Goal: Task Accomplishment & Management: Manage account settings

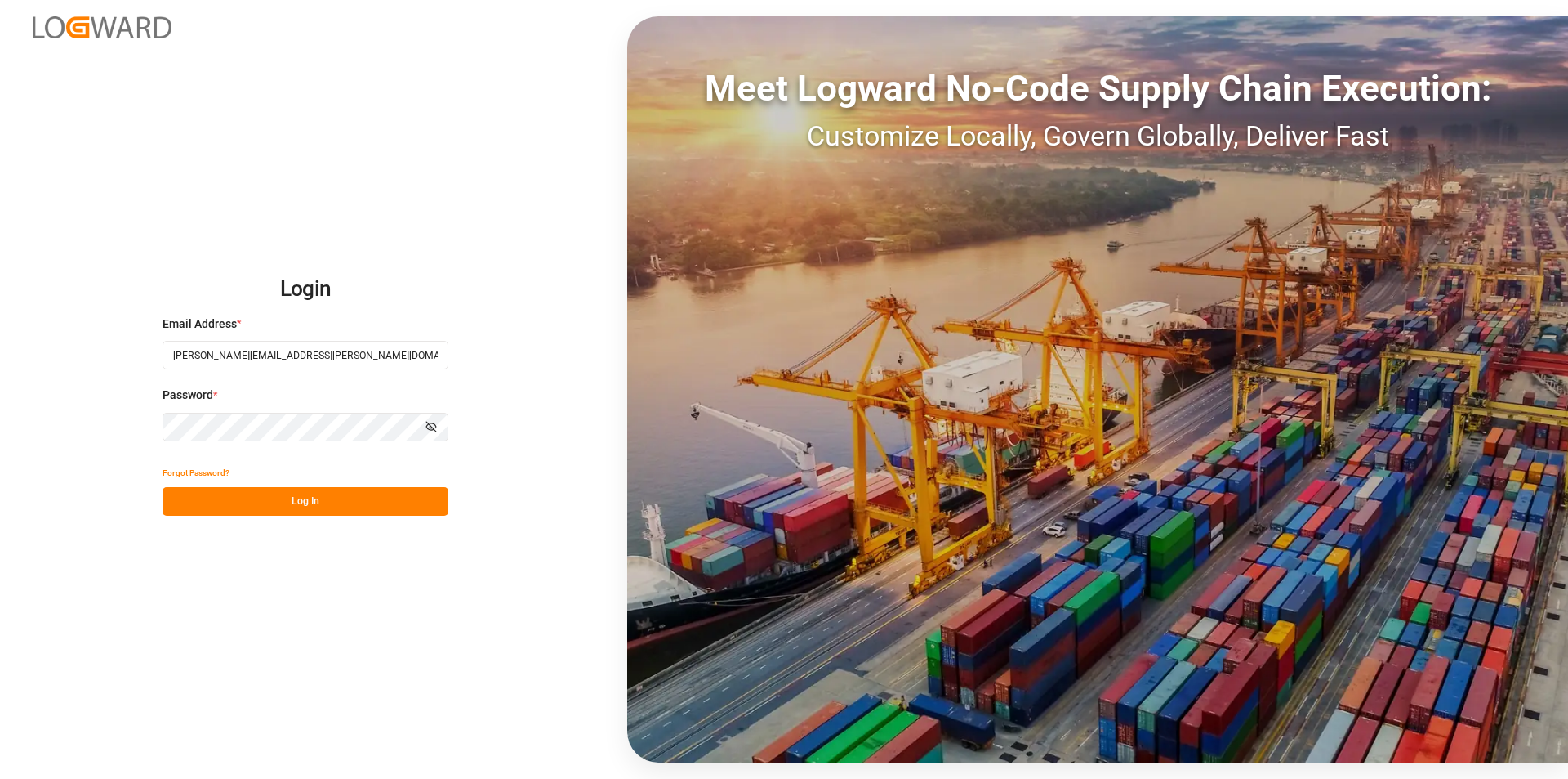
click at [346, 506] on button "Log In" at bounding box center [305, 502] width 286 height 29
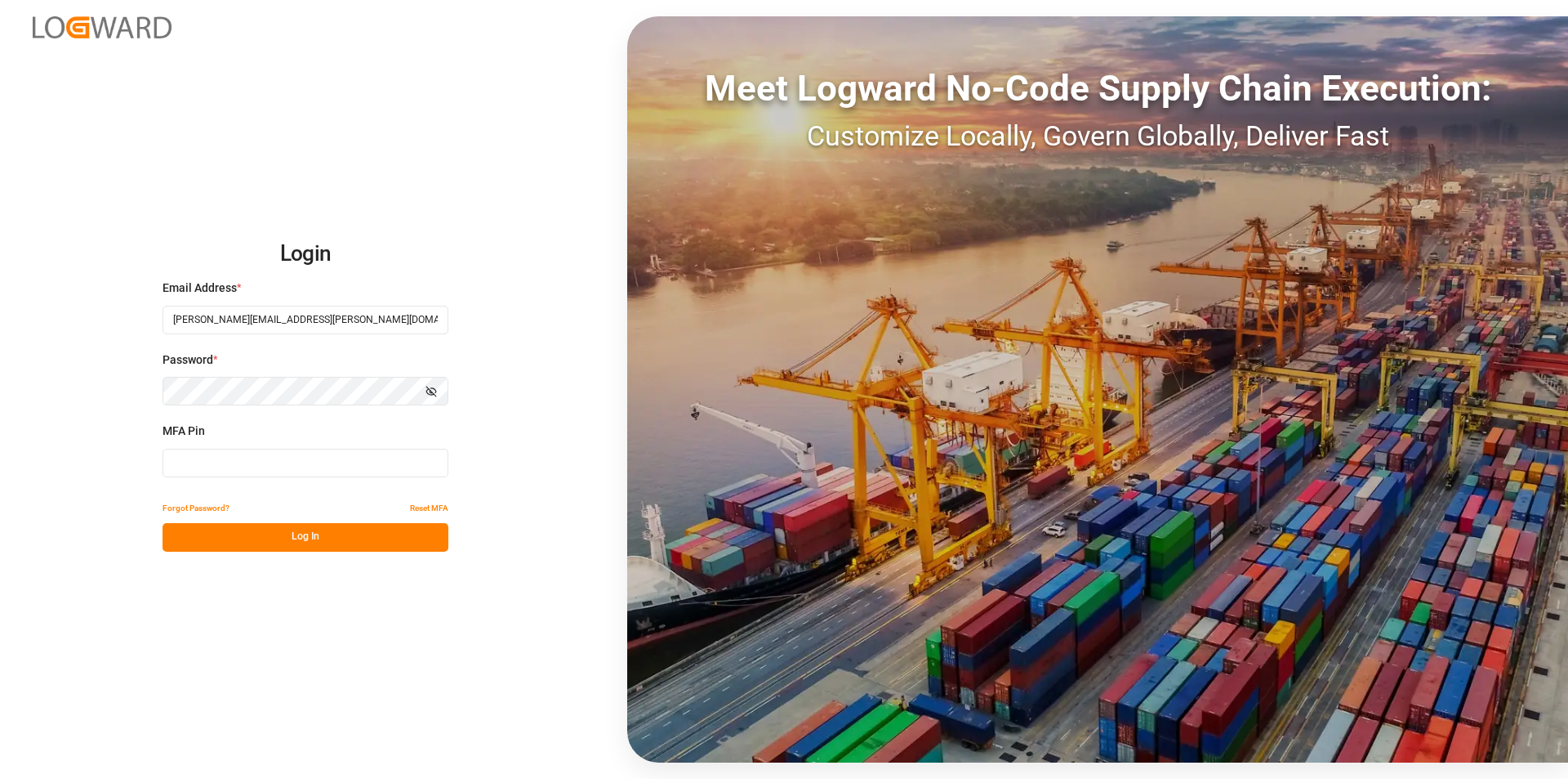
click at [345, 452] on input at bounding box center [305, 463] width 286 height 29
type input "644939"
click at [354, 549] on button "Log In" at bounding box center [305, 538] width 286 height 29
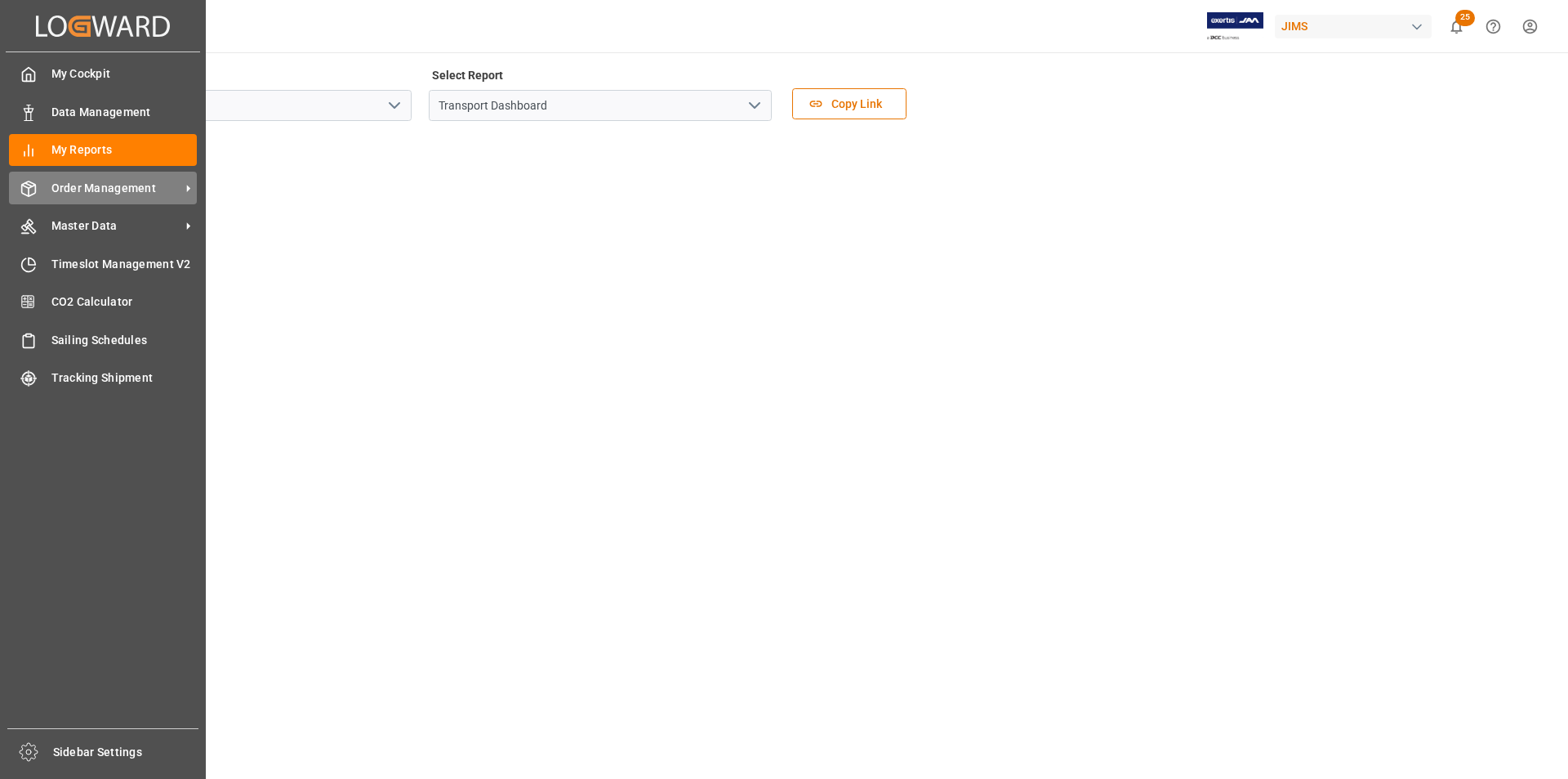
click at [92, 189] on span "Order Management" at bounding box center [115, 188] width 129 height 17
click at [86, 183] on span "Order Management" at bounding box center [115, 188] width 129 height 17
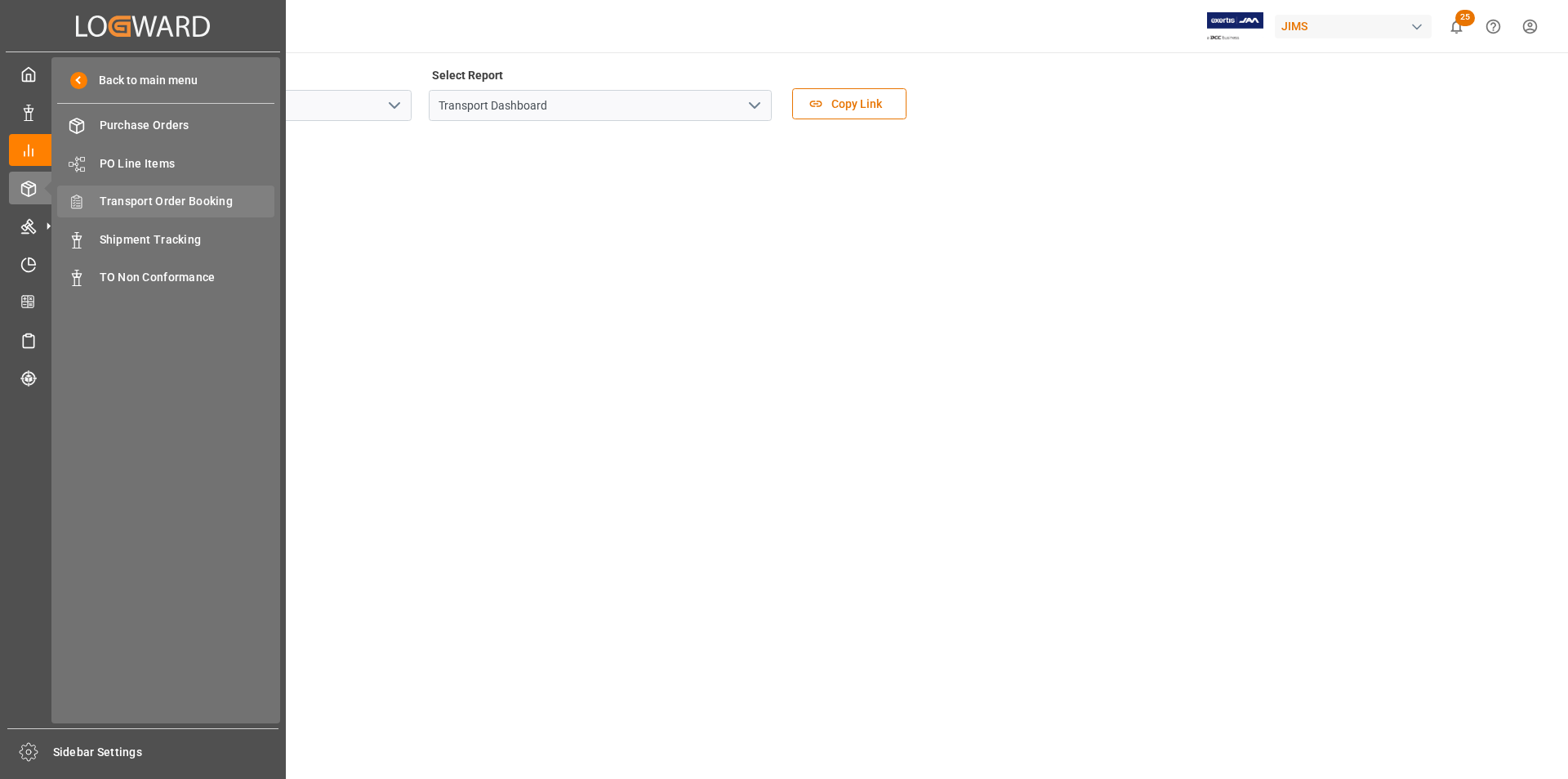
click at [205, 203] on span "Transport Order Booking" at bounding box center [187, 202] width 175 height 17
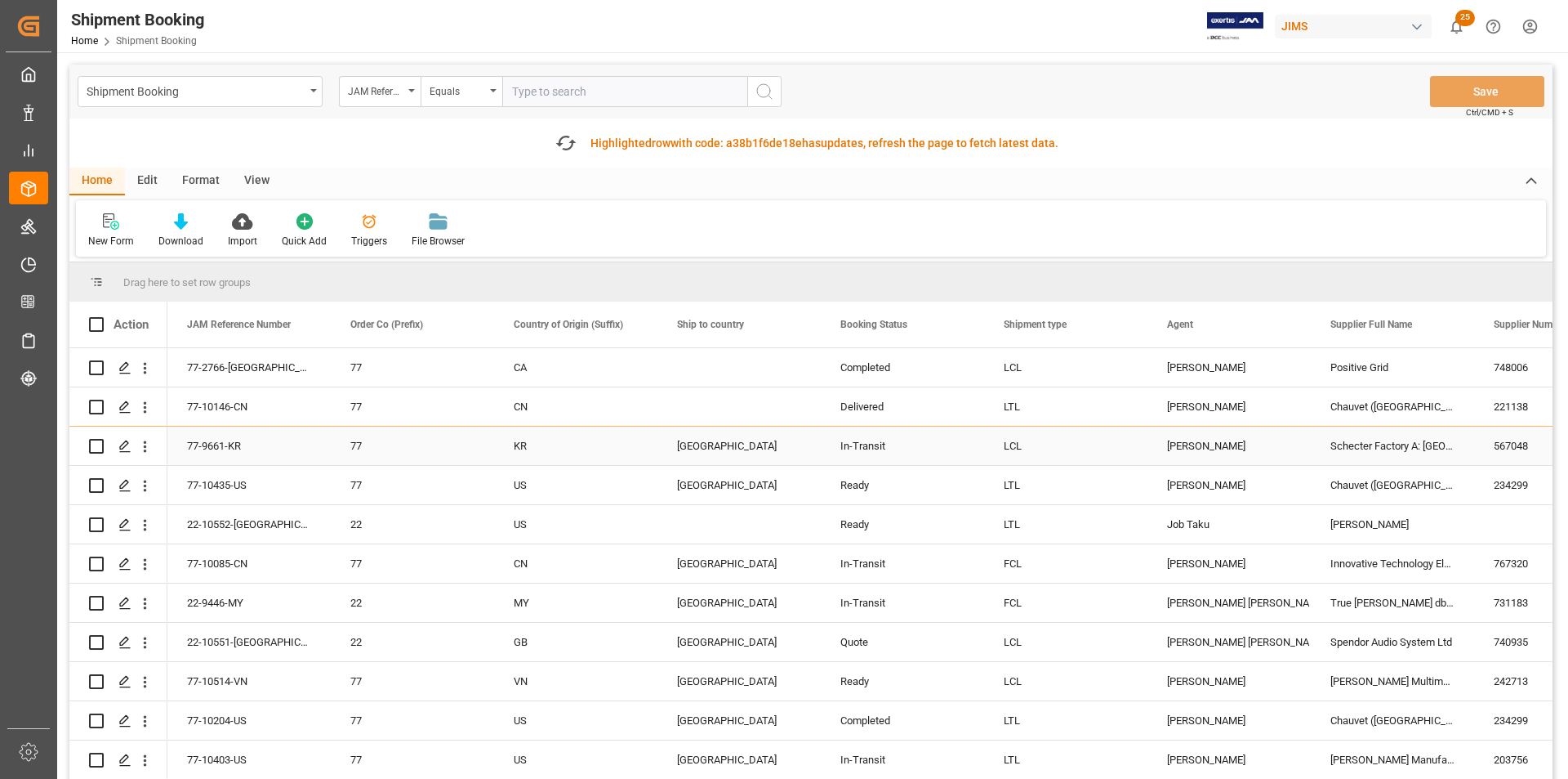
click at [413, 457] on div "77" at bounding box center [413, 446] width 124 height 38
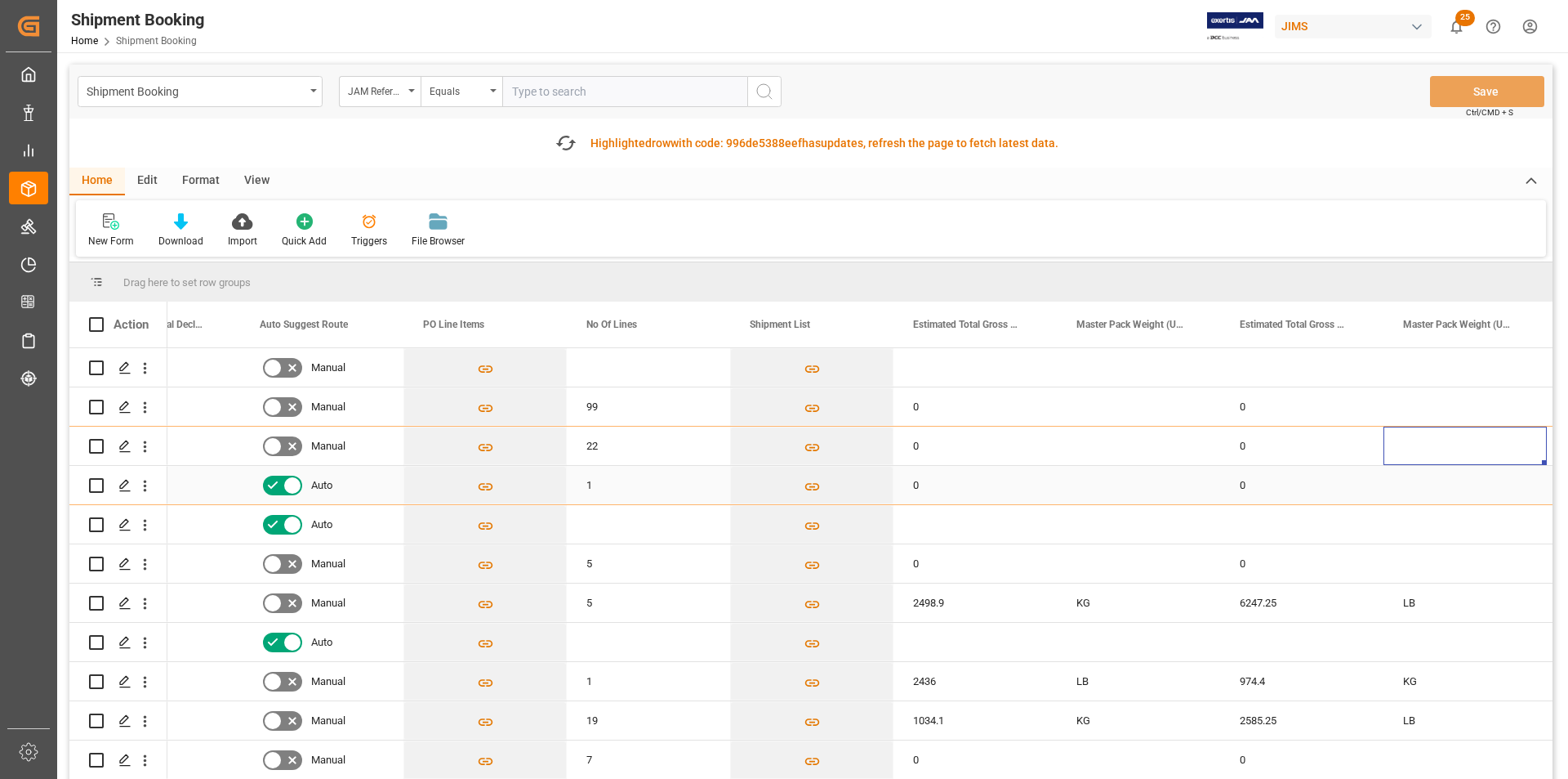
click at [640, 483] on div "1" at bounding box center [648, 485] width 164 height 39
click at [1530, 32] on html "Created by potrace 1.15, written by Peter Selinger 2001-2017 Created by potrace…" at bounding box center [784, 390] width 1568 height 779
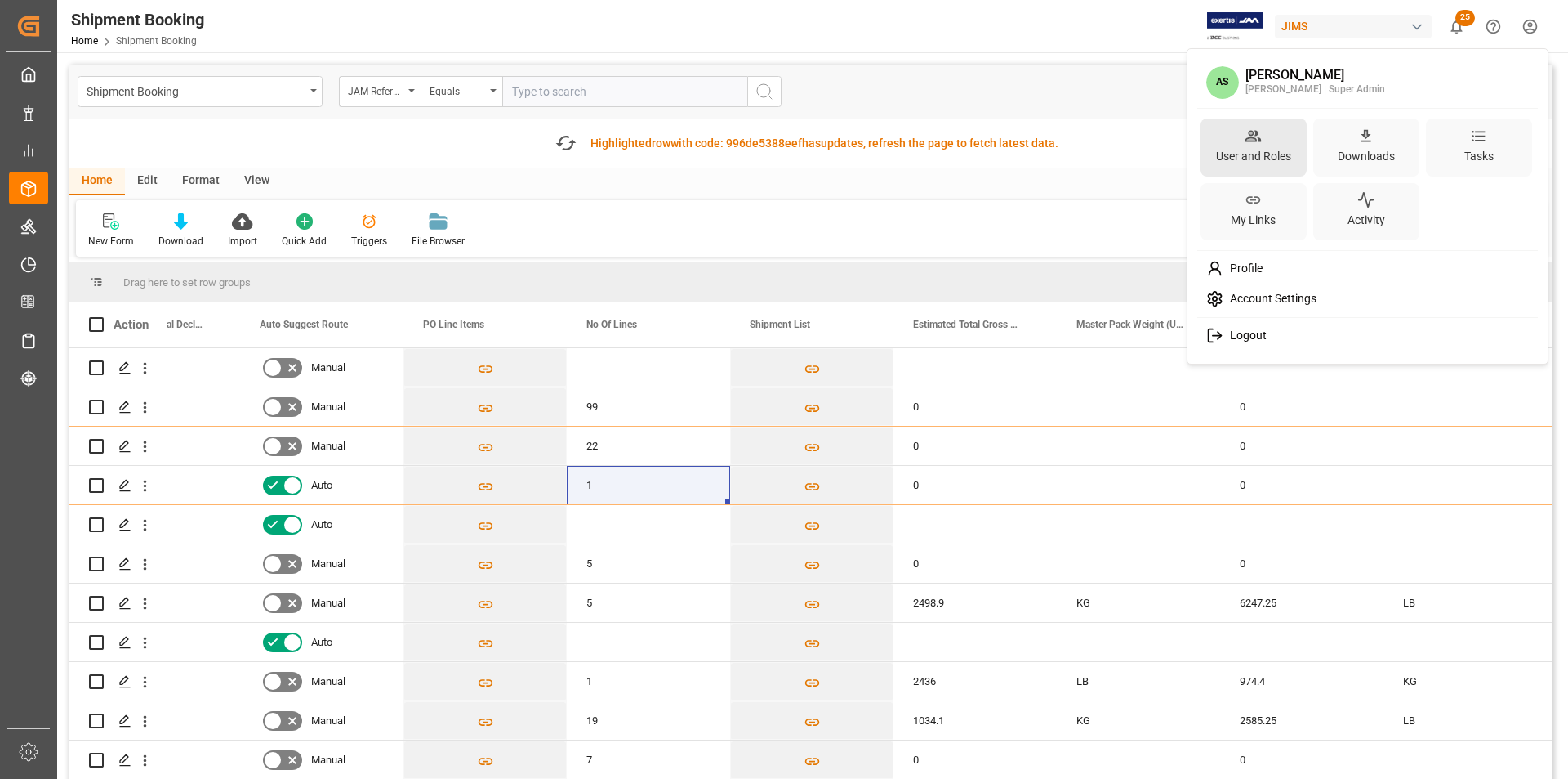
click at [1270, 144] on div "User and Roles" at bounding box center [1253, 156] width 81 height 23
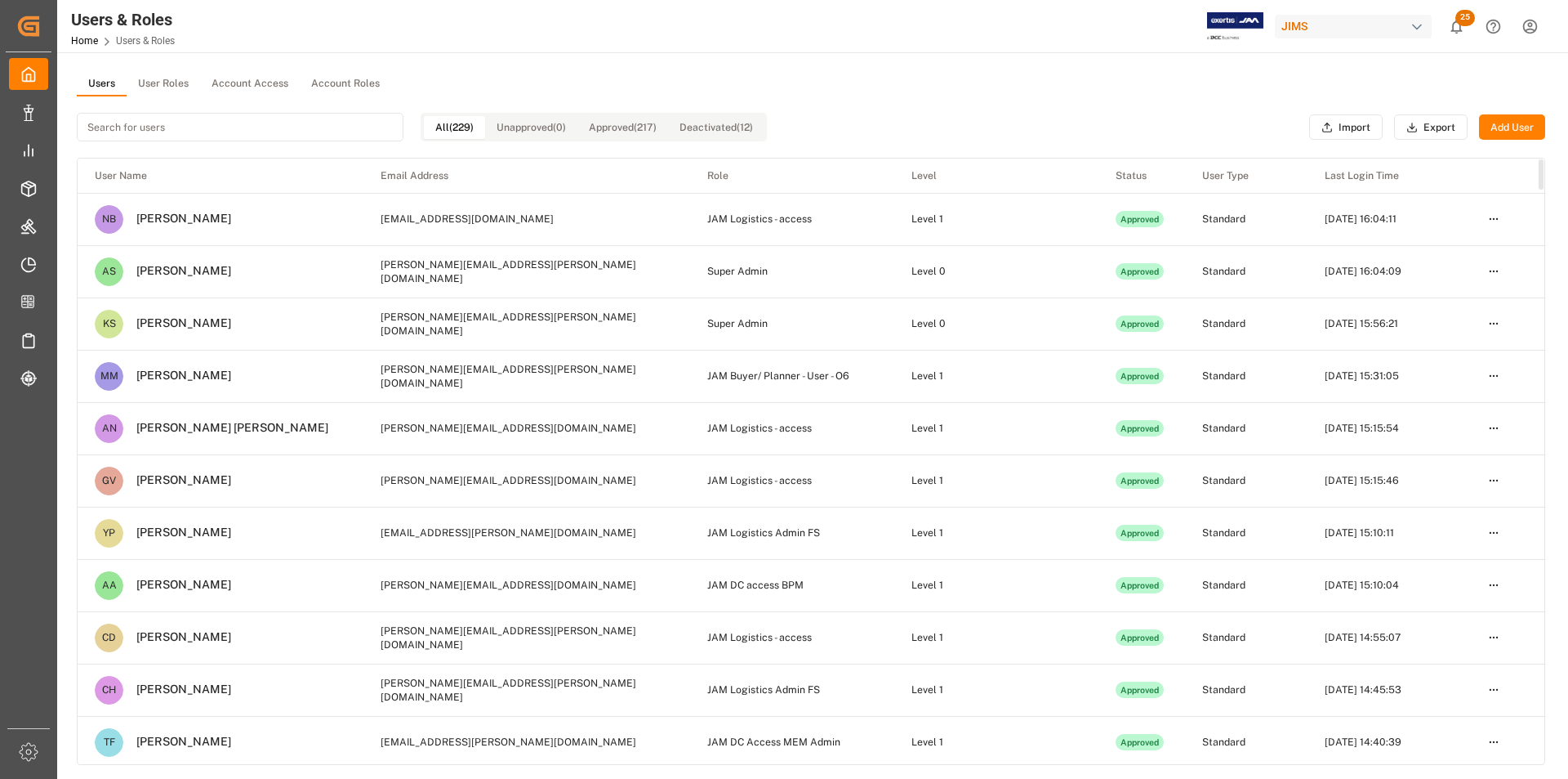
click at [180, 85] on button "User Roles" at bounding box center [164, 83] width 74 height 24
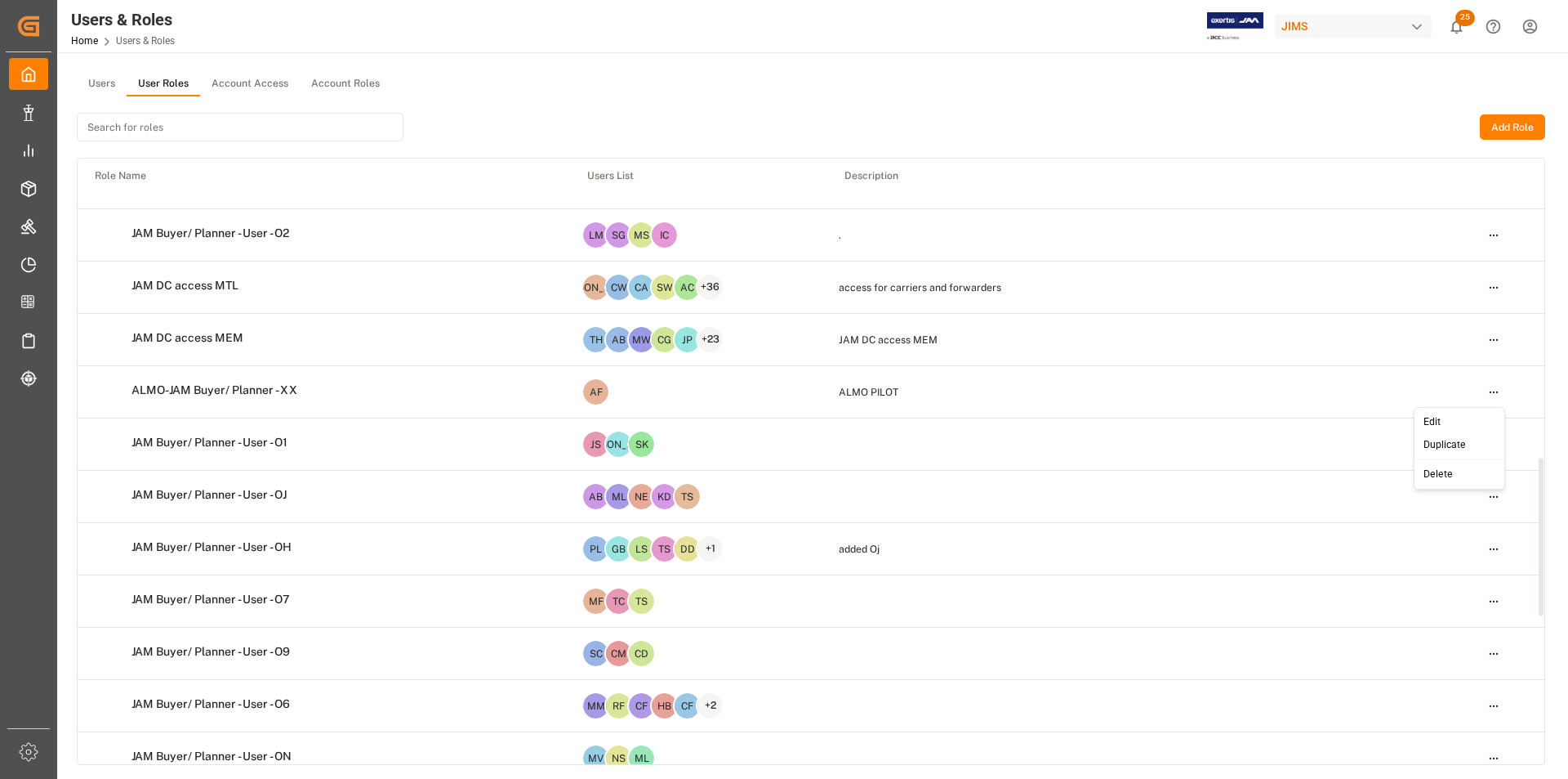
click at [1491, 391] on html "Created by potrace 1.15, written by Peter Selinger 2001-2017 Created by potrace…" at bounding box center [784, 390] width 1568 height 779
click at [1465, 422] on div "Edit" at bounding box center [1460, 422] width 84 height 23
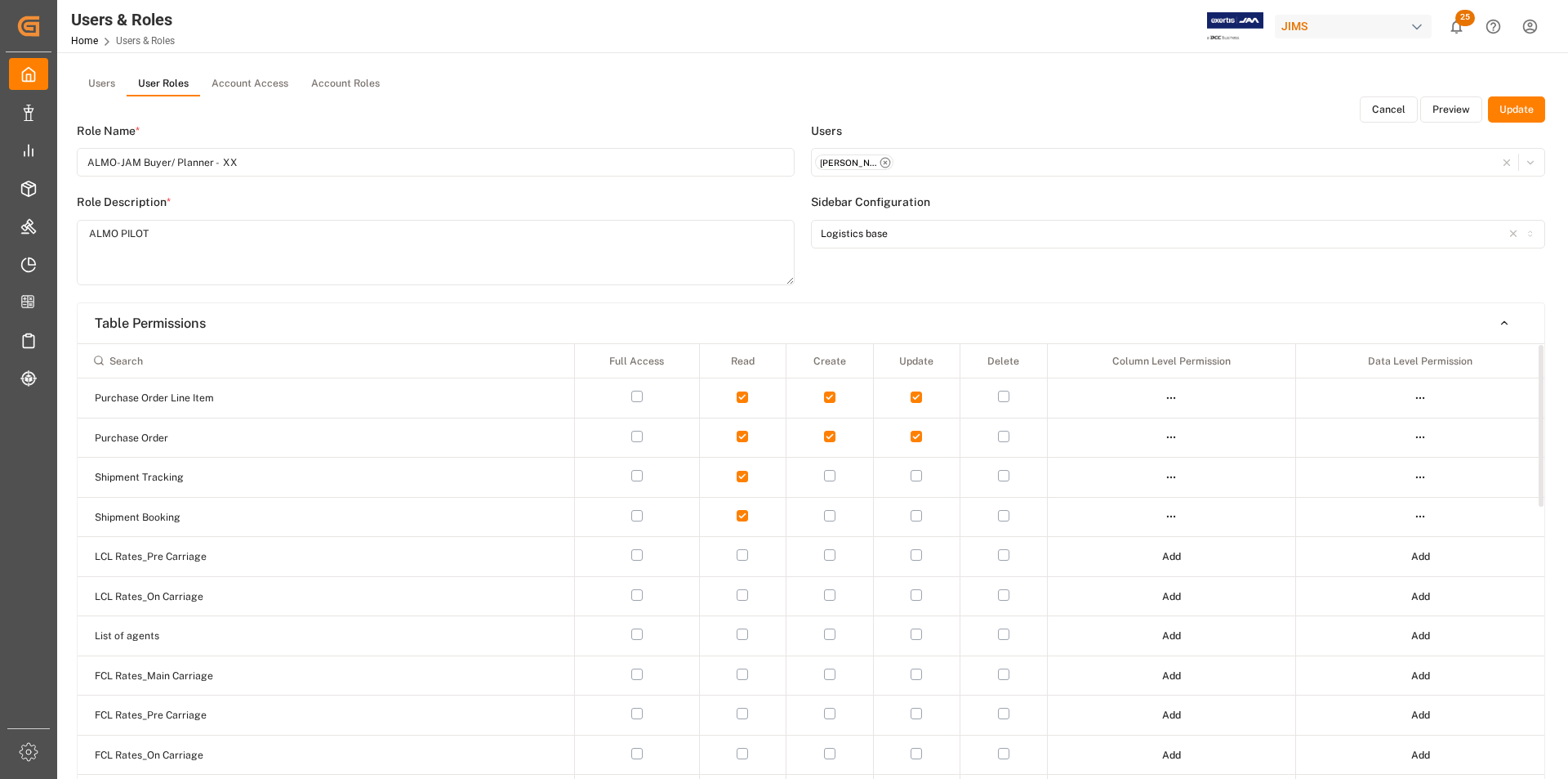
click at [1460, 117] on button "Preview" at bounding box center [1451, 109] width 62 height 26
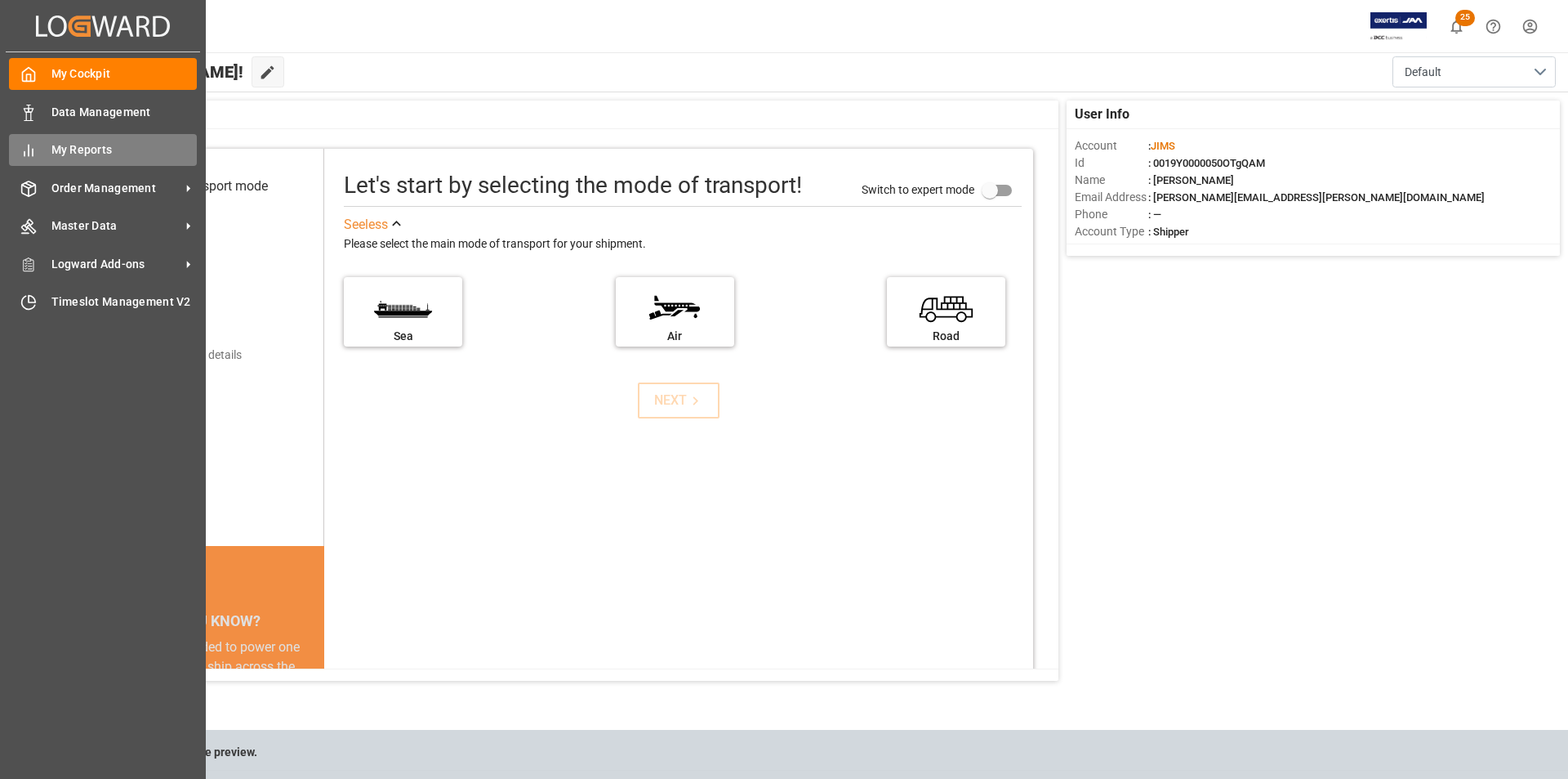
click at [39, 148] on div "My Reports My Reports" at bounding box center [103, 149] width 188 height 32
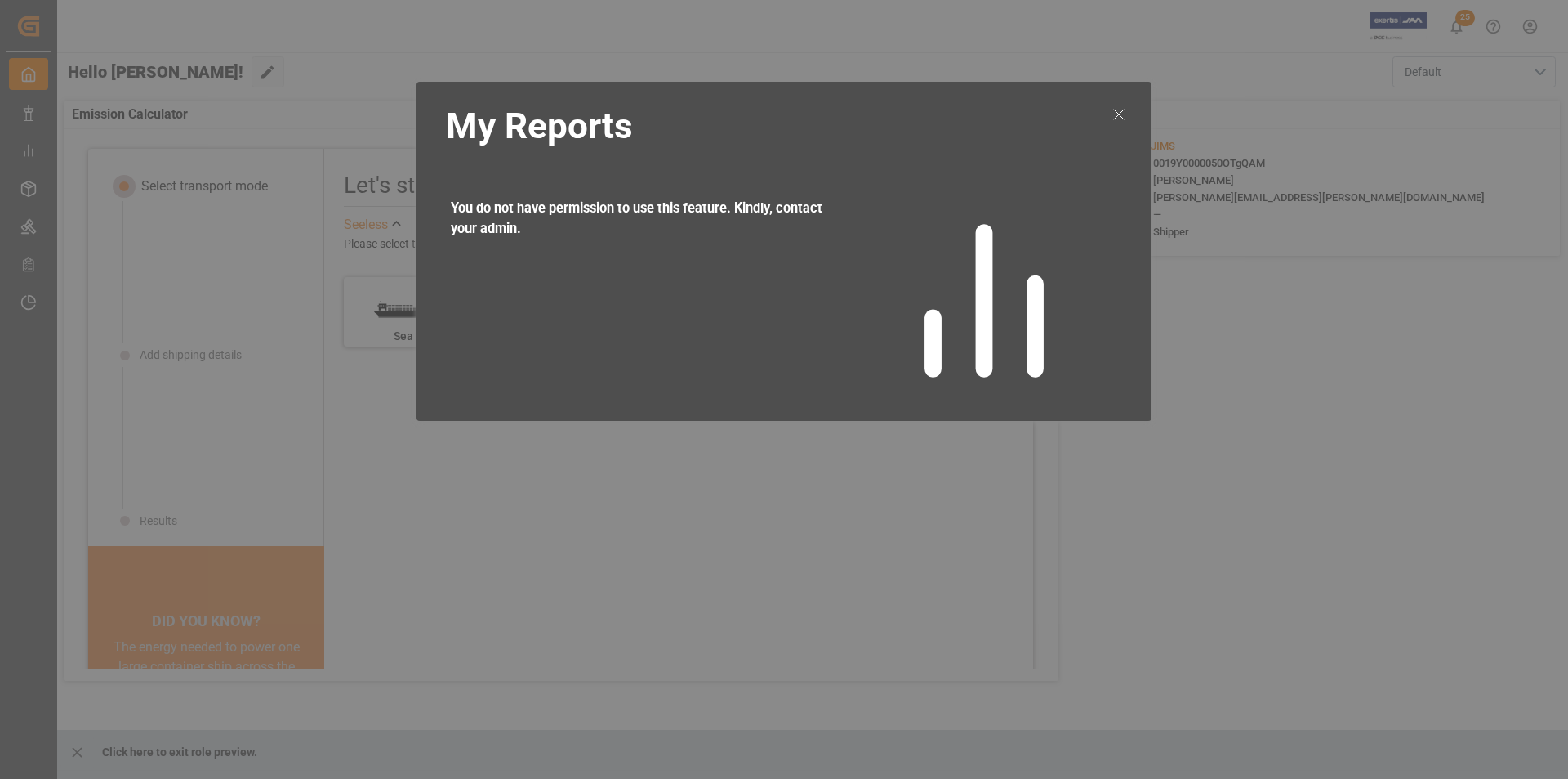
click at [1122, 113] on icon at bounding box center [1119, 114] width 19 height 19
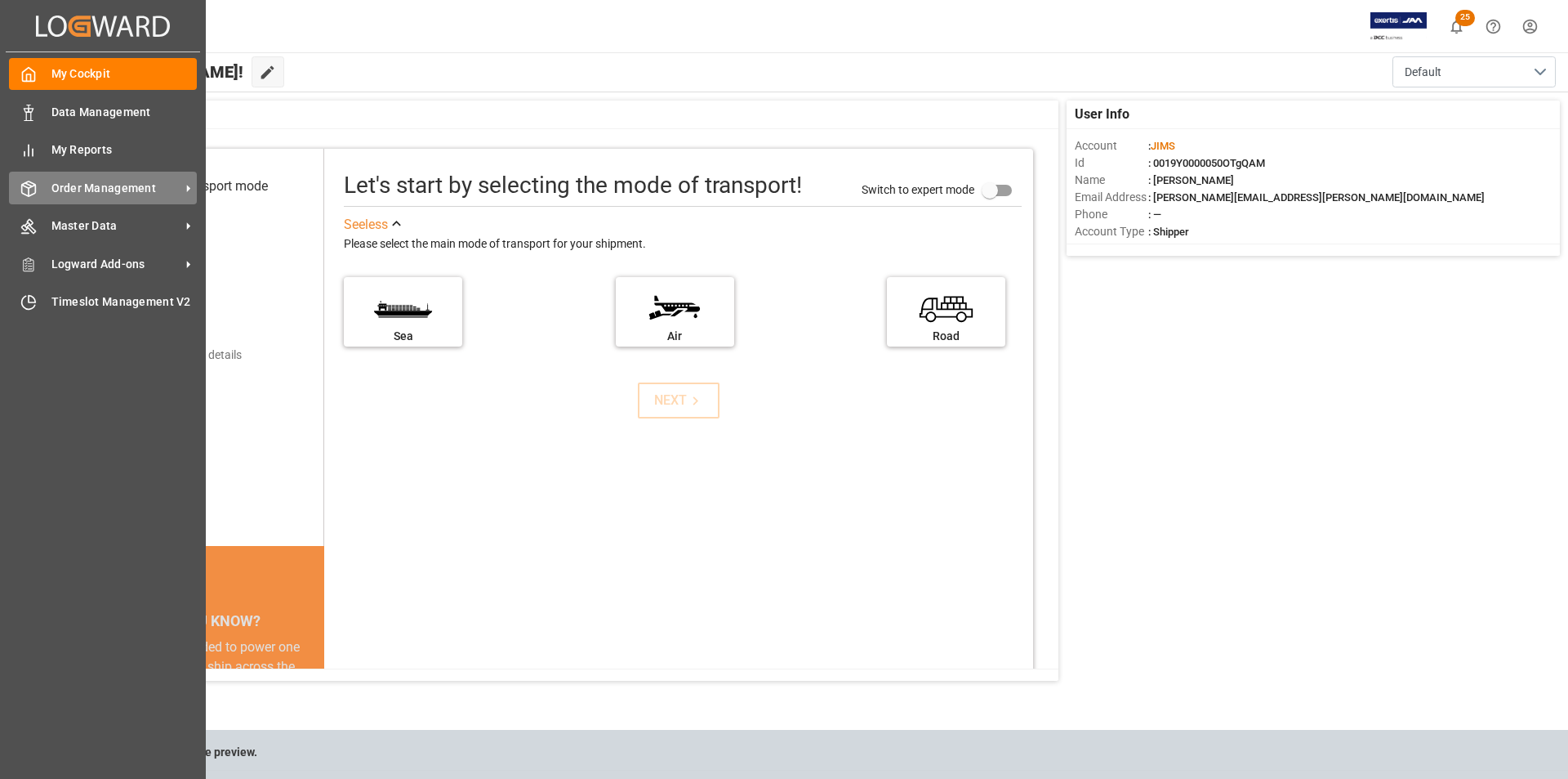
click at [124, 180] on span "Order Management" at bounding box center [115, 188] width 129 height 17
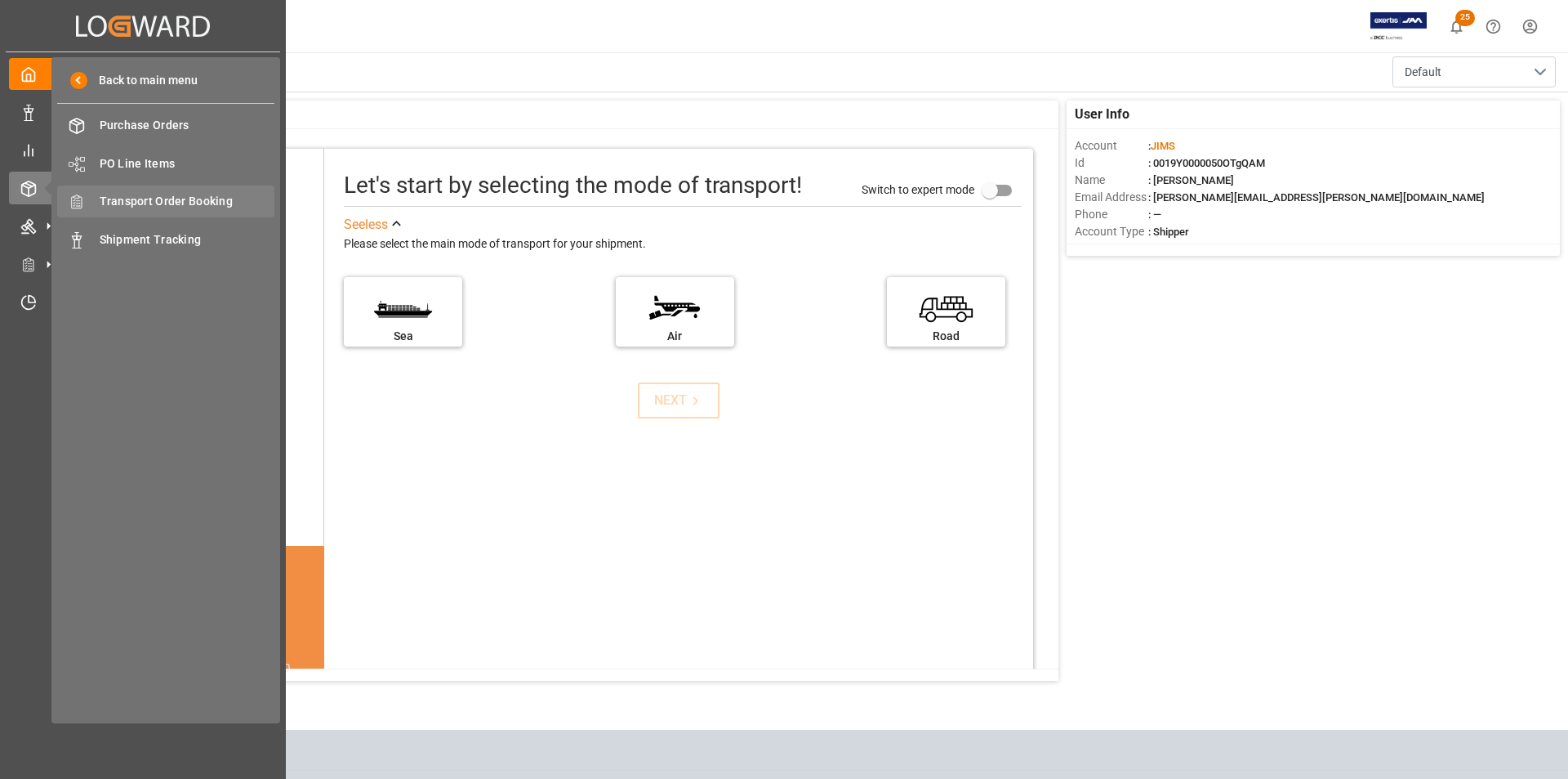
click at [174, 211] on div "Transport Order Booking Transport Order Booking" at bounding box center [166, 201] width 217 height 32
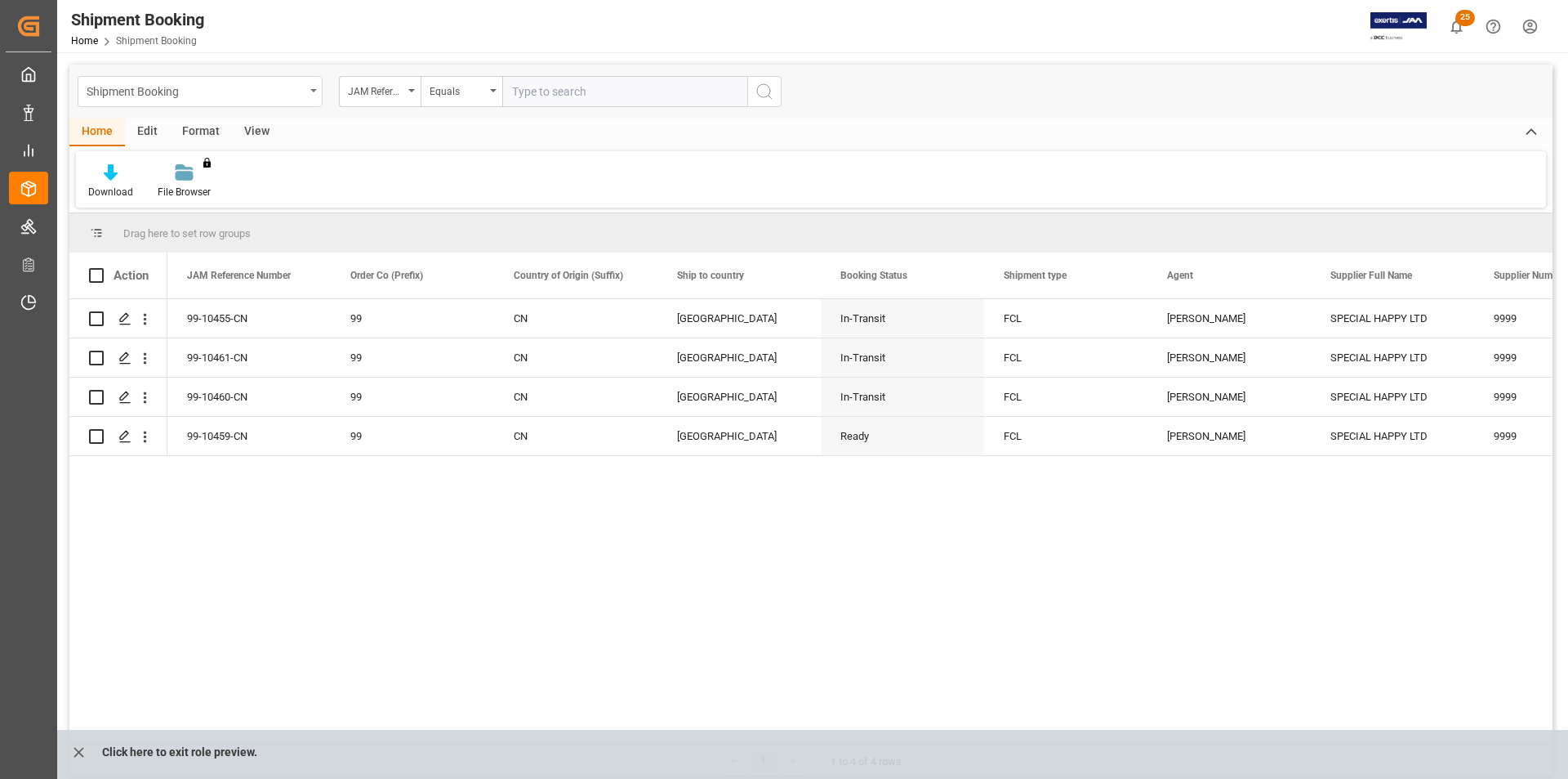
click at [310, 92] on div "Shipment Booking" at bounding box center [200, 91] width 245 height 31
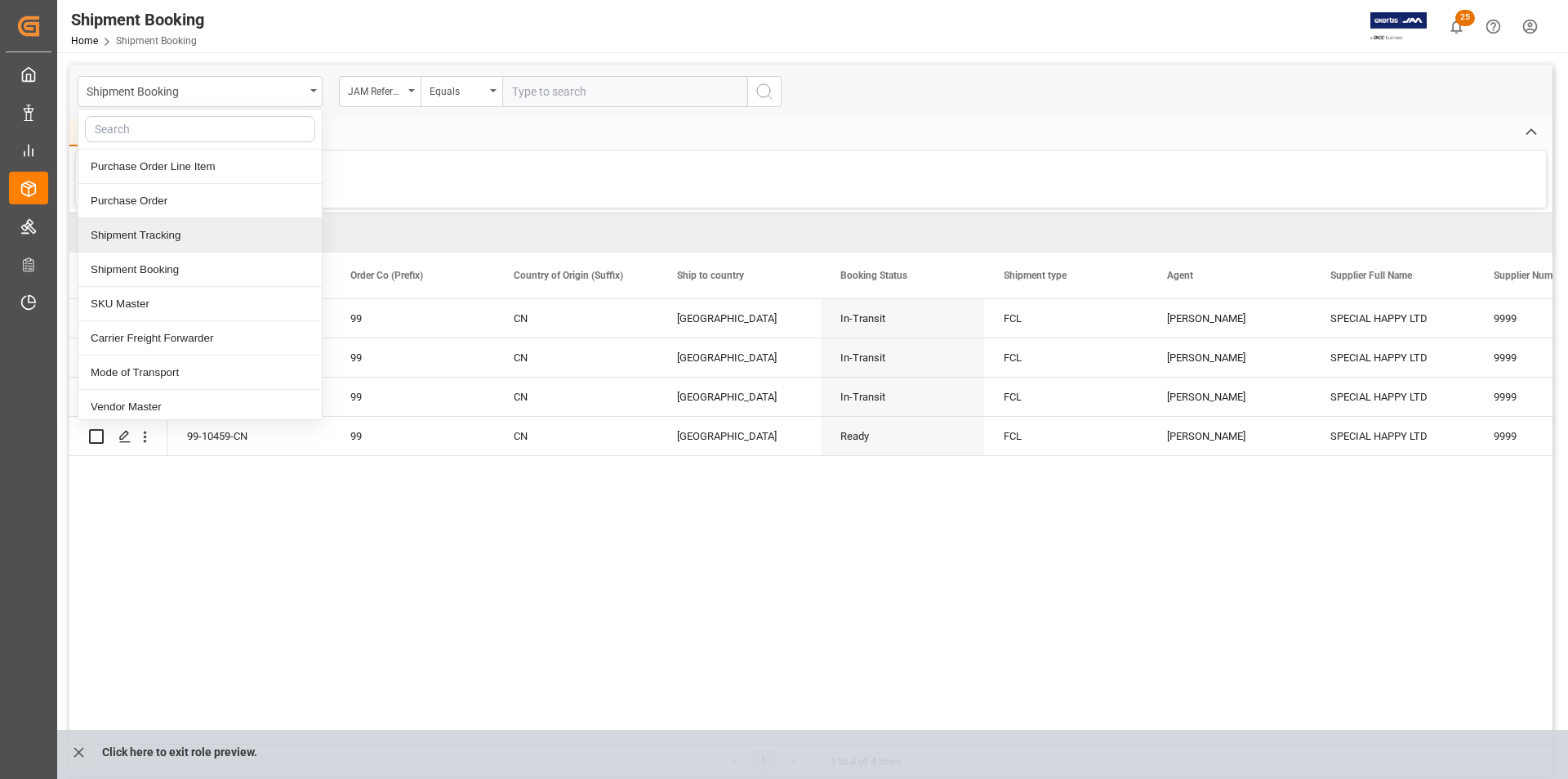
click at [234, 234] on div "Shipment Tracking" at bounding box center [200, 234] width 243 height 34
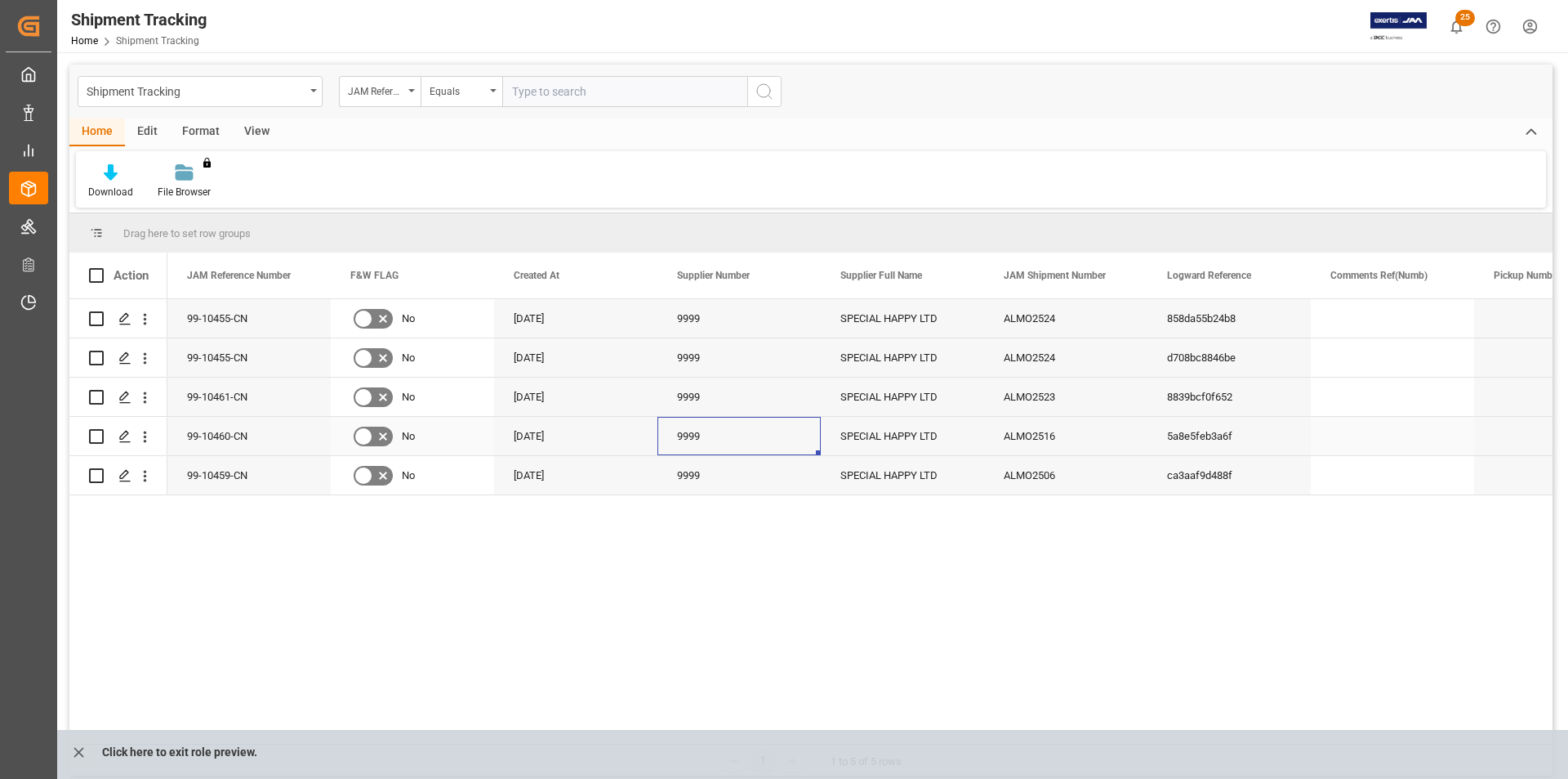
click at [708, 440] on div "9999" at bounding box center [739, 436] width 164 height 39
click at [1456, 22] on icon "show 25 new notifications" at bounding box center [1457, 26] width 12 height 14
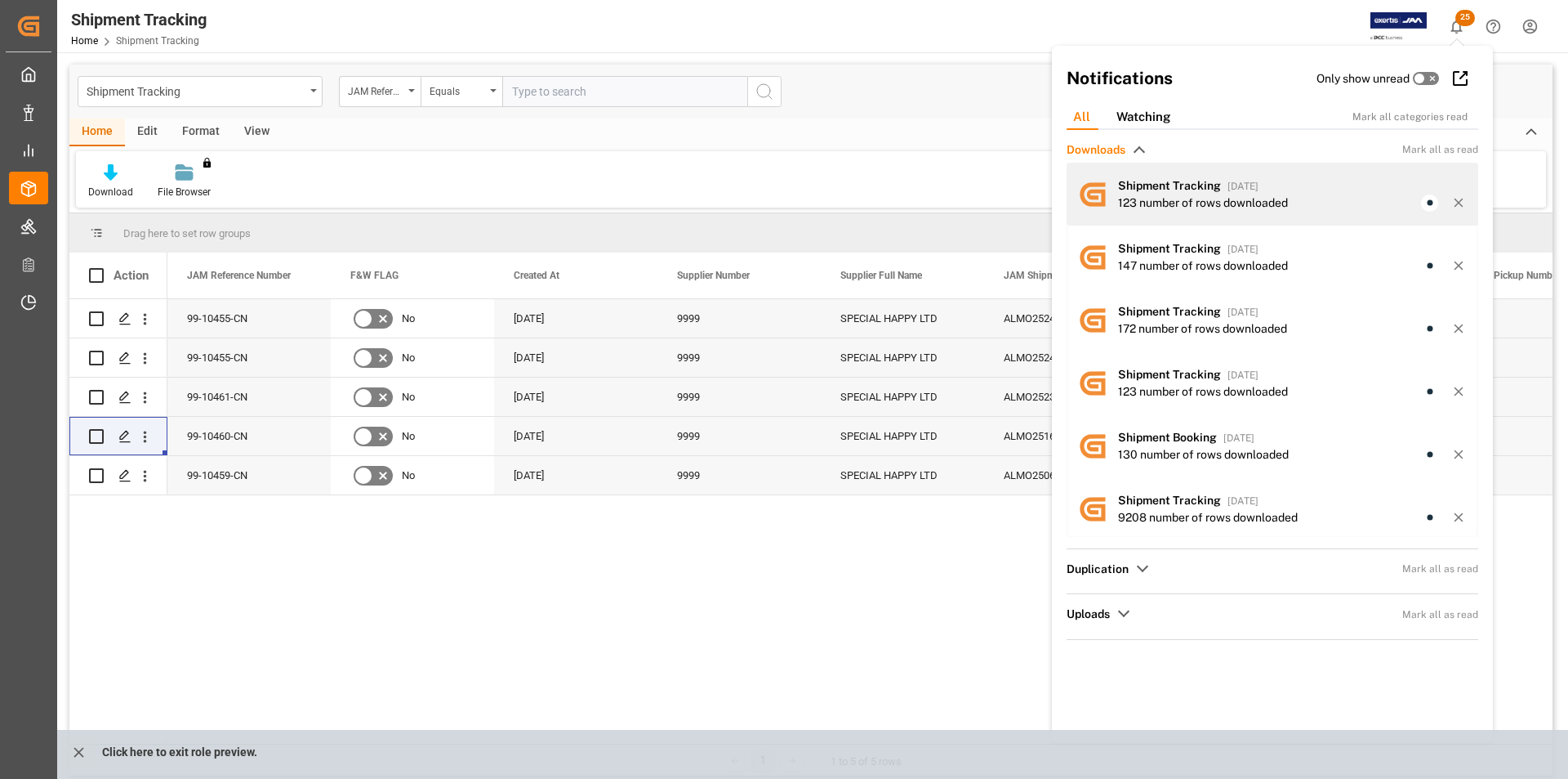
click at [1219, 187] on span "Shipment Tracking" at bounding box center [1169, 185] width 103 height 13
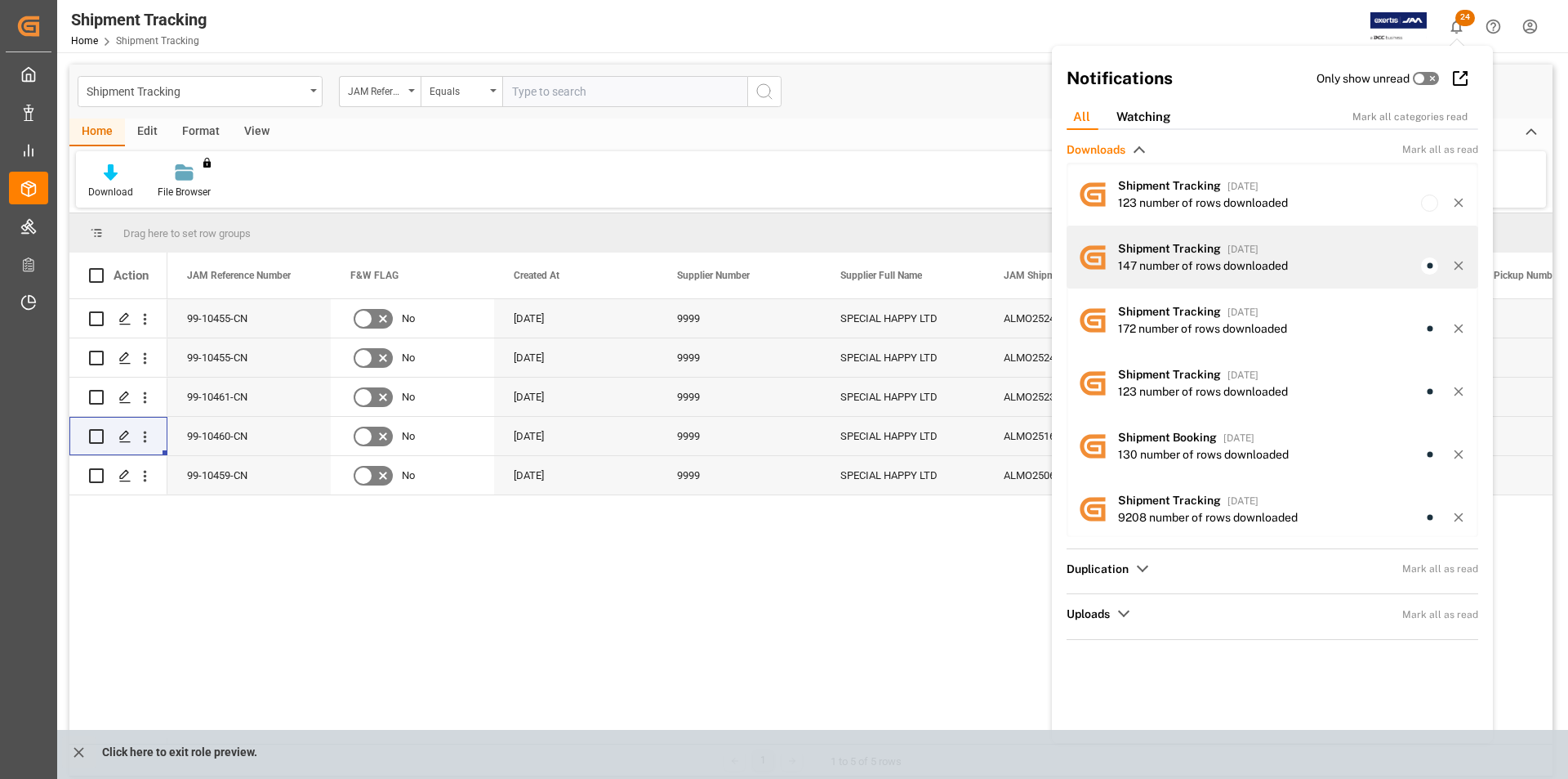
click at [1207, 259] on div "147 number of rows downloaded" at bounding box center [1202, 266] width 169 height 17
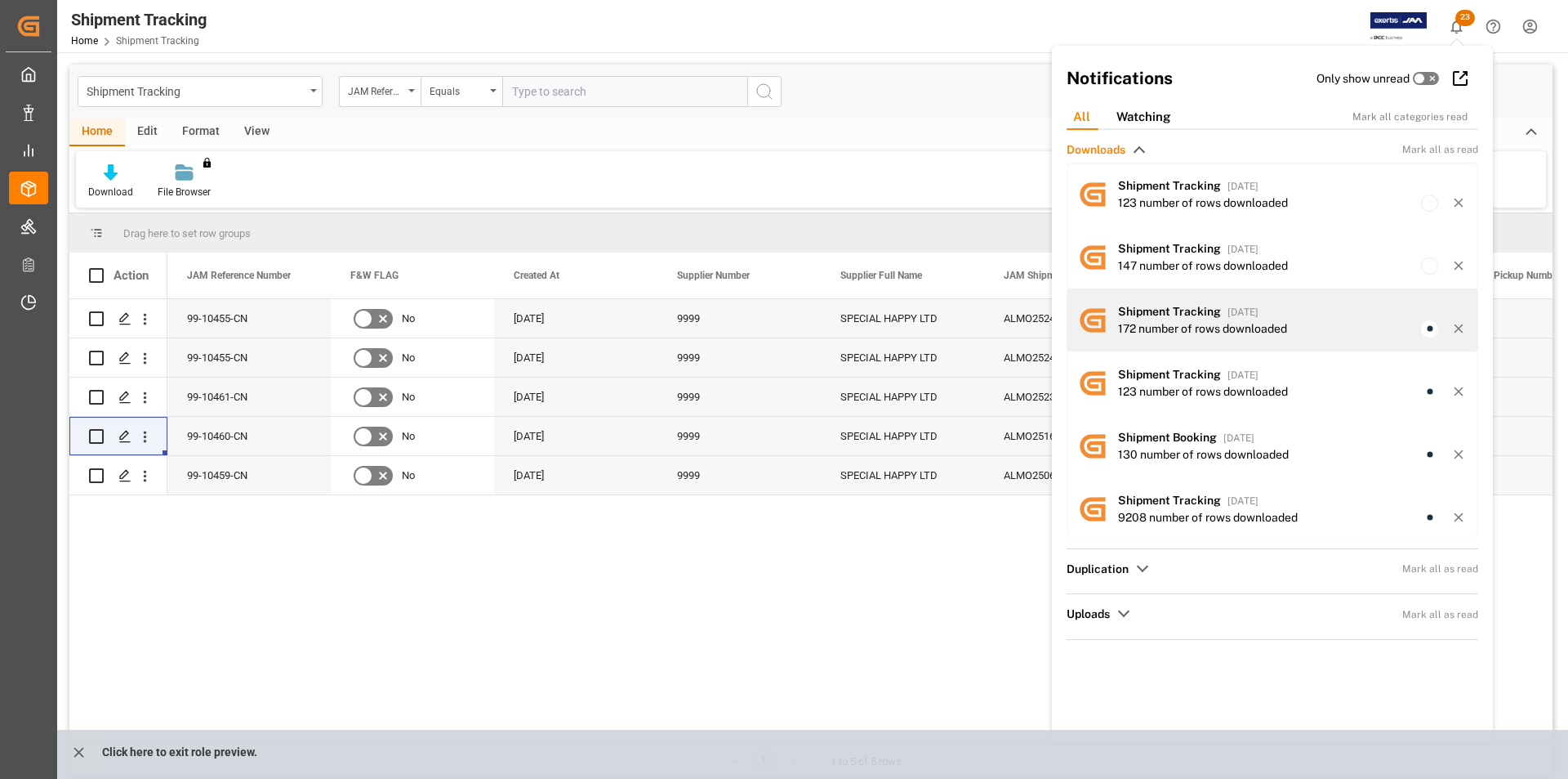
click at [1299, 338] on div "Shipment Tracking yesterday 172 number of rows downloaded" at bounding box center [1272, 320] width 412 height 63
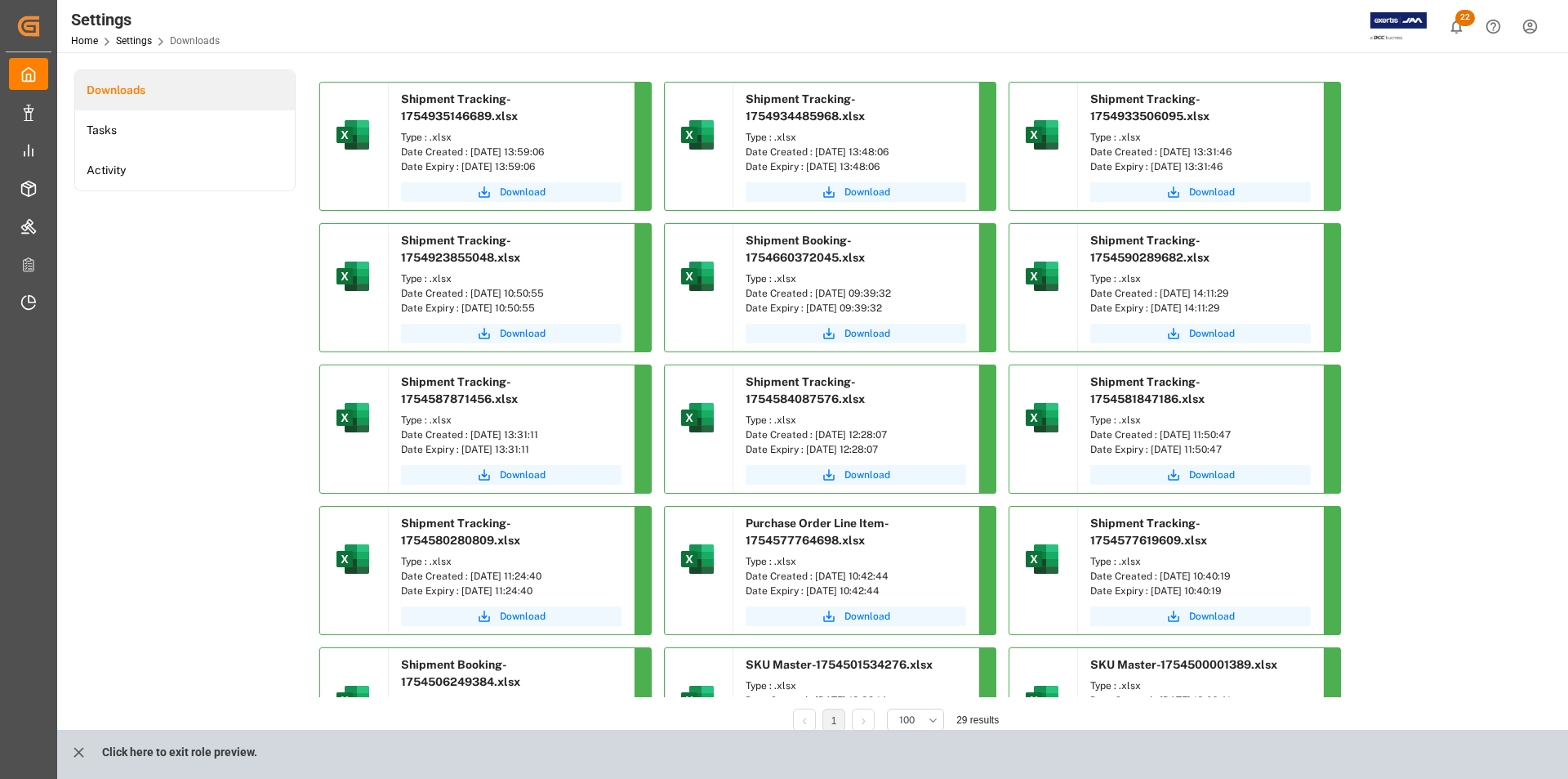
click at [1461, 29] on icon "show 22 new notifications" at bounding box center [1457, 27] width 17 height 17
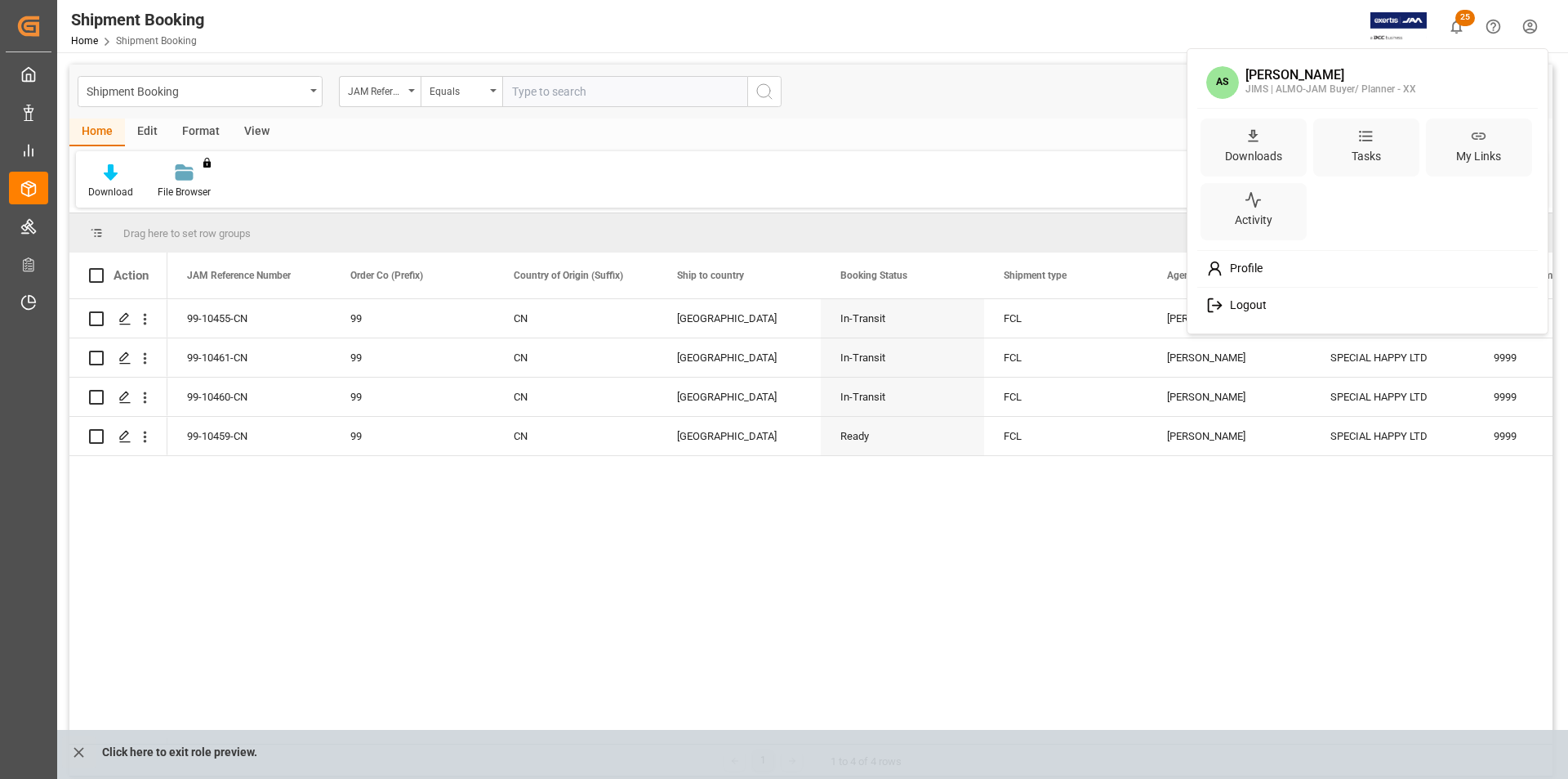
click at [1524, 25] on html "Created by potrace 1.15, written by [PERSON_NAME] [DATE]-[DATE] Created by potr…" at bounding box center [784, 390] width 1568 height 779
click at [1036, 565] on html "Created by potrace 1.15, written by Peter Selinger 2001-2017 Created by potrace…" at bounding box center [784, 390] width 1568 height 779
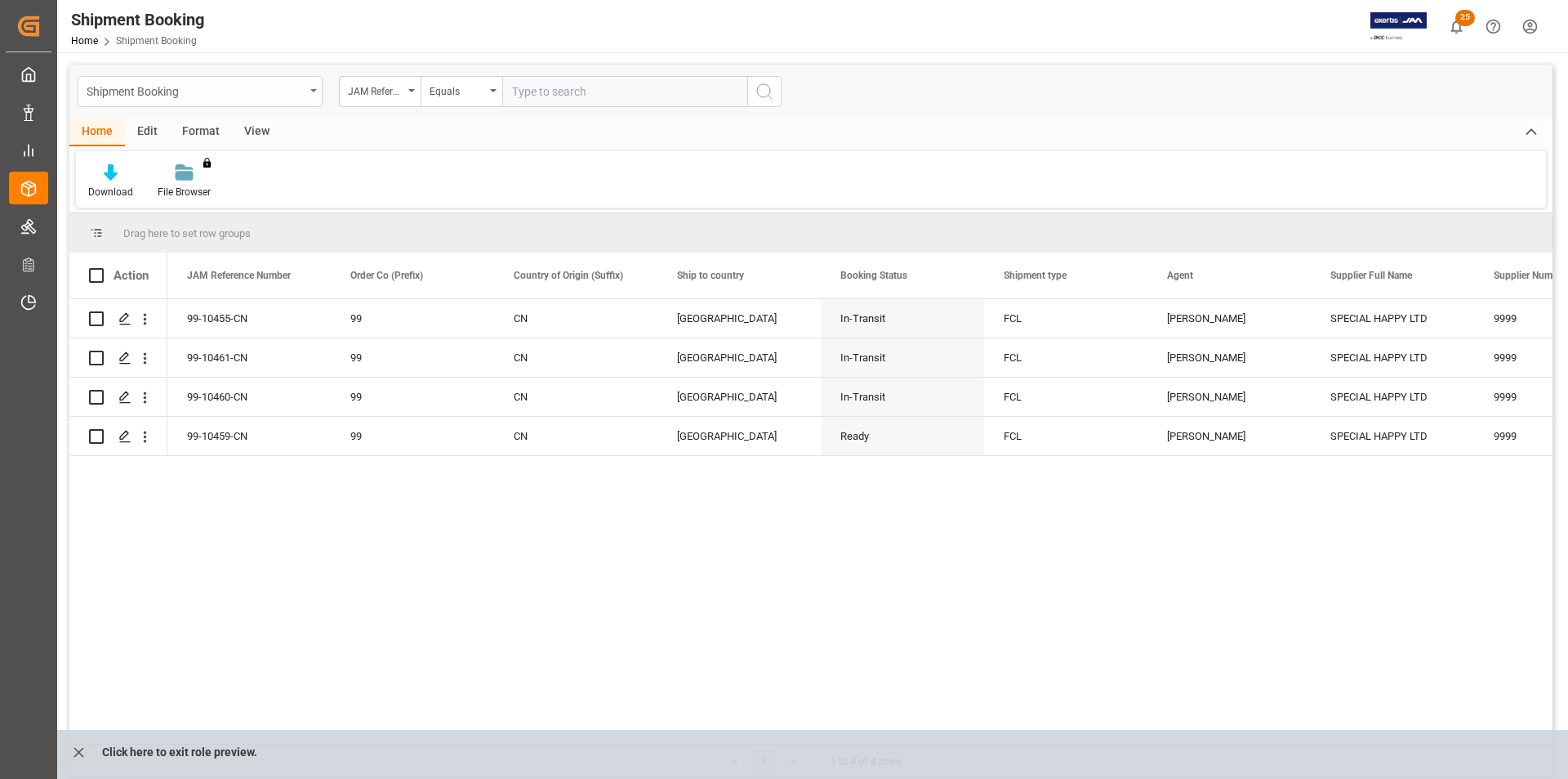
click at [235, 100] on div "Shipment Booking" at bounding box center [195, 90] width 218 height 20
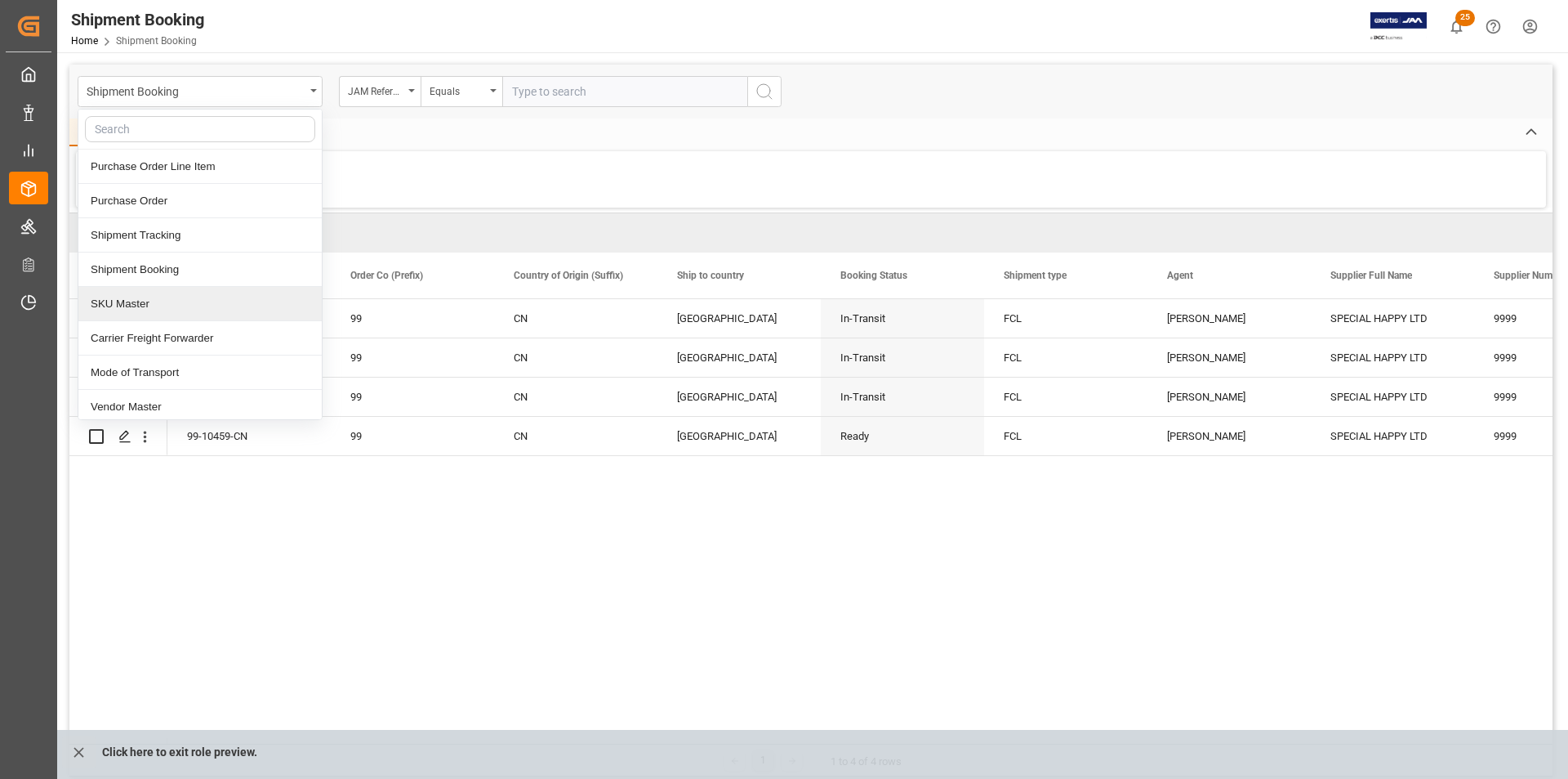
click at [679, 163] on div "Download File Browser You don't have permission for this feature. Contact admin." at bounding box center [811, 179] width 1470 height 56
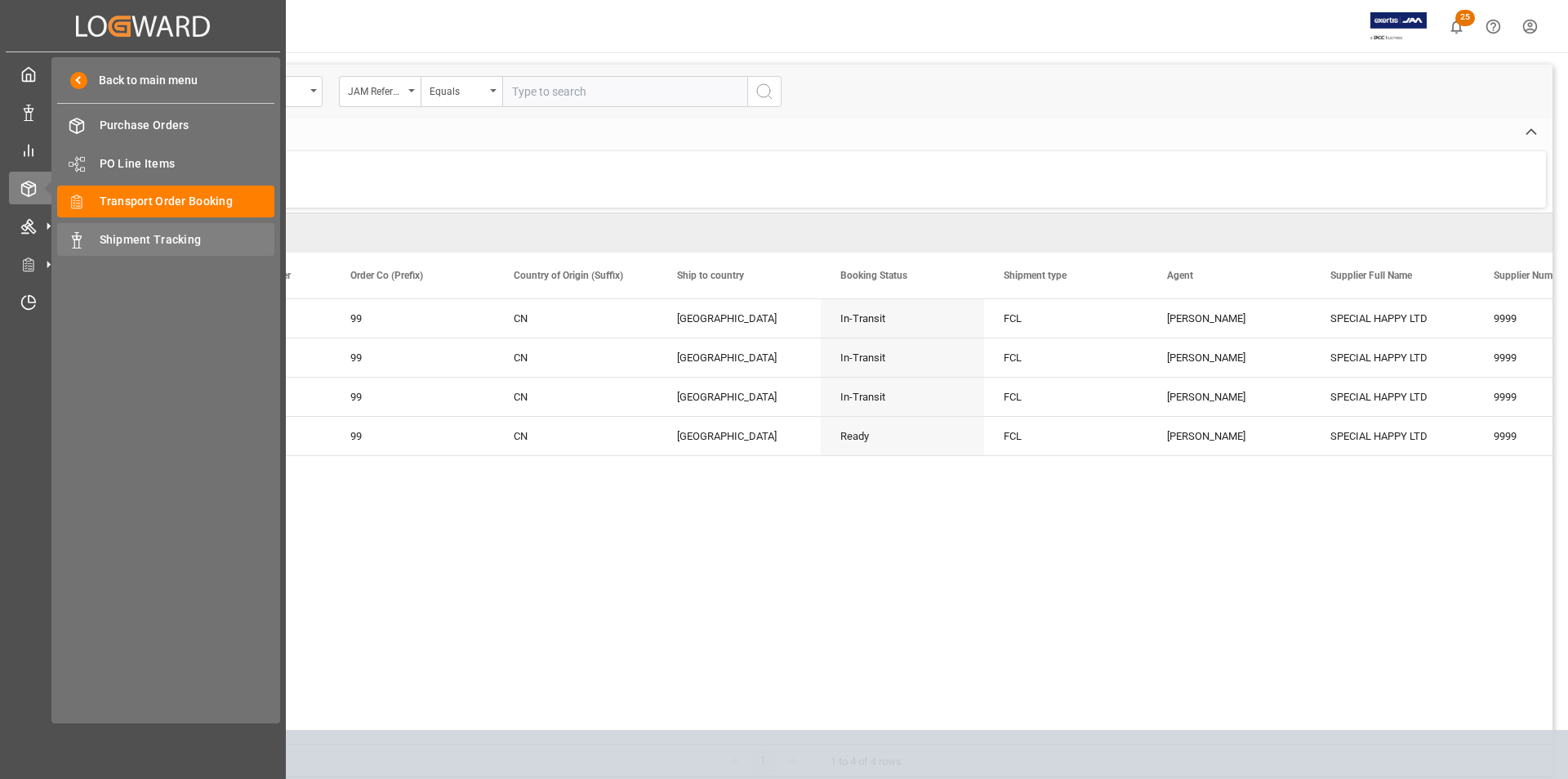
click at [155, 238] on span "Shipment Tracking" at bounding box center [187, 240] width 175 height 17
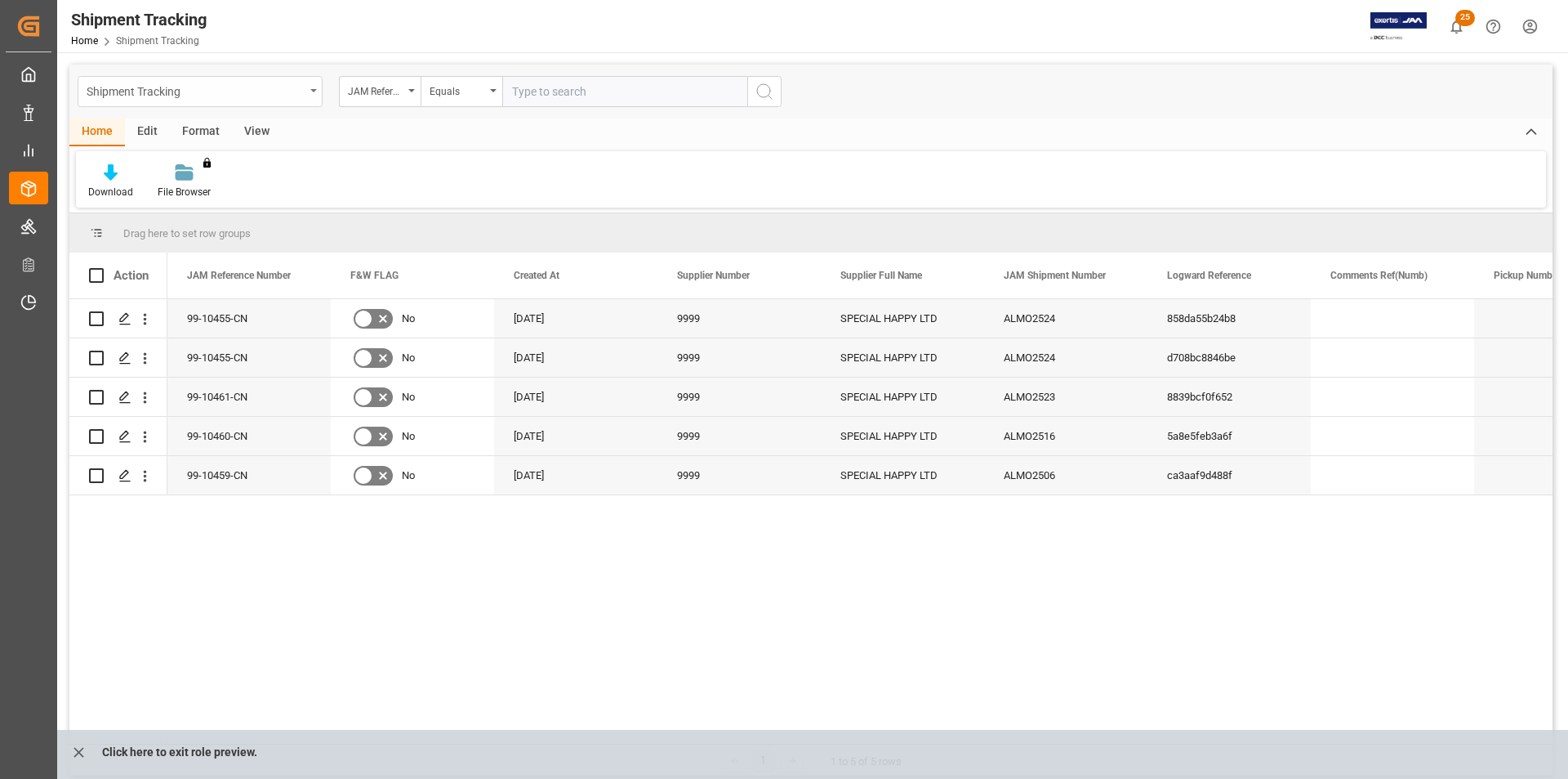
click at [299, 97] on div "Shipment Tracking" at bounding box center [195, 90] width 218 height 20
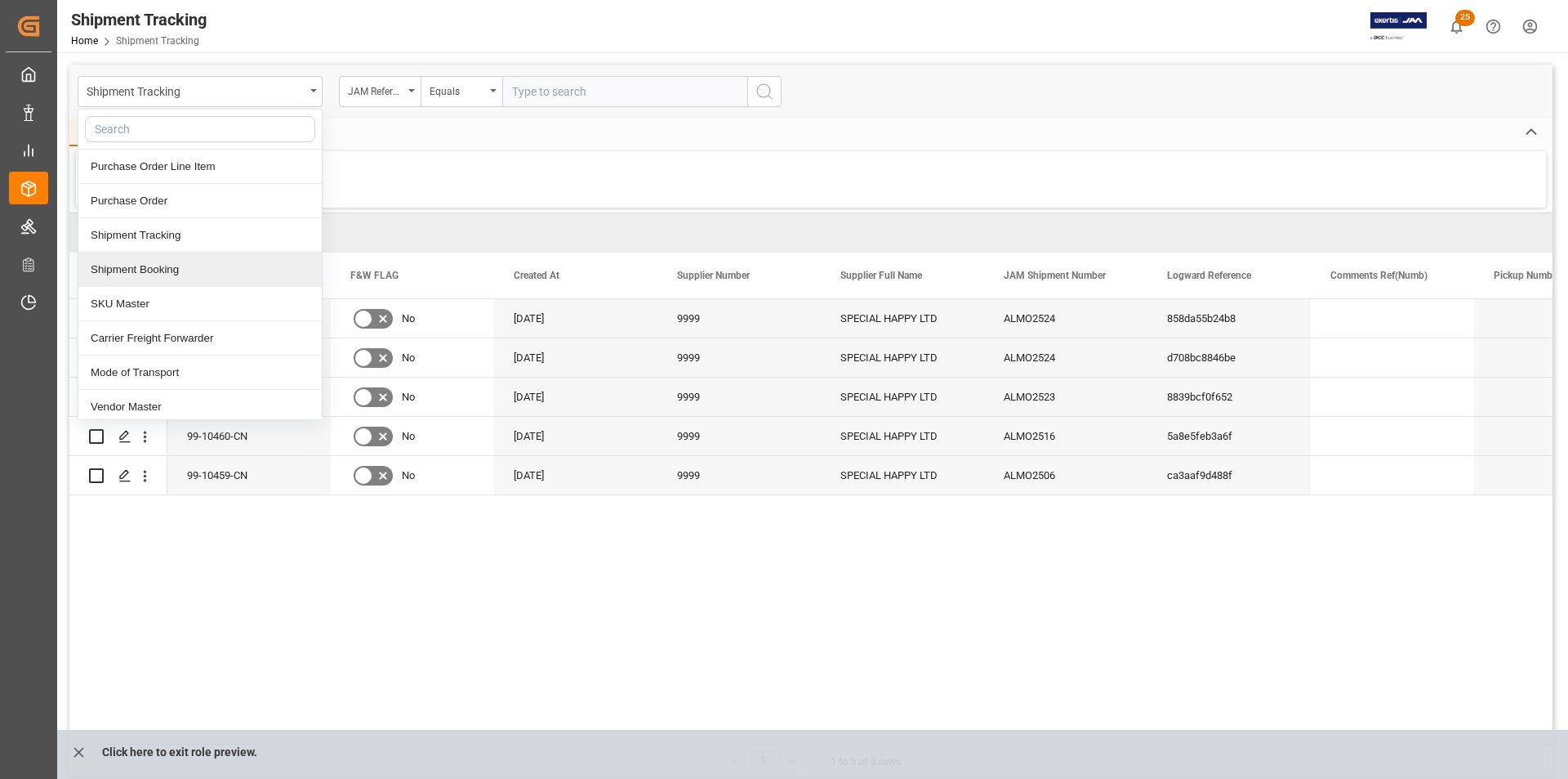
click at [216, 272] on div "Shipment Booking" at bounding box center [200, 269] width 243 height 34
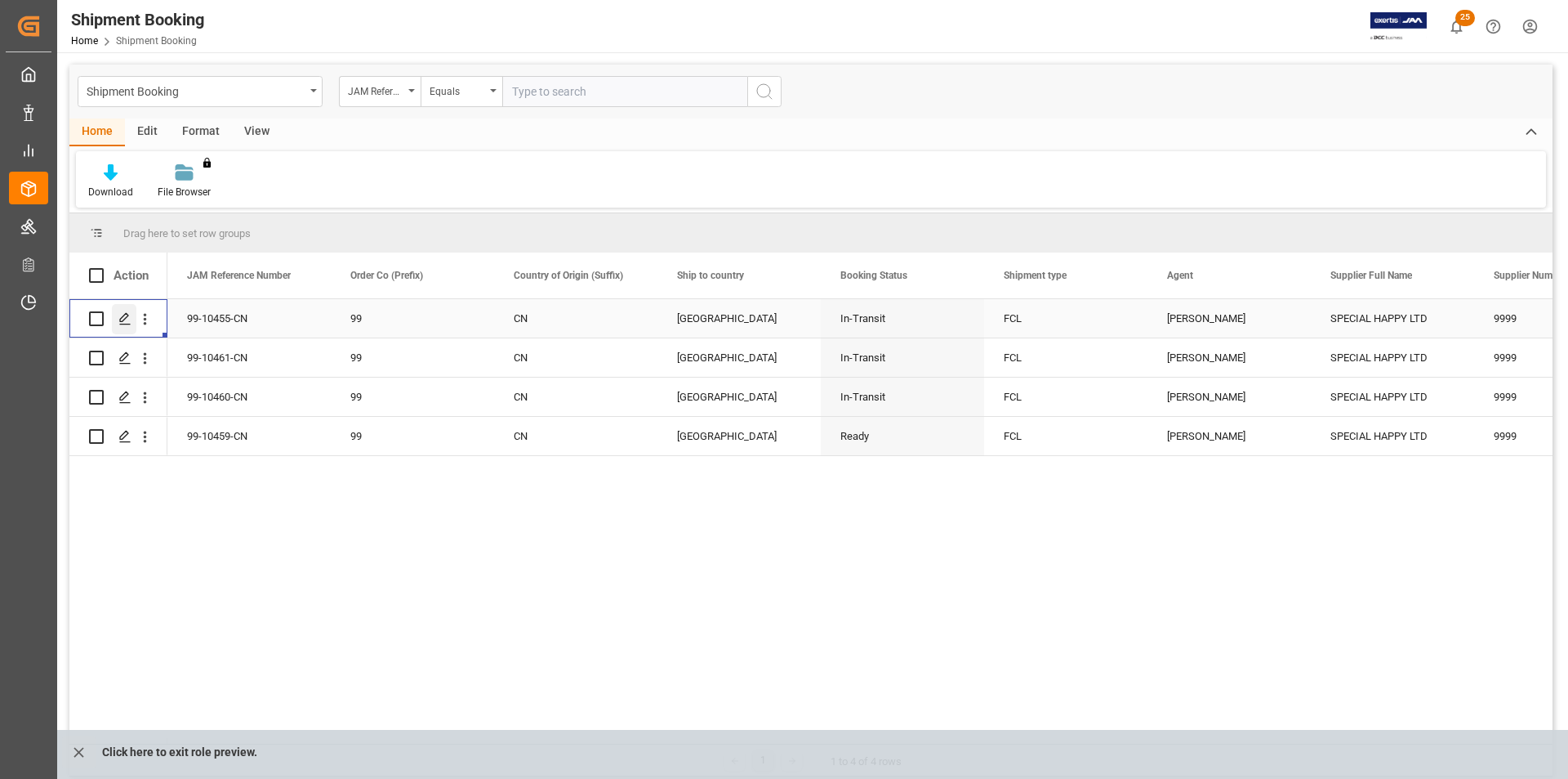
click at [118, 320] on icon "Press SPACE to select this row." at bounding box center [124, 318] width 13 height 13
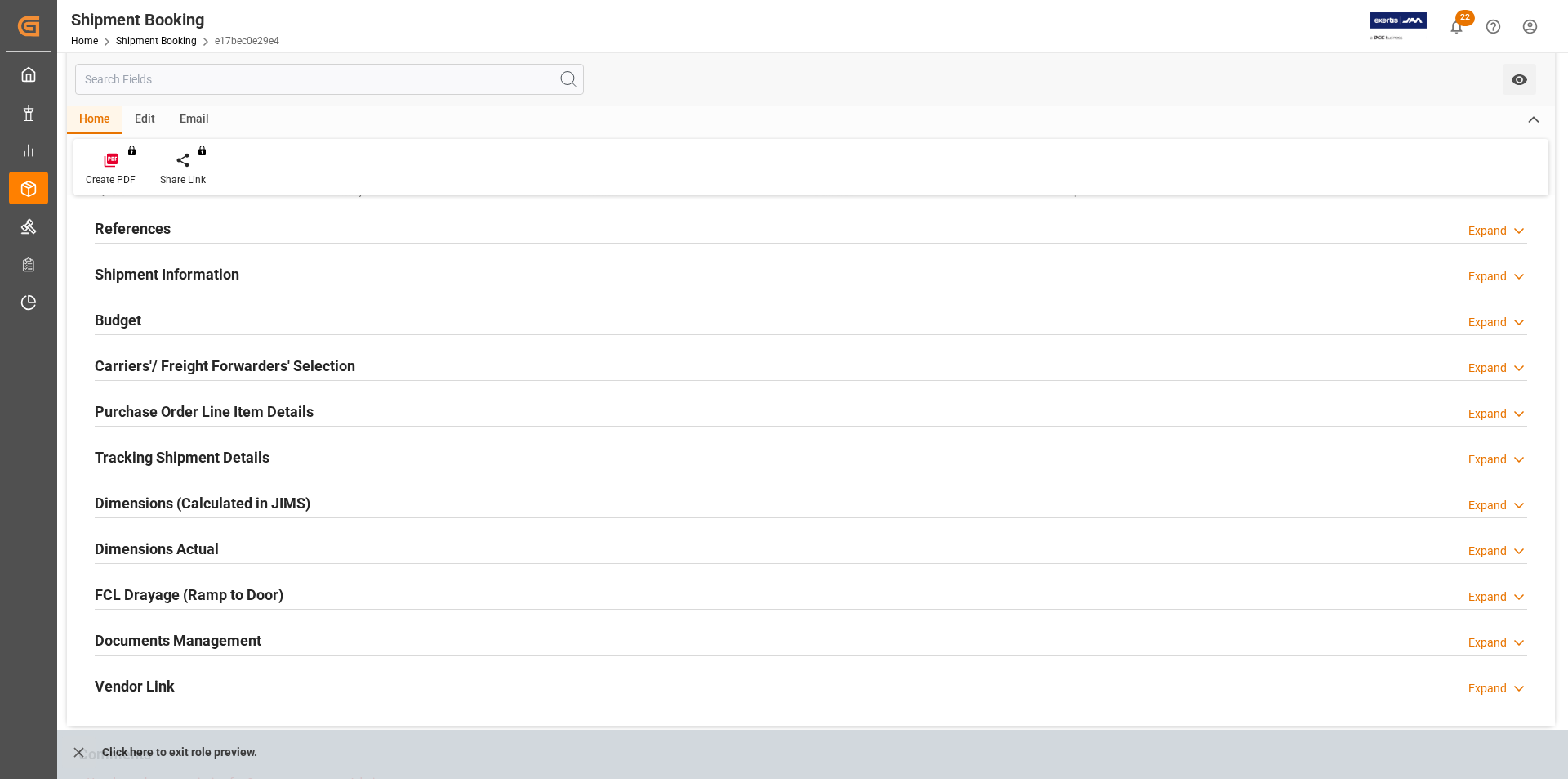
scroll to position [164, 0]
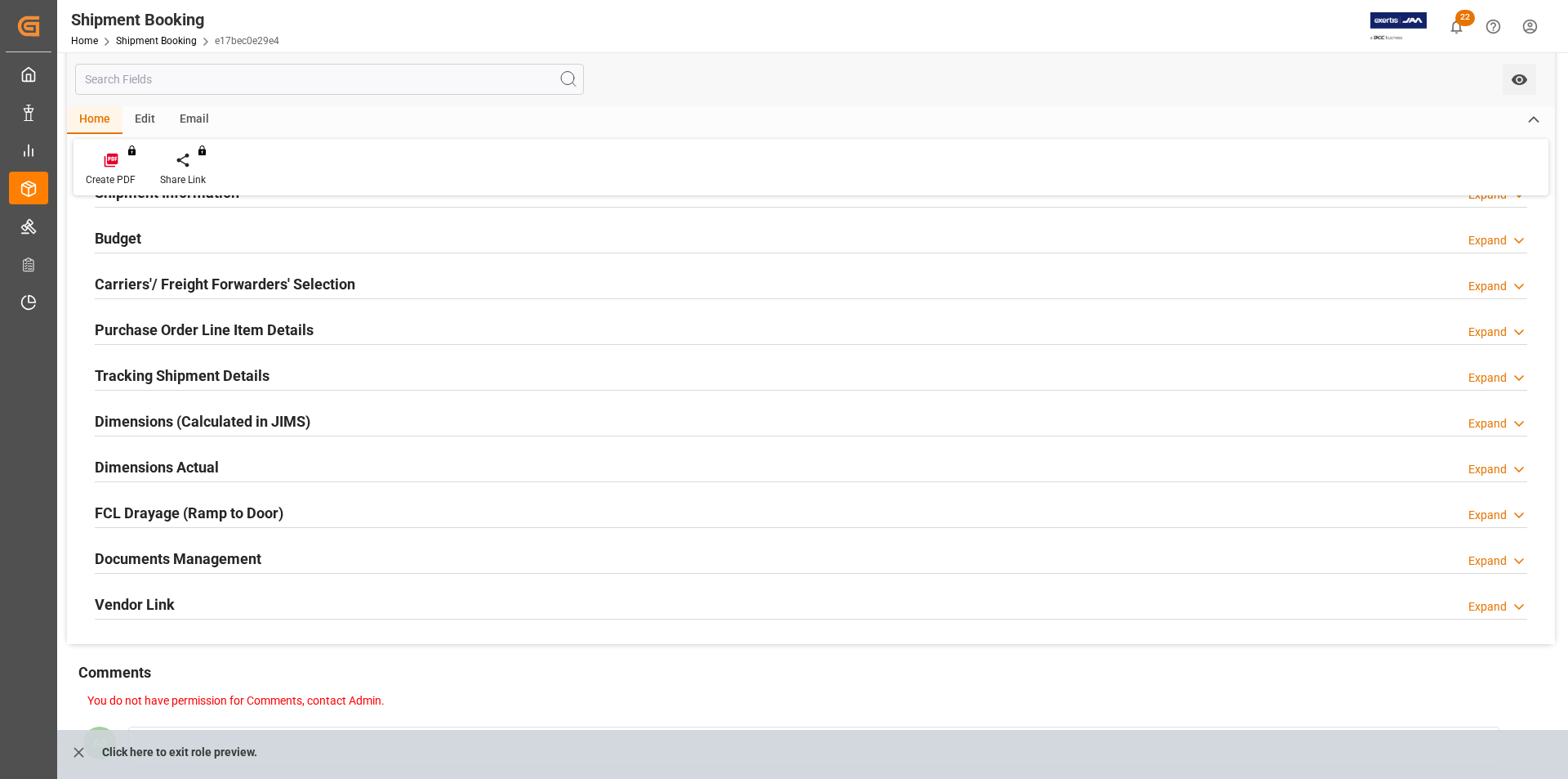
click at [192, 565] on h2 "Documents Management" at bounding box center [178, 558] width 167 height 22
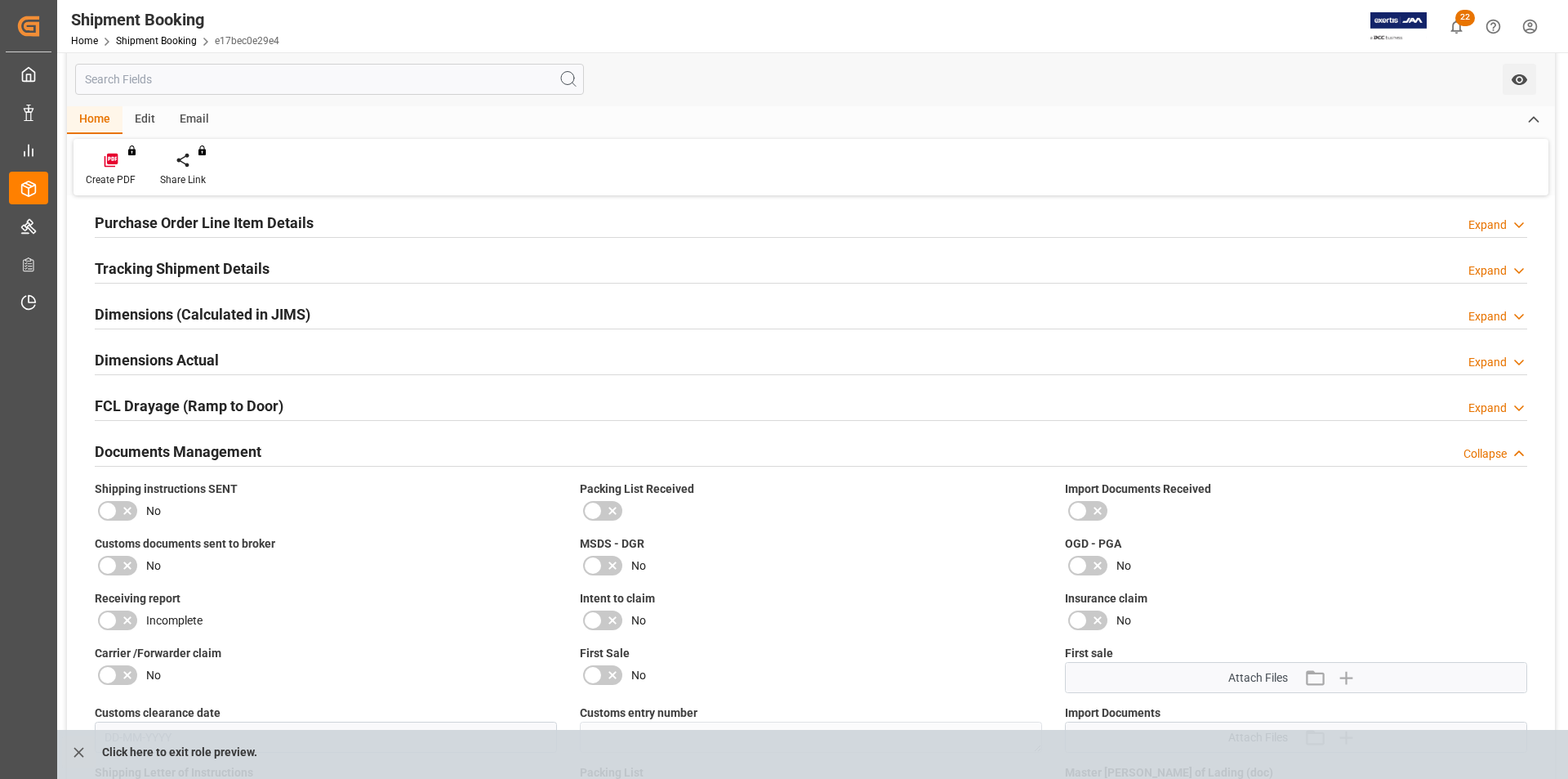
scroll to position [245, 0]
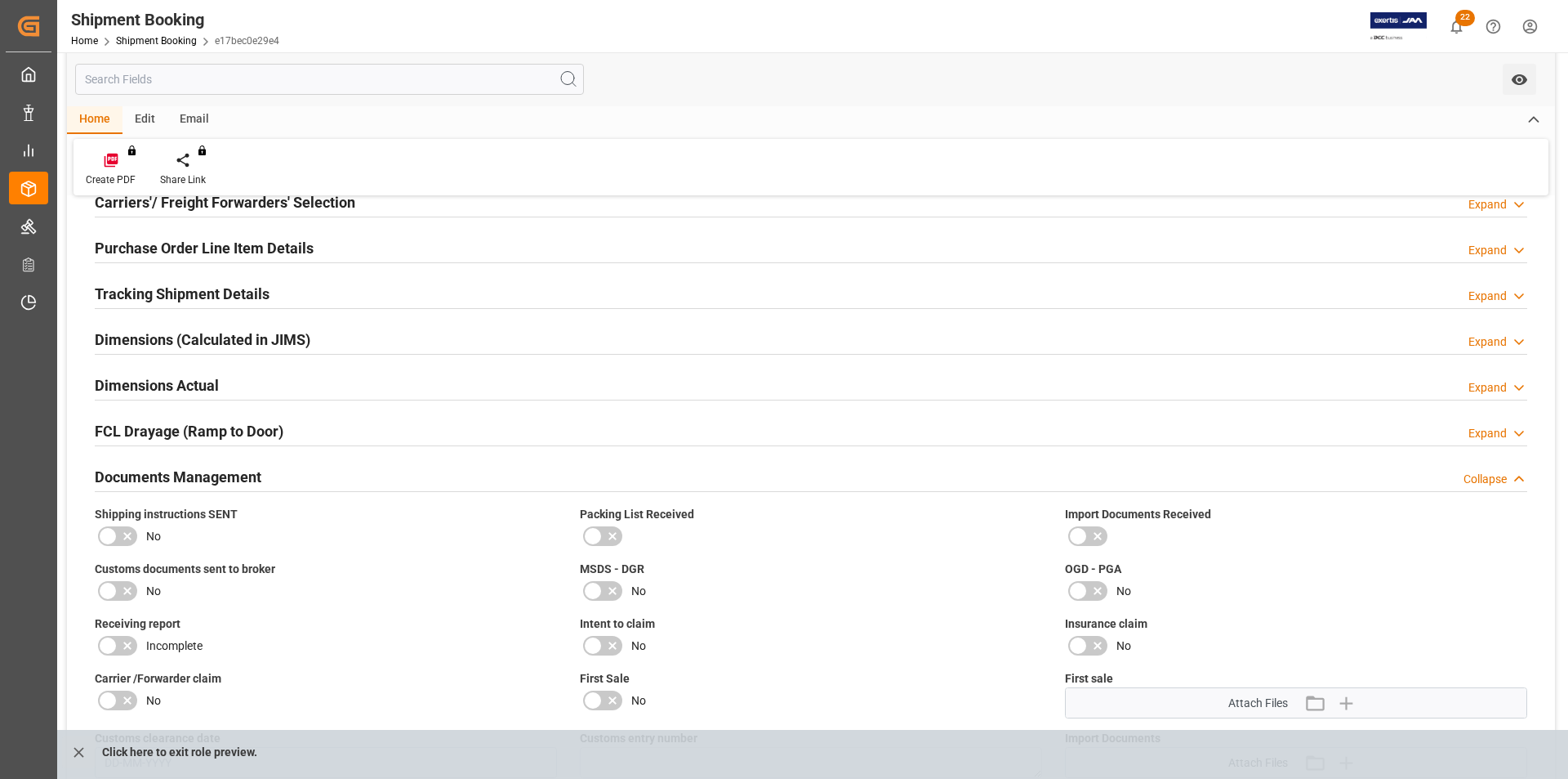
click at [177, 473] on h2 "Documents Management" at bounding box center [178, 477] width 167 height 22
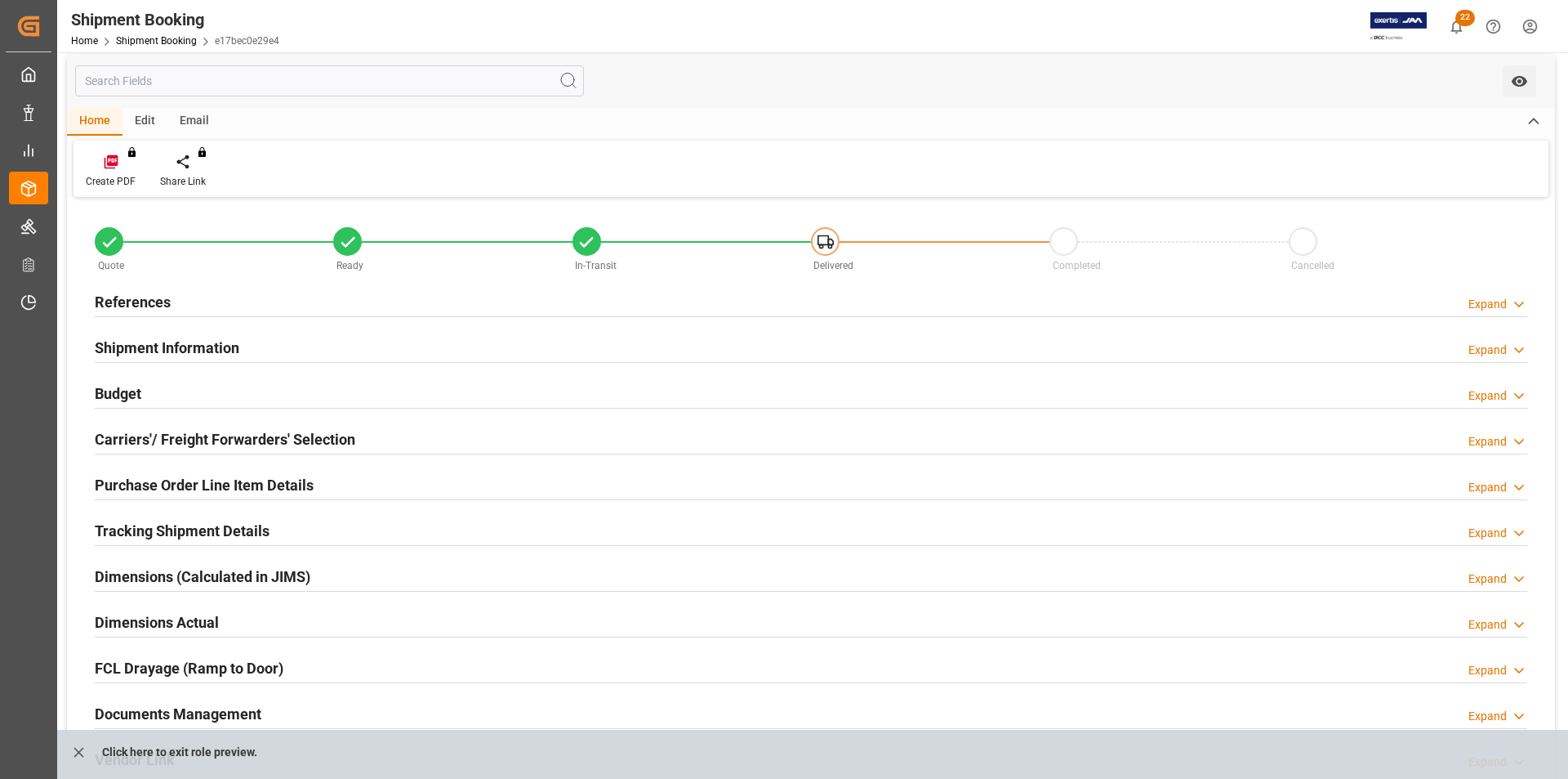
scroll to position [0, 0]
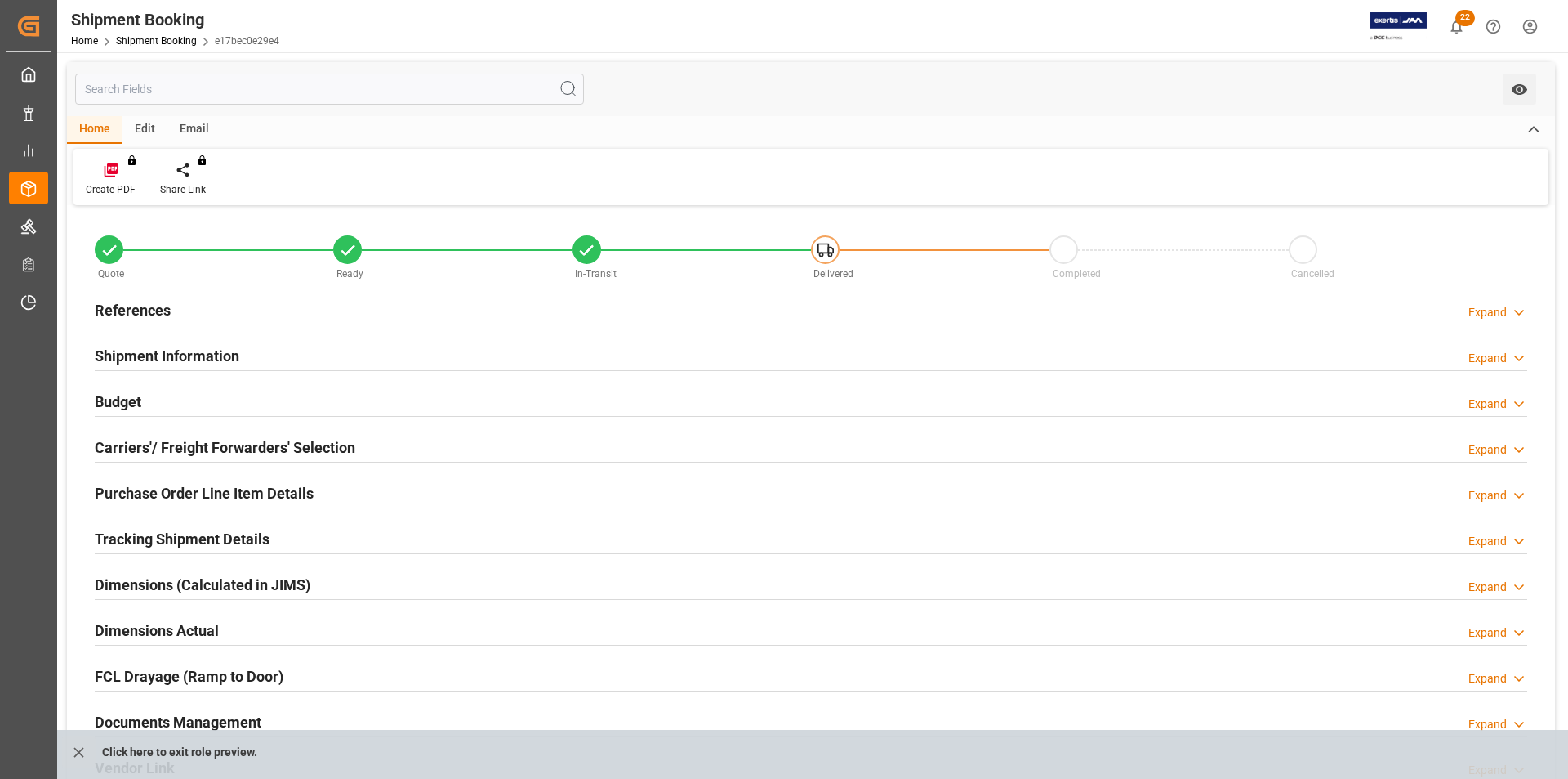
click at [216, 79] on input "text" at bounding box center [329, 89] width 508 height 31
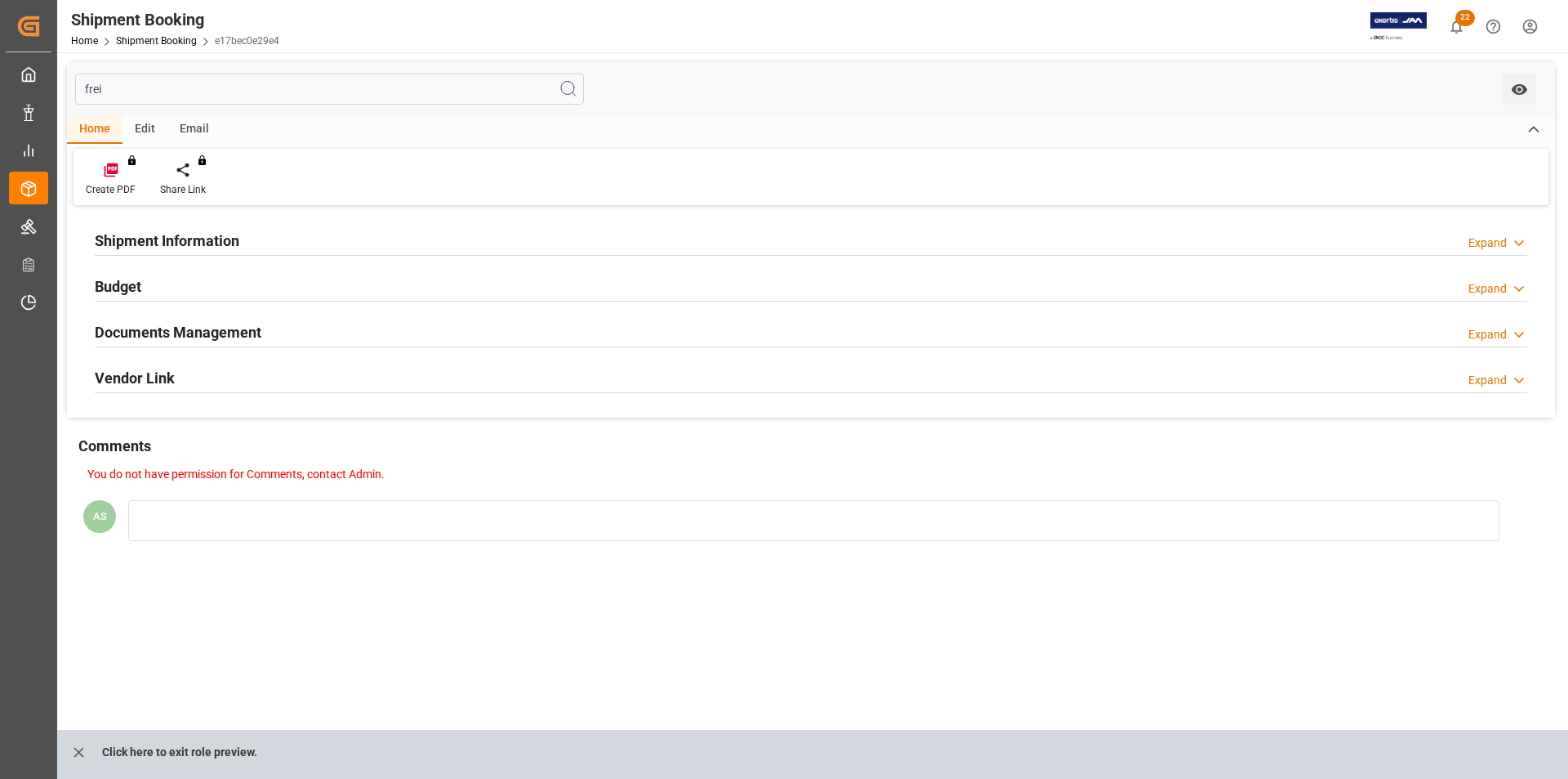
type input "frei"
click at [131, 328] on h2 "Documents Management" at bounding box center [178, 331] width 167 height 22
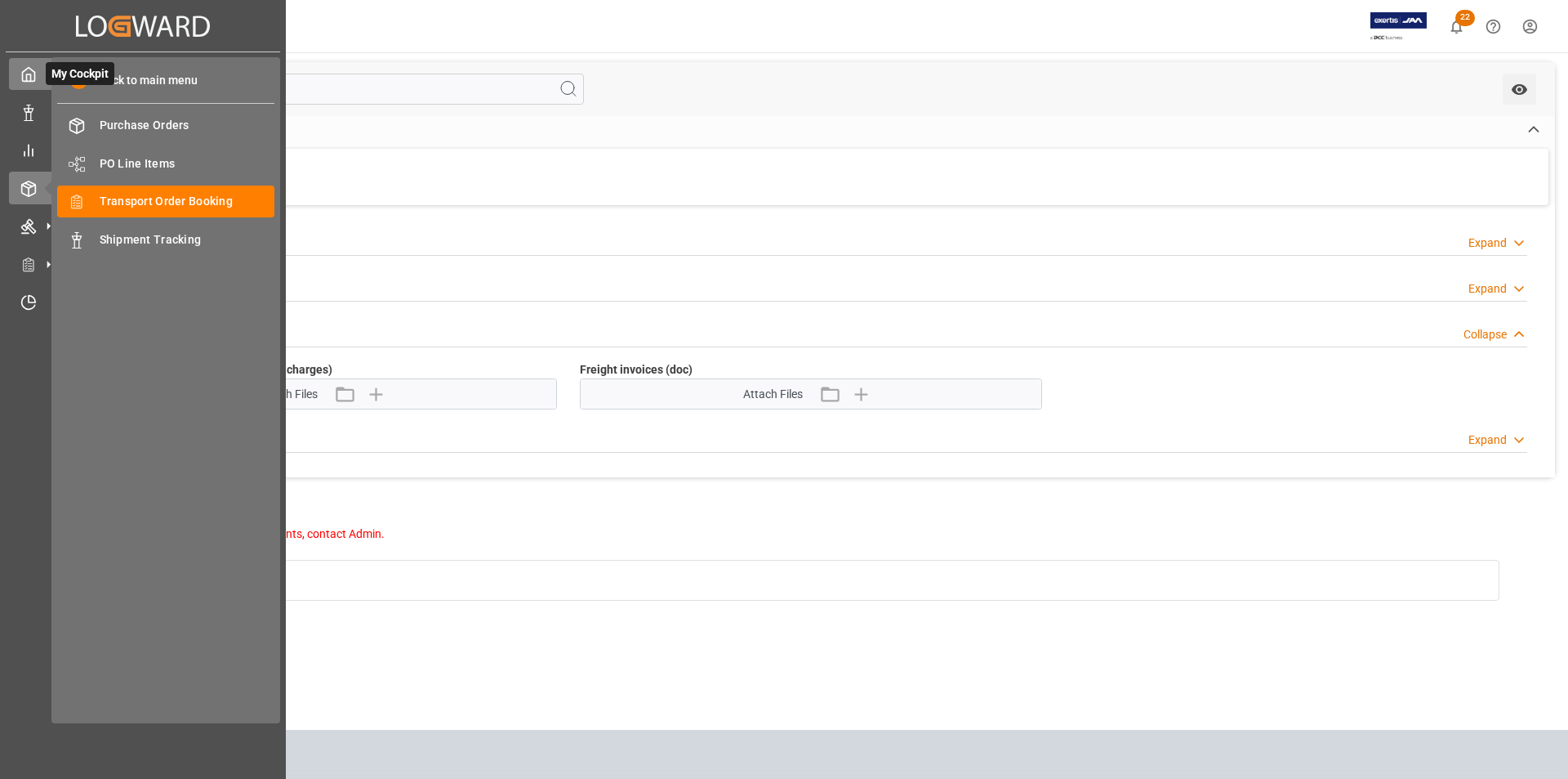
drag, startPoint x: 129, startPoint y: 93, endPoint x: 47, endPoint y: 79, distance: 83.2
click at [47, 79] on div "Created by potrace 1.15, written by Peter Selinger 2001-2017 Created by potrace…" at bounding box center [784, 390] width 1568 height 779
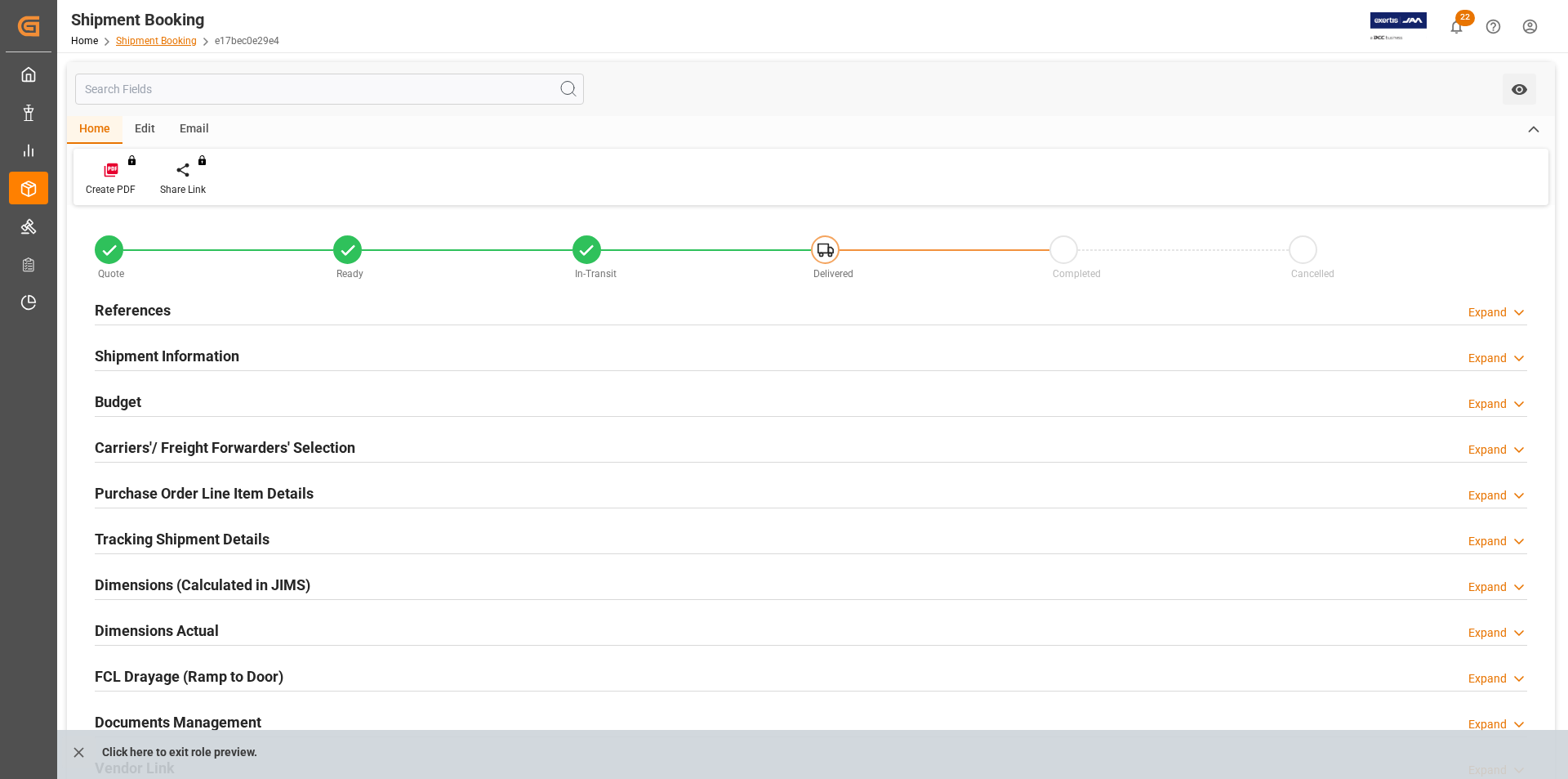
click at [134, 37] on link "Shipment Booking" at bounding box center [156, 41] width 80 height 12
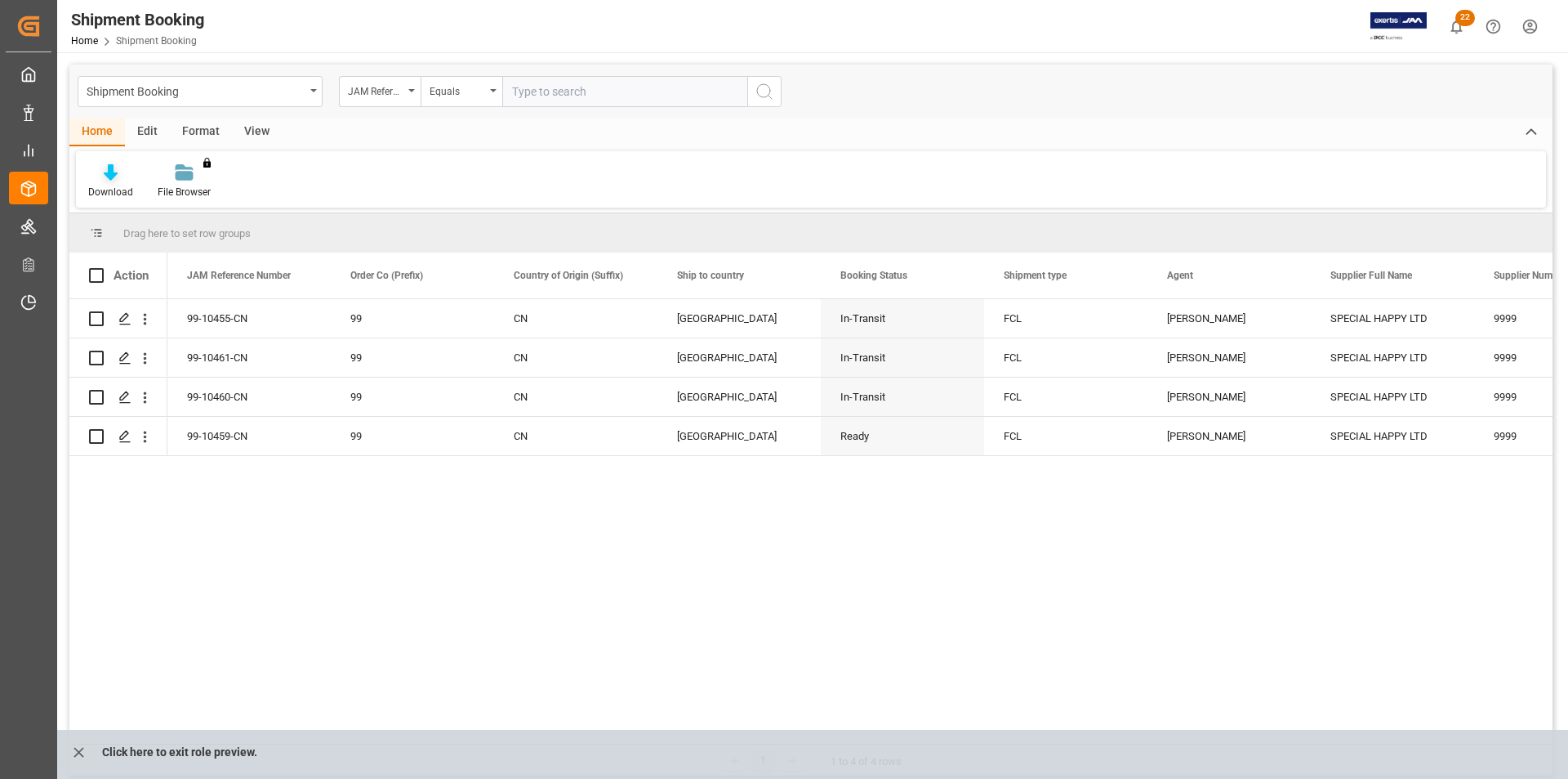
click at [118, 176] on div at bounding box center [110, 172] width 45 height 17
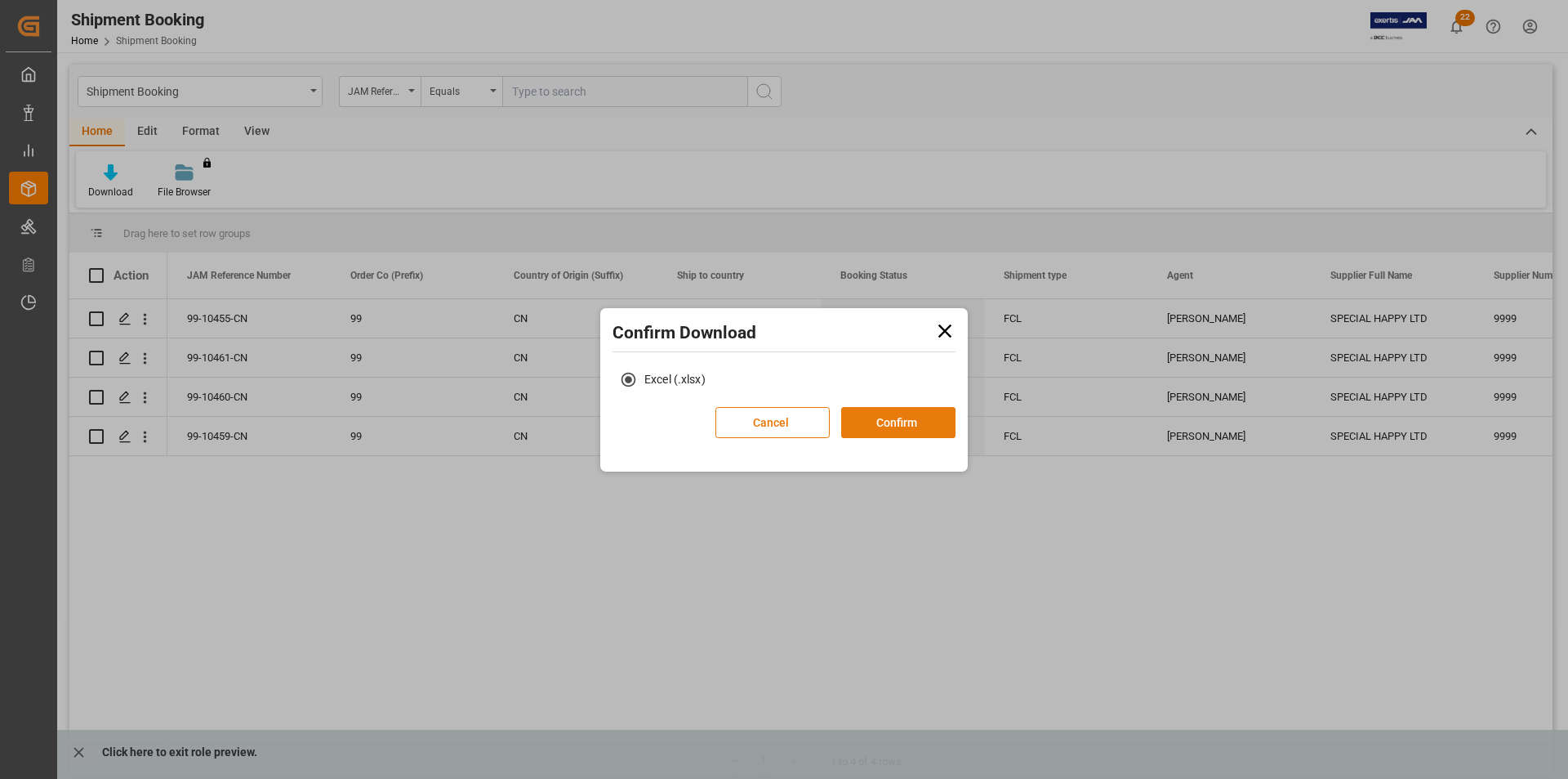
click at [871, 424] on button "Confirm" at bounding box center [898, 422] width 114 height 31
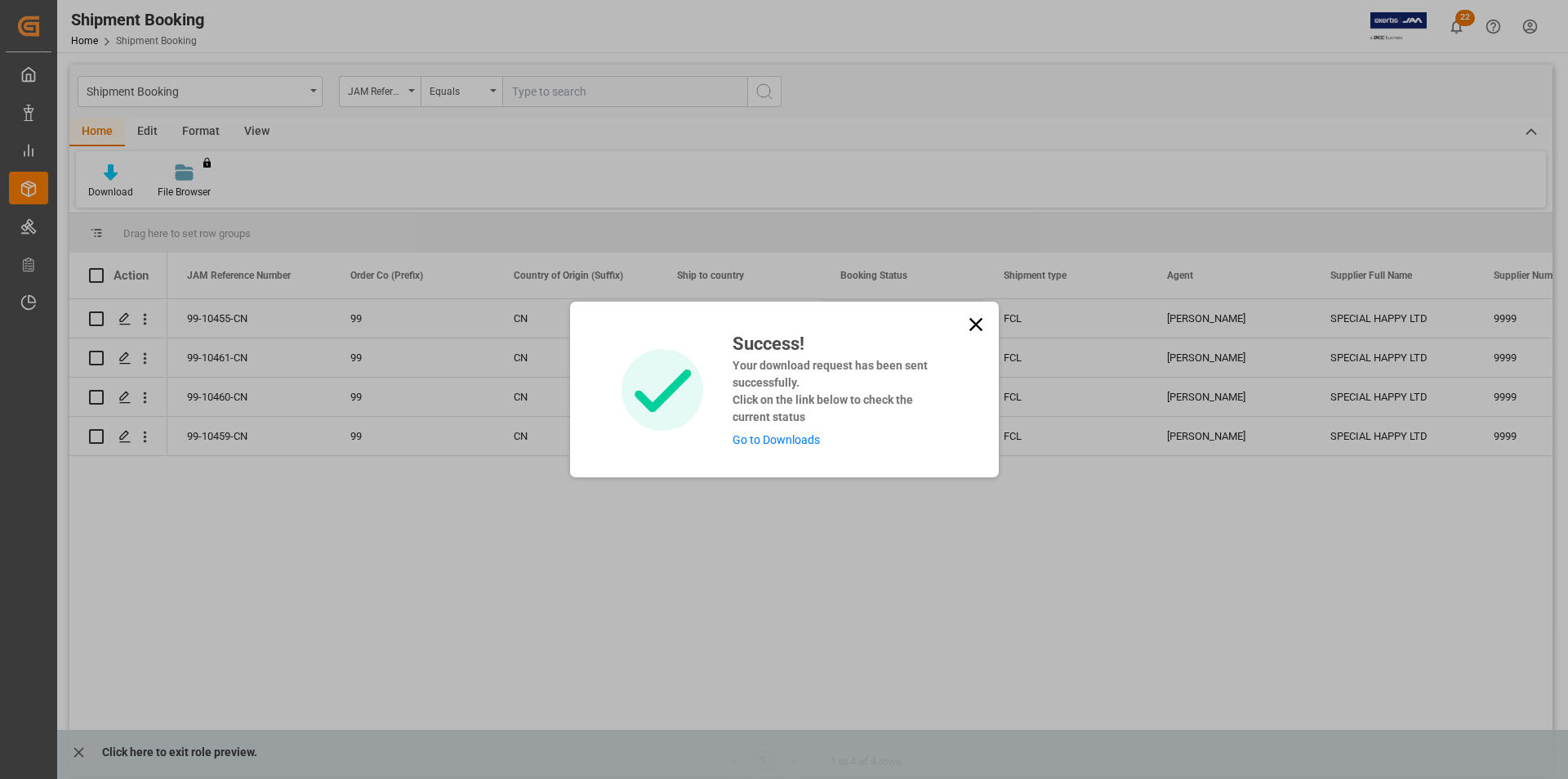
click at [784, 443] on link "Go to Downloads" at bounding box center [776, 439] width 87 height 13
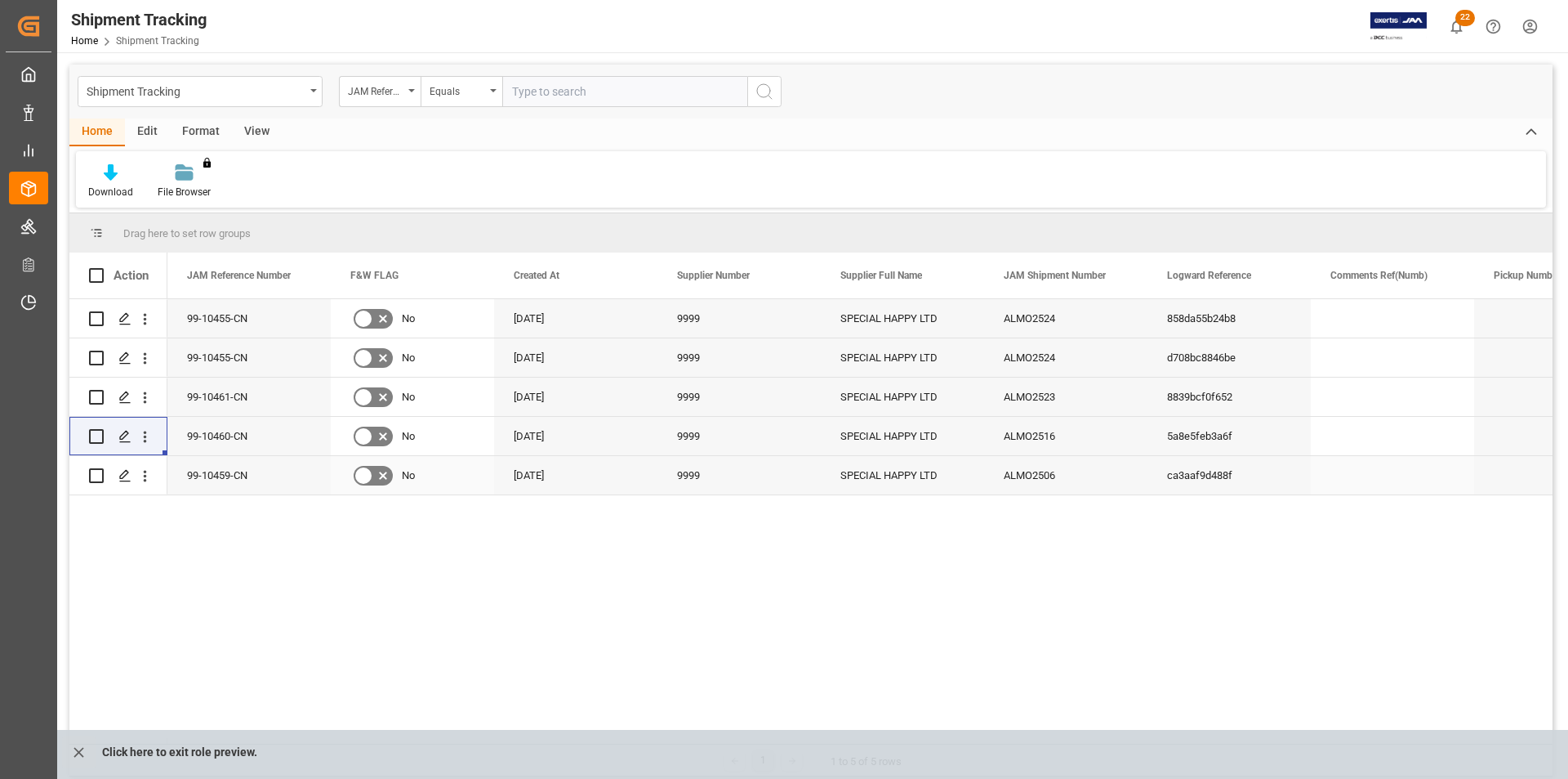
click at [272, 477] on div "99-10459-CN" at bounding box center [249, 475] width 164 height 39
click at [118, 320] on icon "Press SPACE to select this row." at bounding box center [124, 318] width 13 height 13
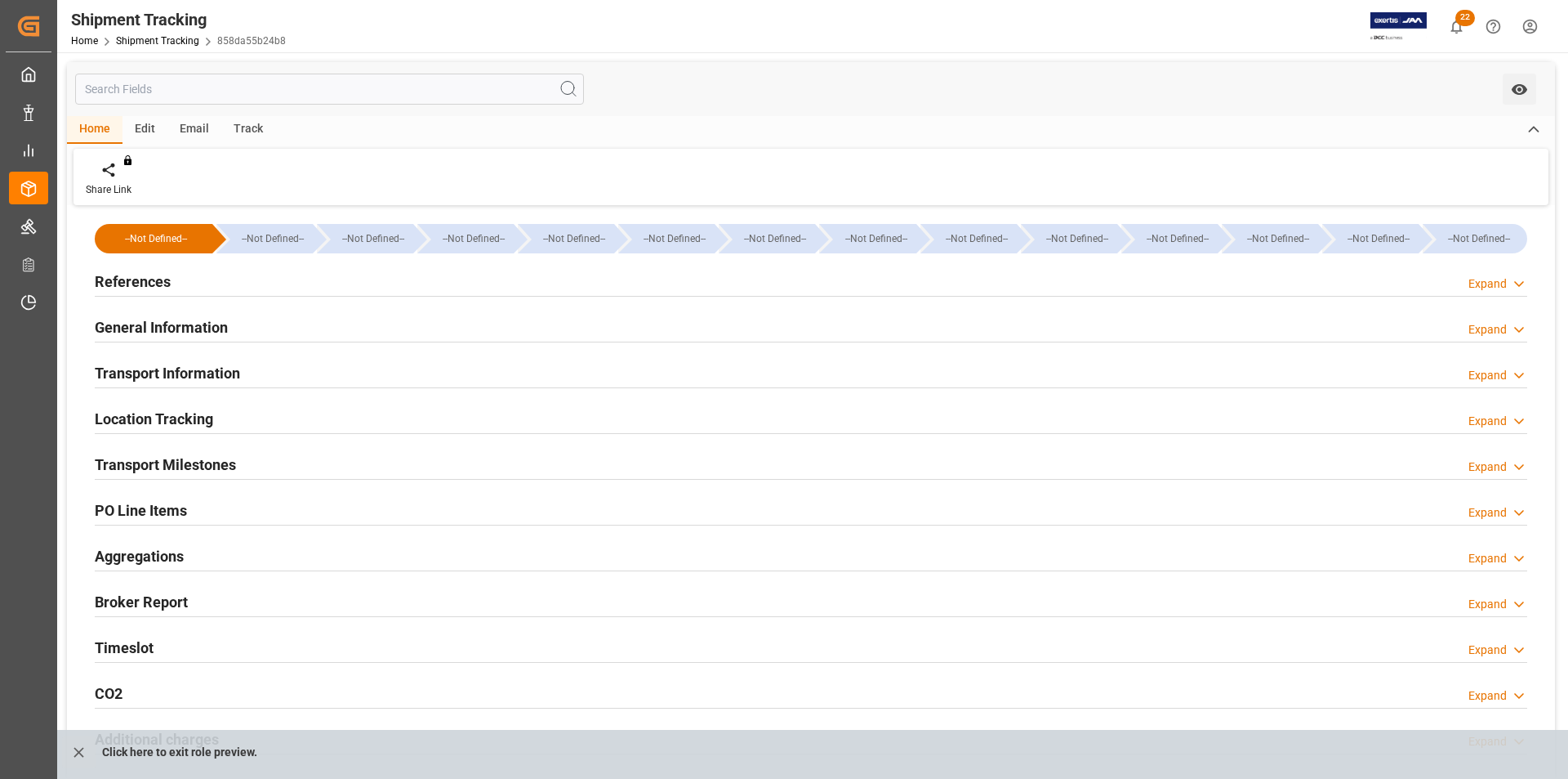
type input "26-09-2025 00:00"
click at [211, 461] on h2 "Transport Milestones" at bounding box center [166, 464] width 141 height 22
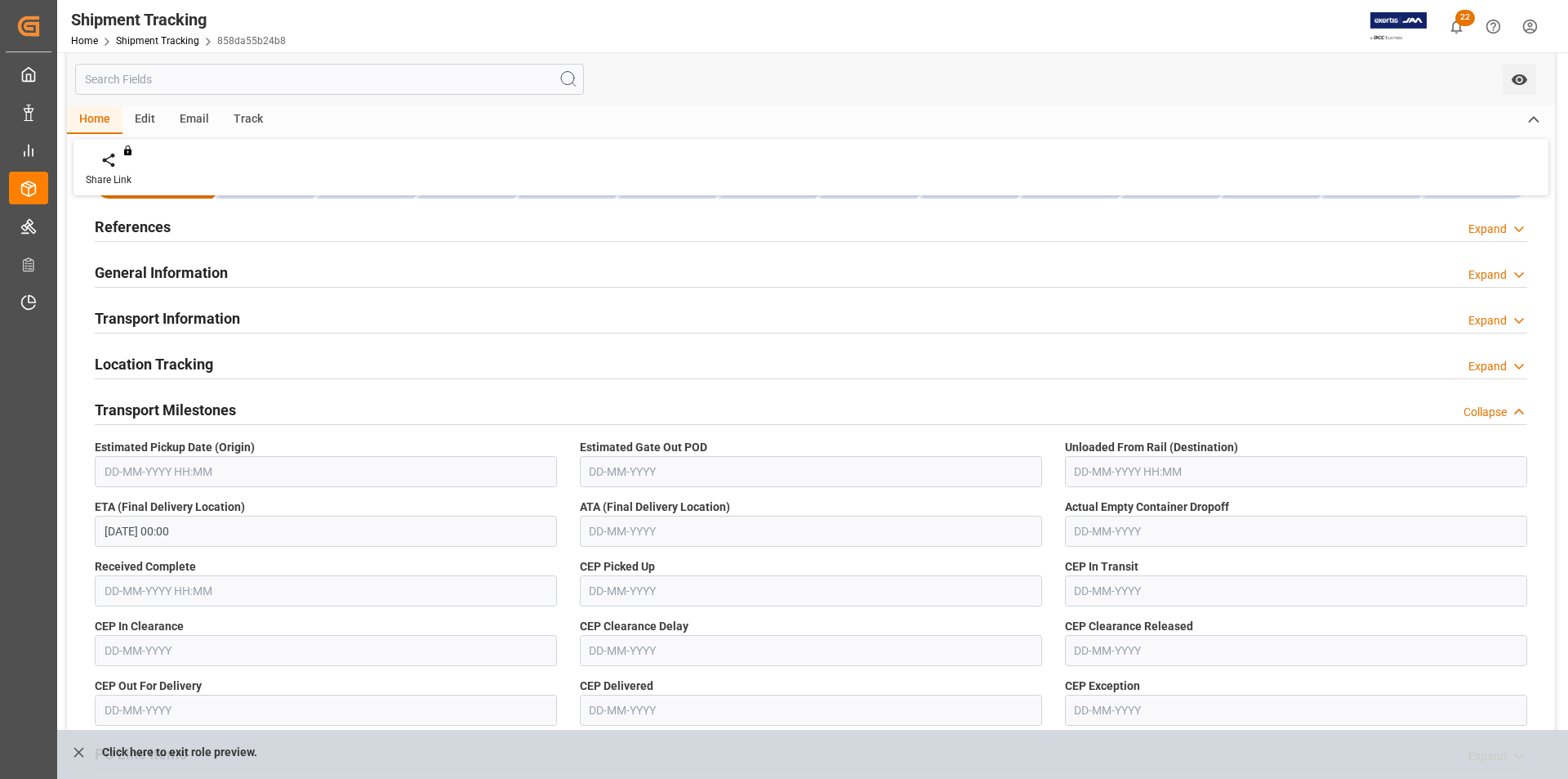
scroll to position [81, 0]
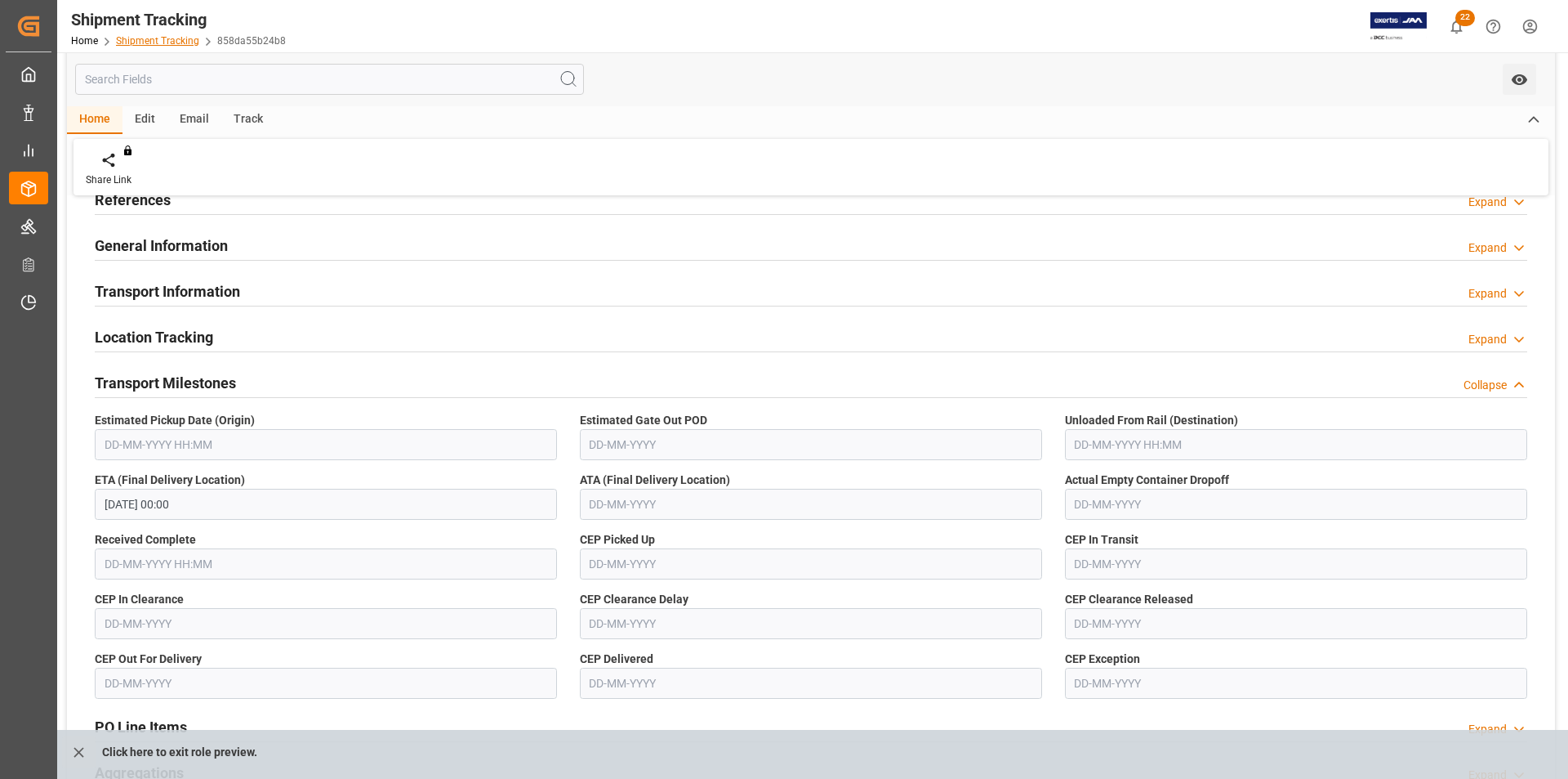
click at [140, 40] on link "Shipment Tracking" at bounding box center [158, 41] width 83 height 12
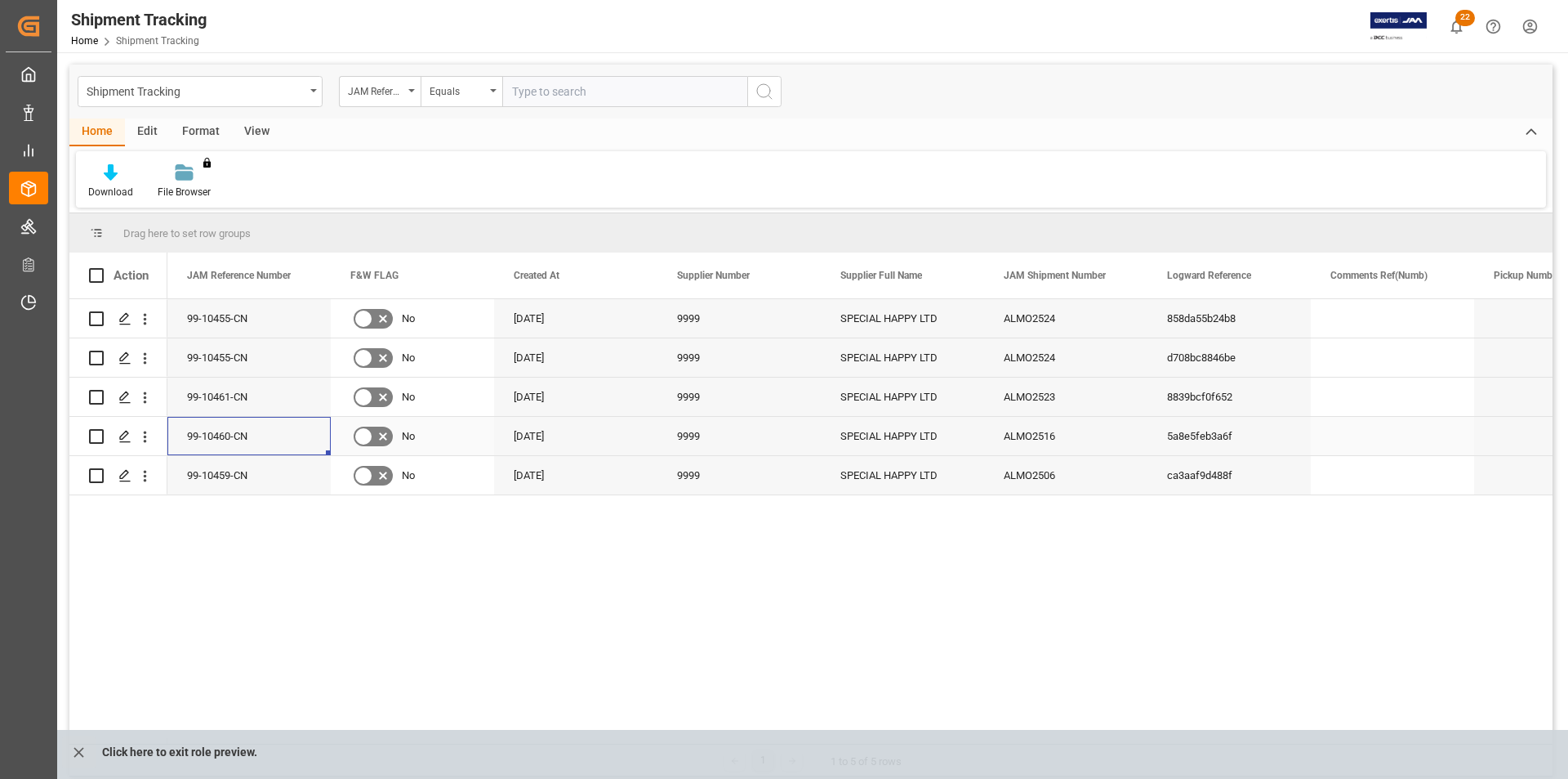
click at [210, 428] on div "99-10460-CN" at bounding box center [249, 436] width 164 height 39
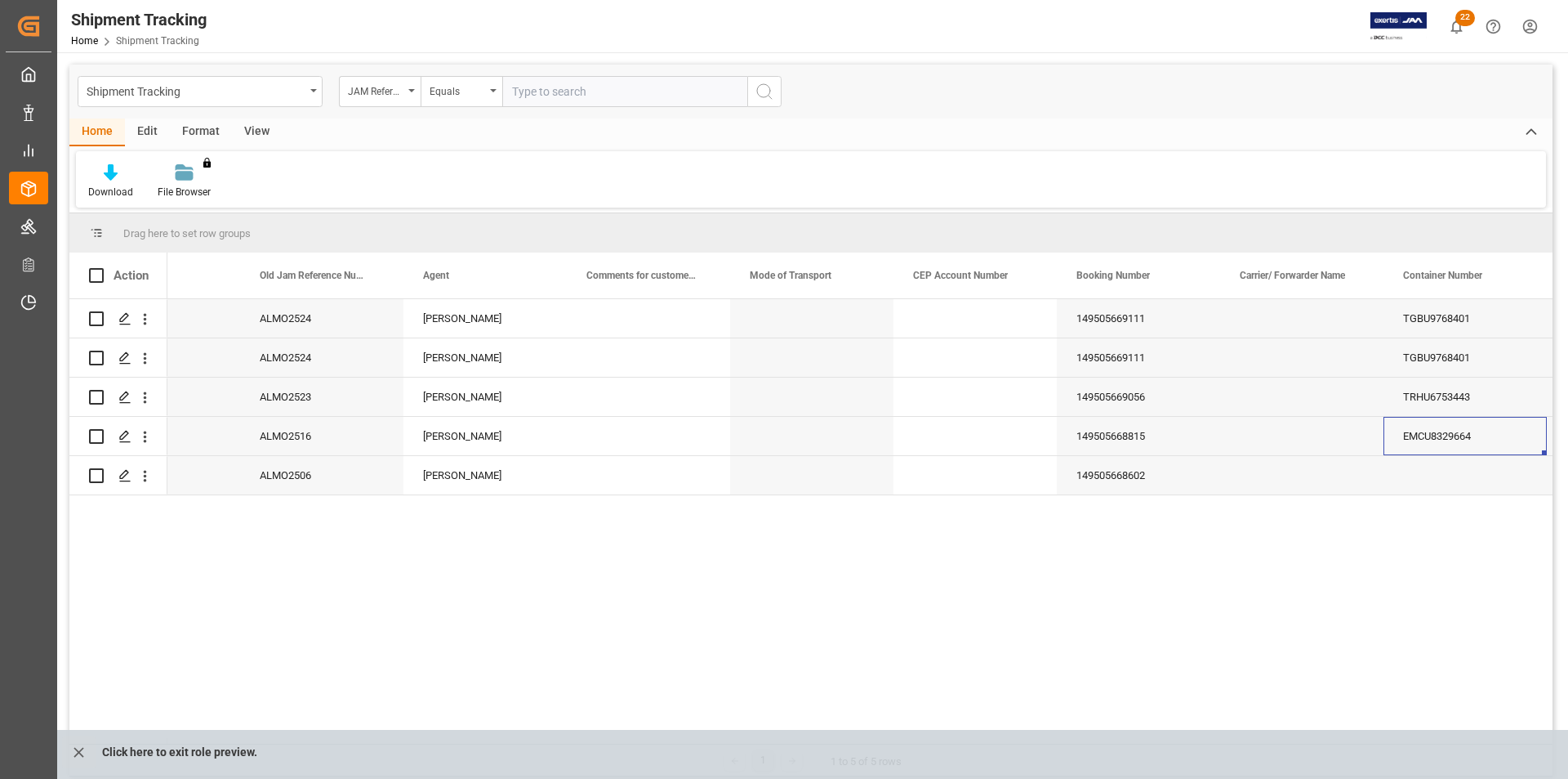
scroll to position [0, 1888]
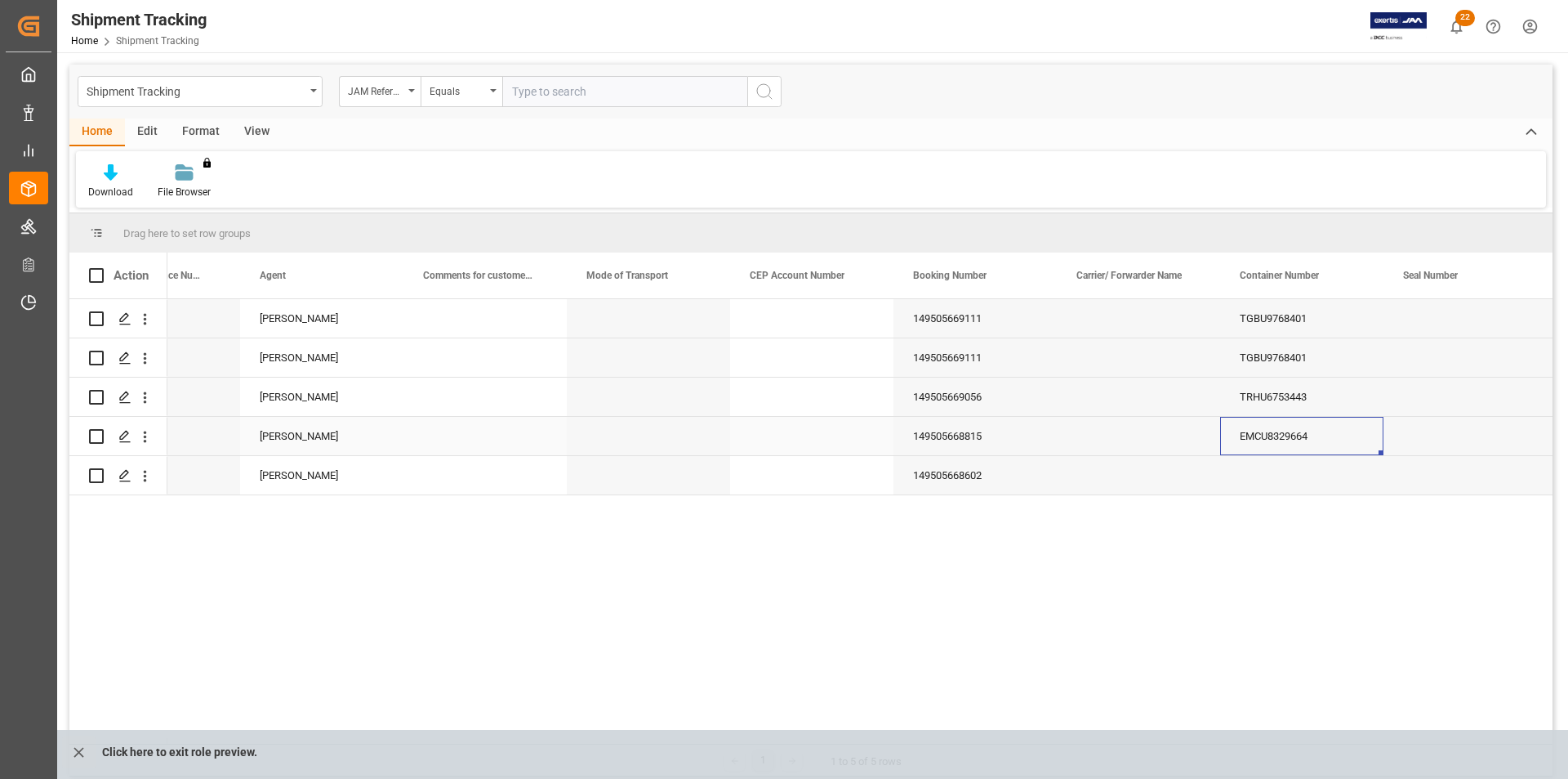
click at [1247, 435] on div "EMCU8329664" at bounding box center [1302, 436] width 164 height 39
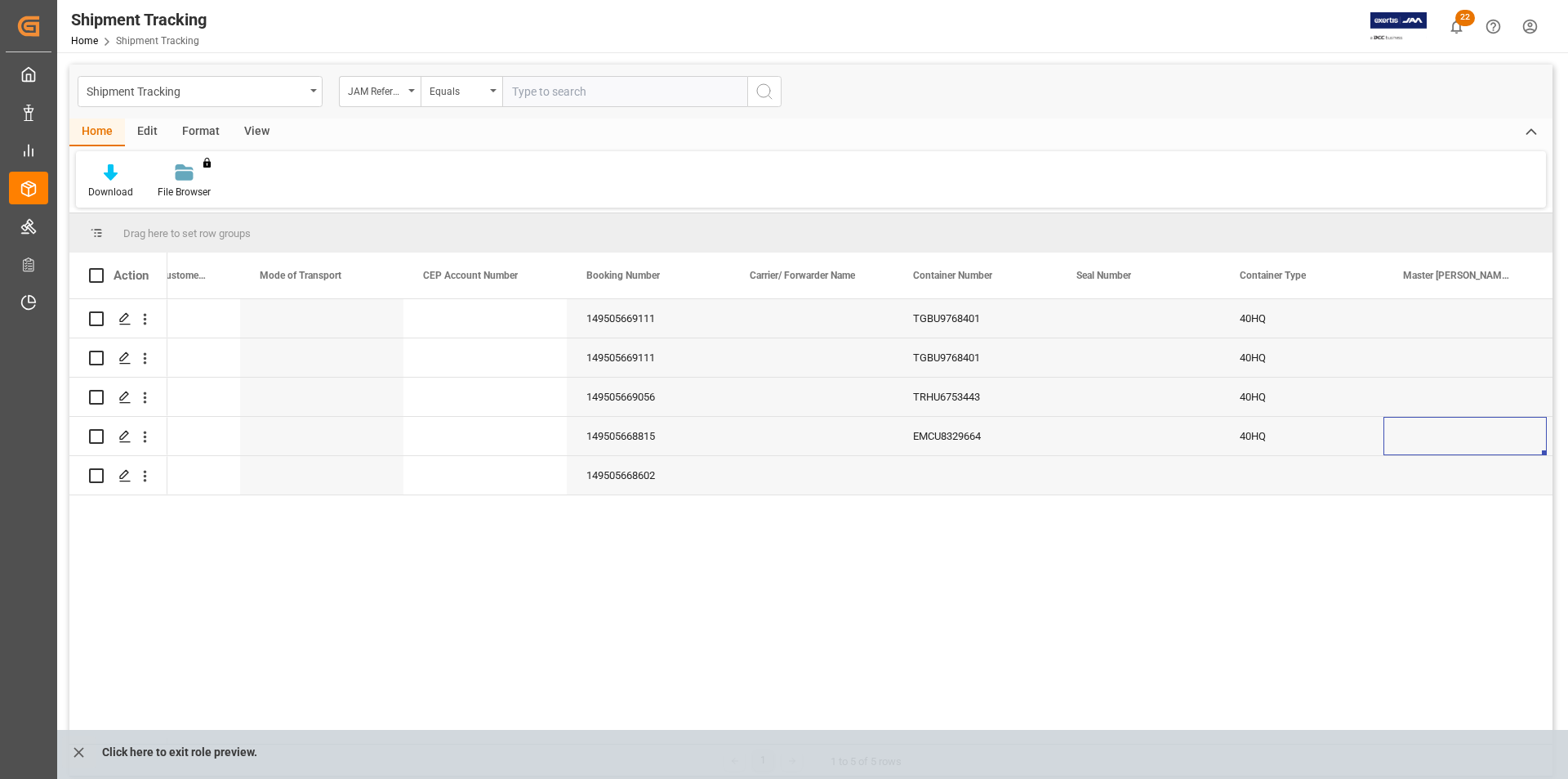
scroll to position [0, 0]
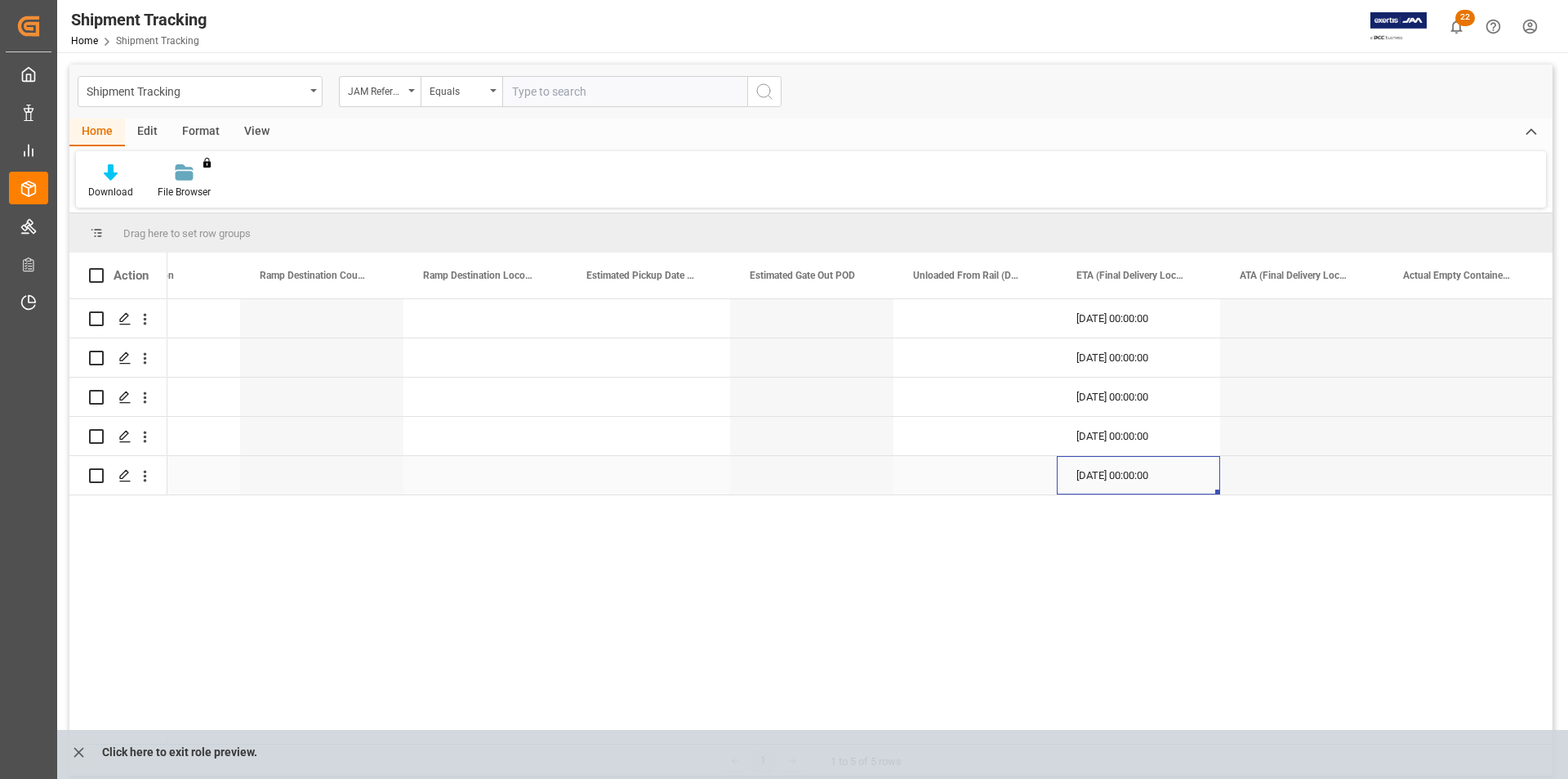
click at [1115, 477] on div "03-10-2025 00:00:00" at bounding box center [1138, 475] width 164 height 39
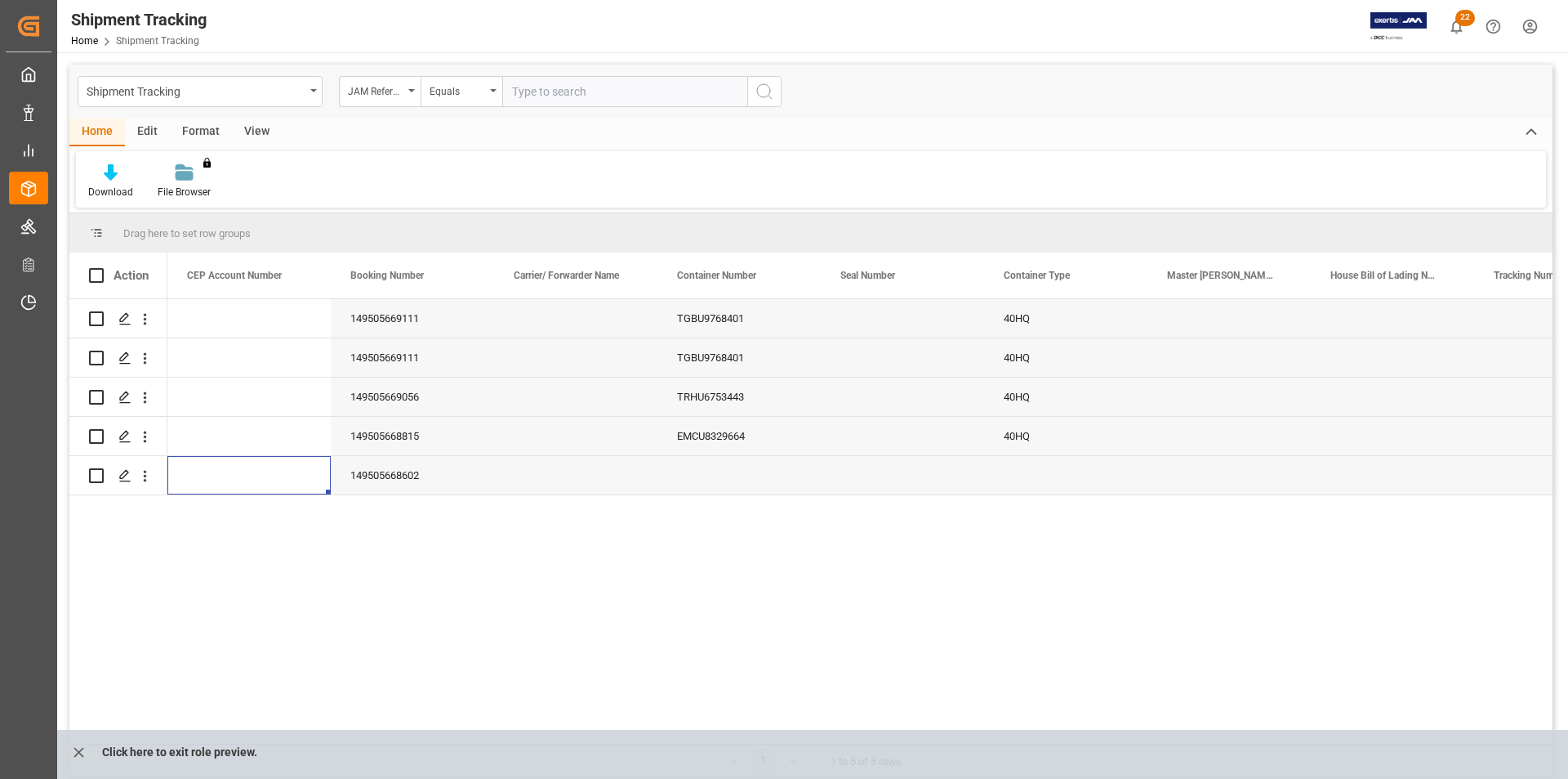
scroll to position [0, 2287]
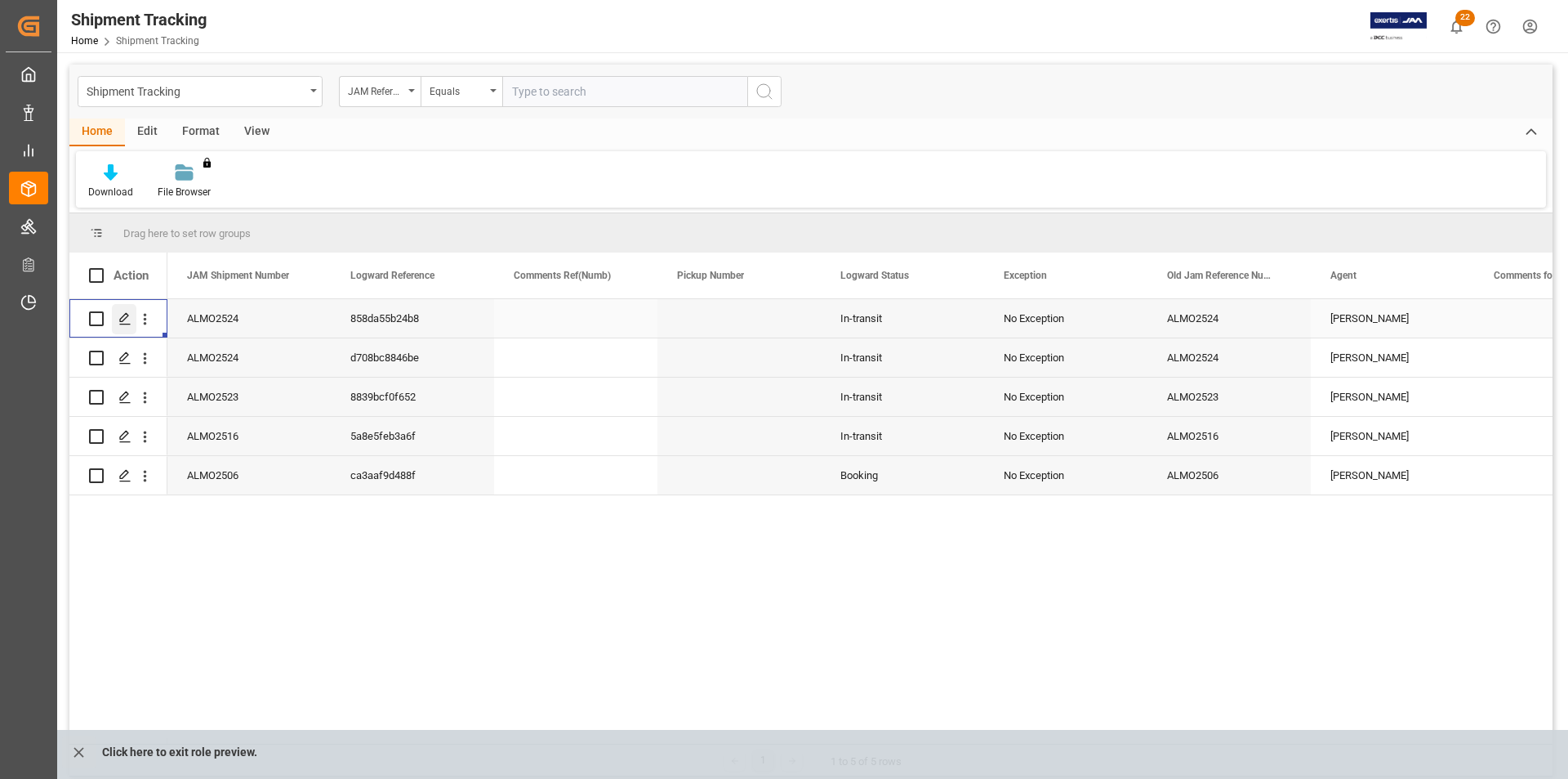
click at [114, 320] on div "Press SPACE to select this row." at bounding box center [124, 319] width 24 height 30
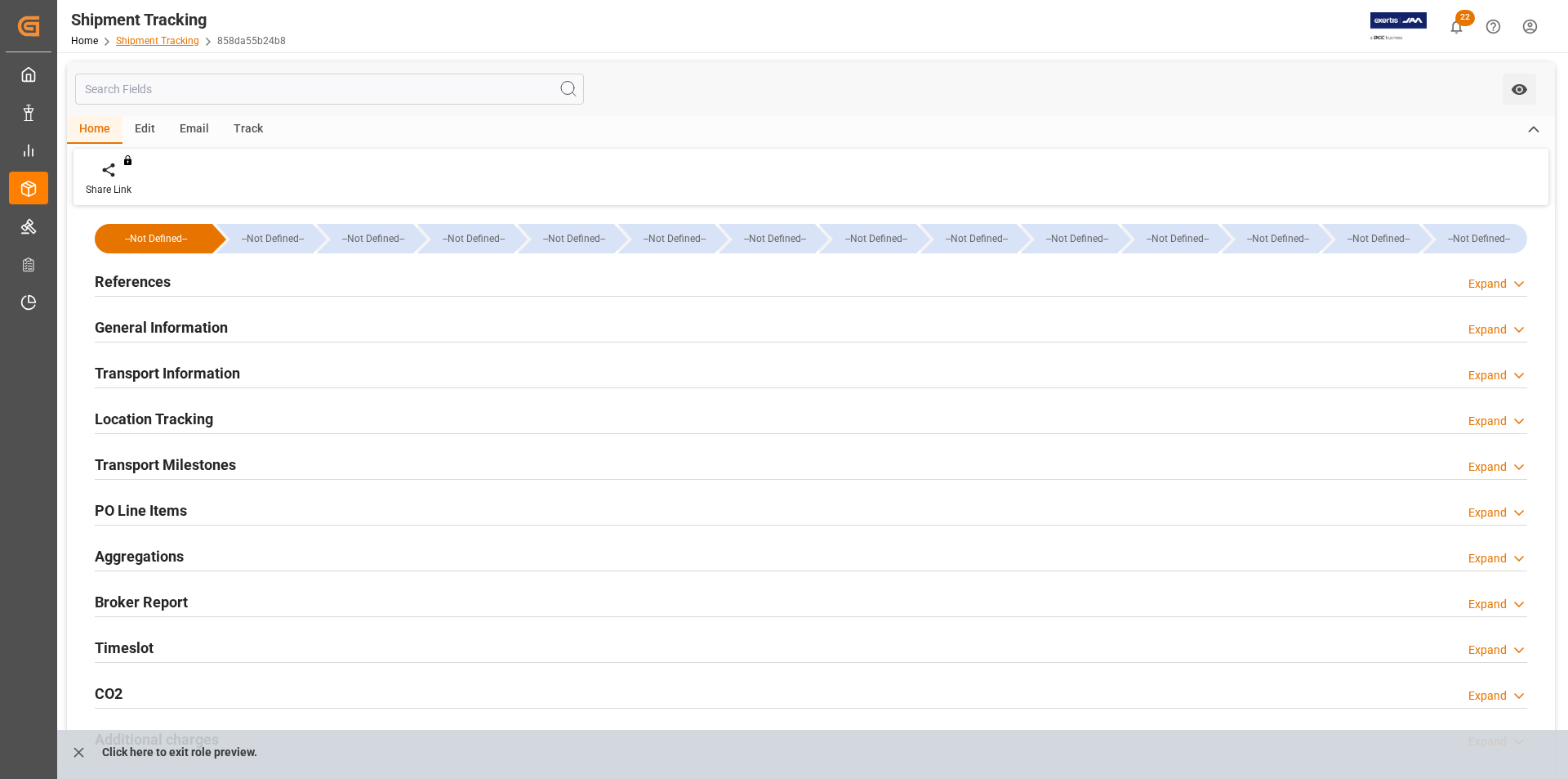
click at [147, 38] on link "Shipment Tracking" at bounding box center [158, 41] width 83 height 12
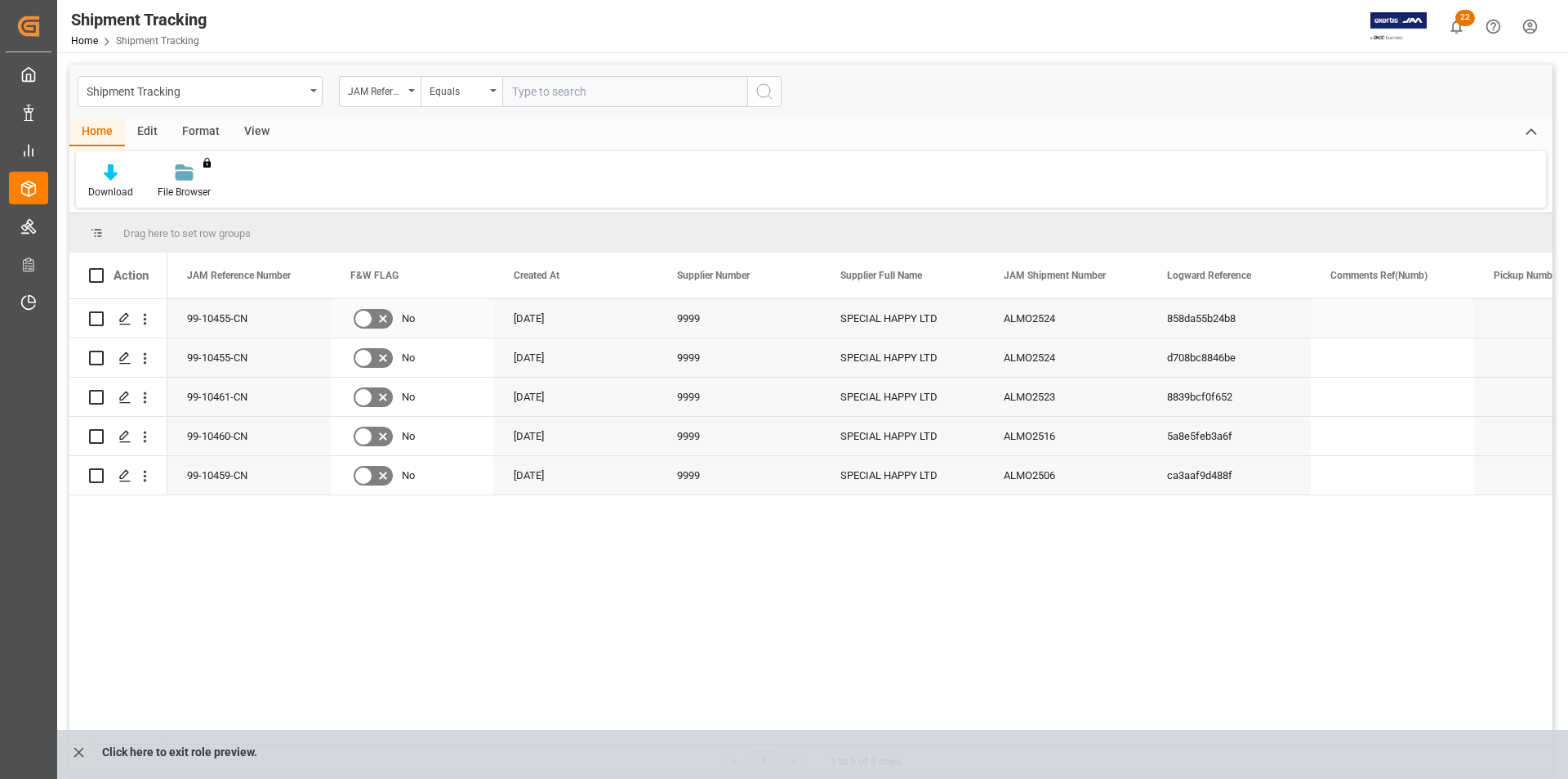
click at [94, 315] on input "Press Space to toggle row selection (unchecked)" at bounding box center [96, 318] width 15 height 15
click at [100, 316] on input "Press Space to toggle row selection (checked)" at bounding box center [96, 318] width 15 height 15
checkbox input "false"
drag, startPoint x: 524, startPoint y: 274, endPoint x: 707, endPoint y: 271, distance: 183.0
click at [560, 271] on span "Created At" at bounding box center [536, 275] width 46 height 12
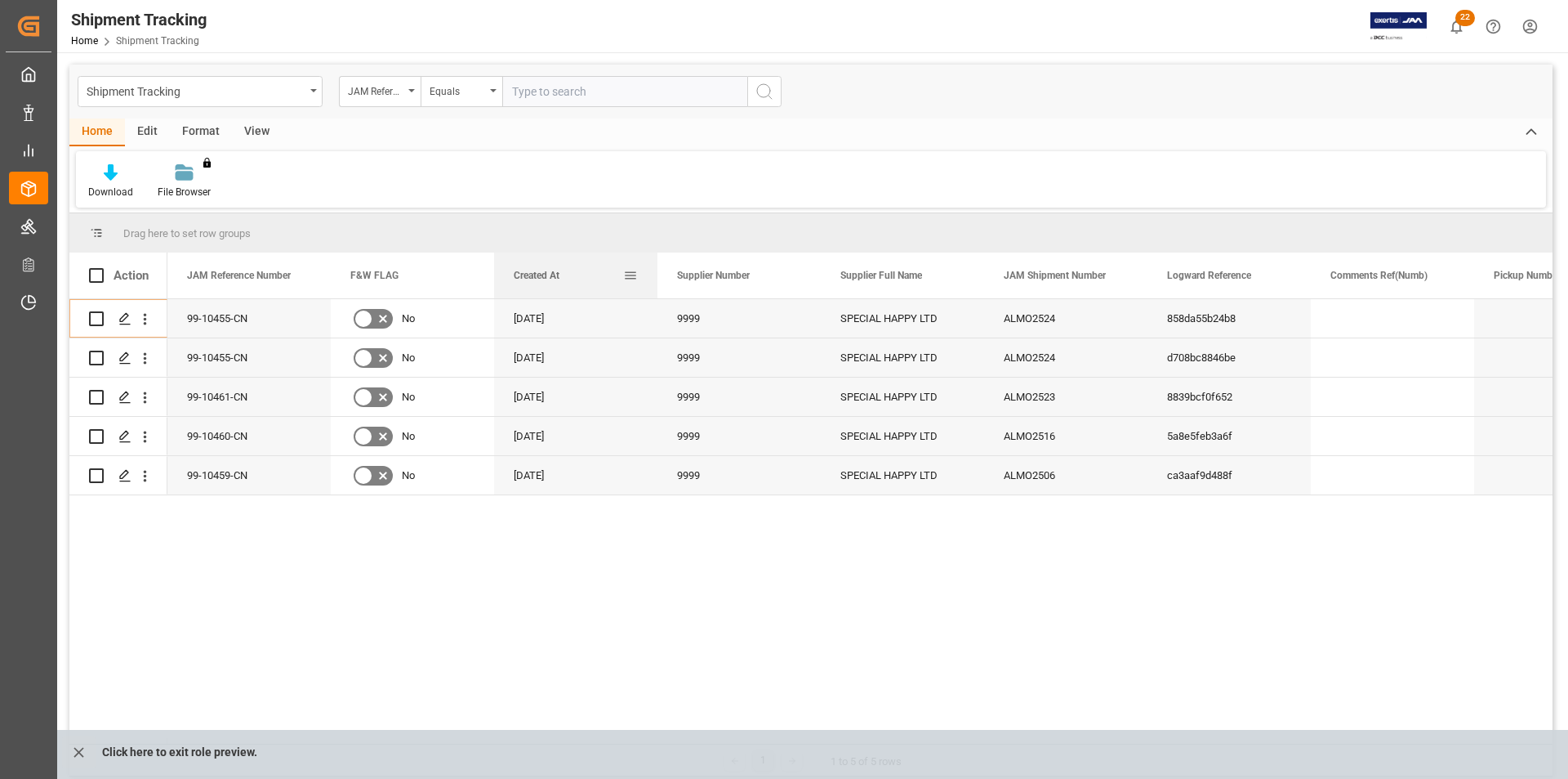
drag, startPoint x: 743, startPoint y: 271, endPoint x: 565, endPoint y: 279, distance: 178.2
click at [565, 279] on div "Created At" at bounding box center [568, 275] width 109 height 46
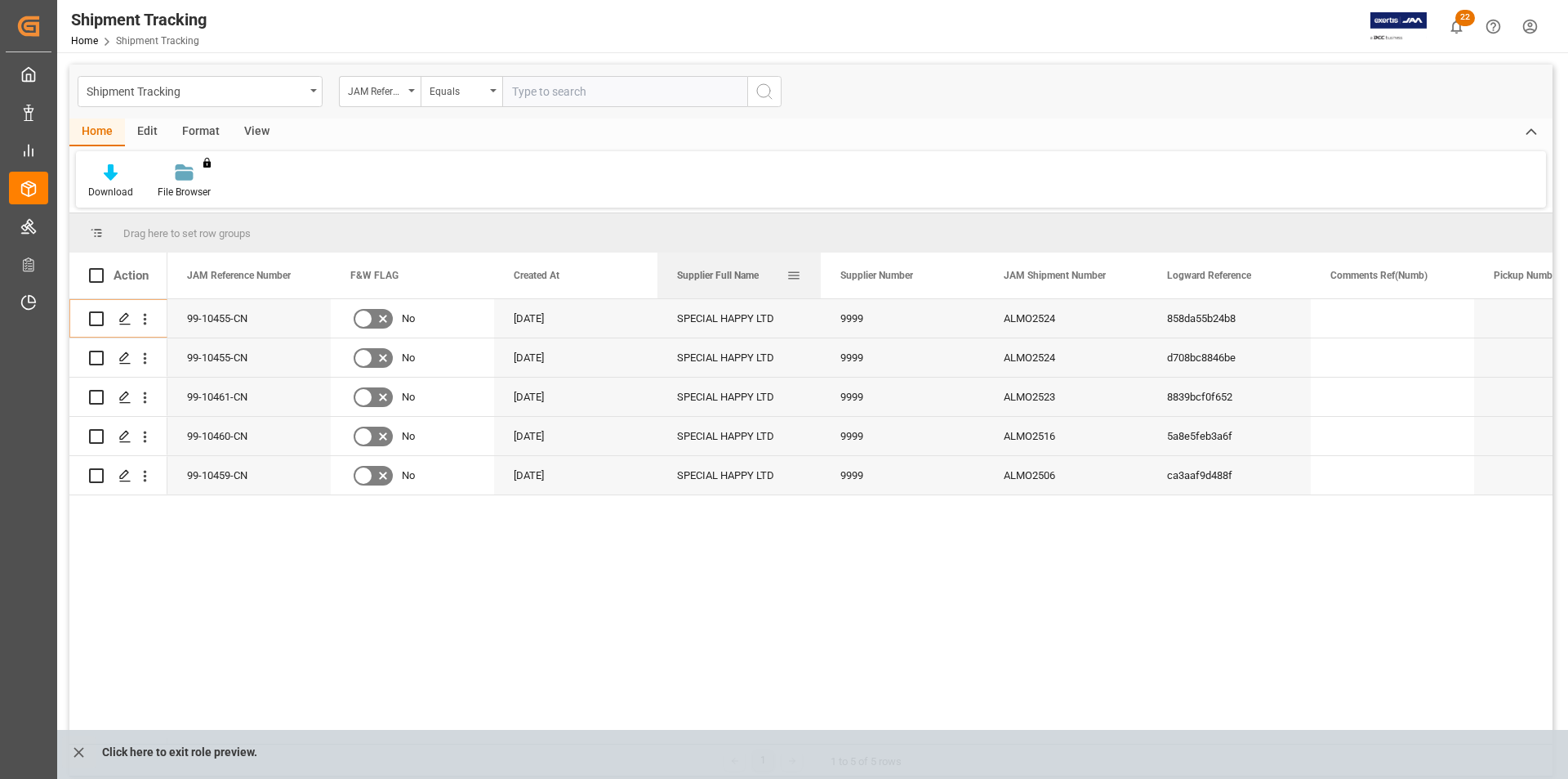
drag, startPoint x: 870, startPoint y: 271, endPoint x: 713, endPoint y: 279, distance: 157.2
click at [713, 274] on span "Supplier Full Name" at bounding box center [718, 275] width 81 height 12
click at [263, 129] on div "View" at bounding box center [256, 132] width 49 height 28
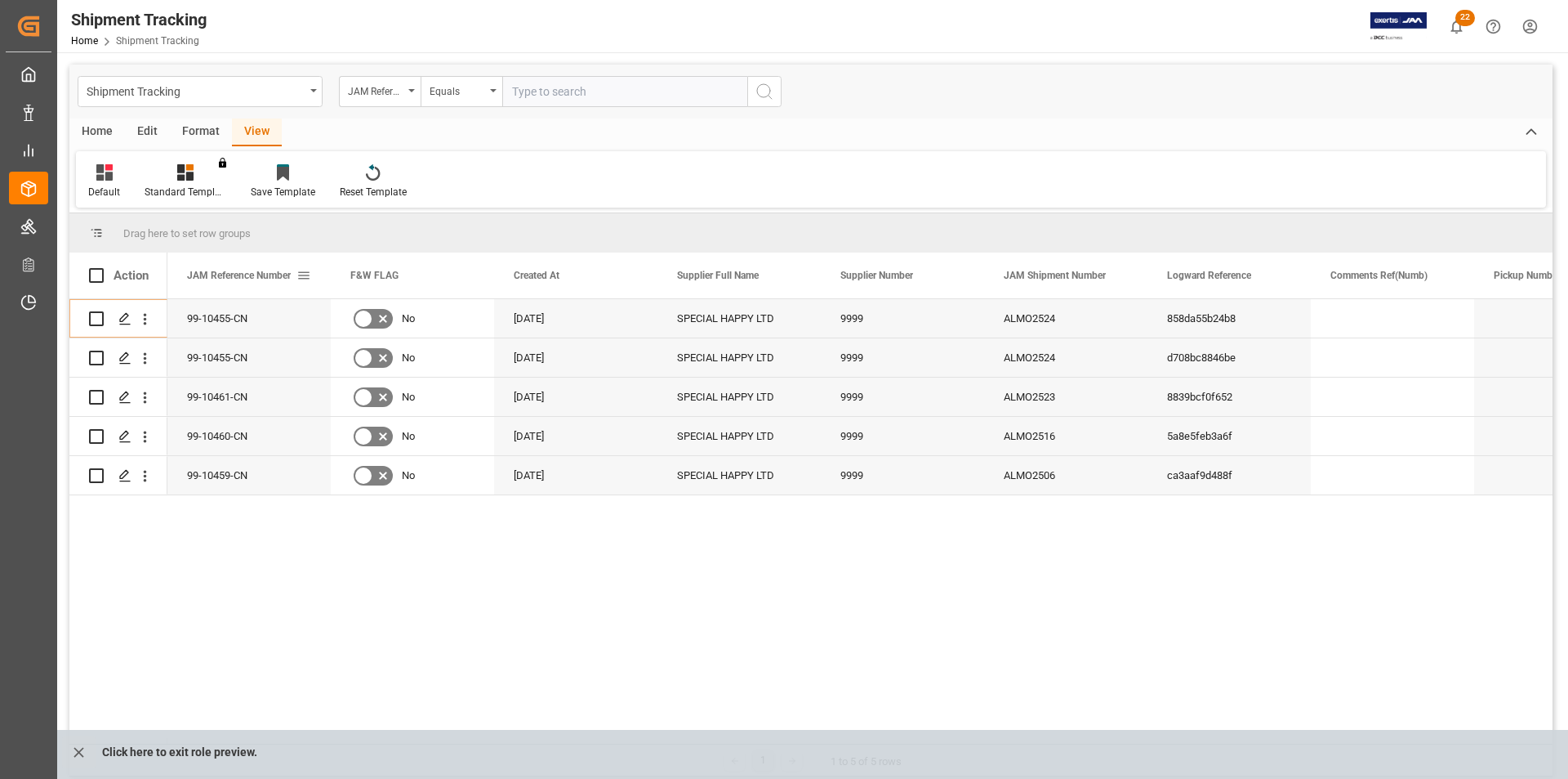
click at [305, 276] on span at bounding box center [303, 275] width 15 height 15
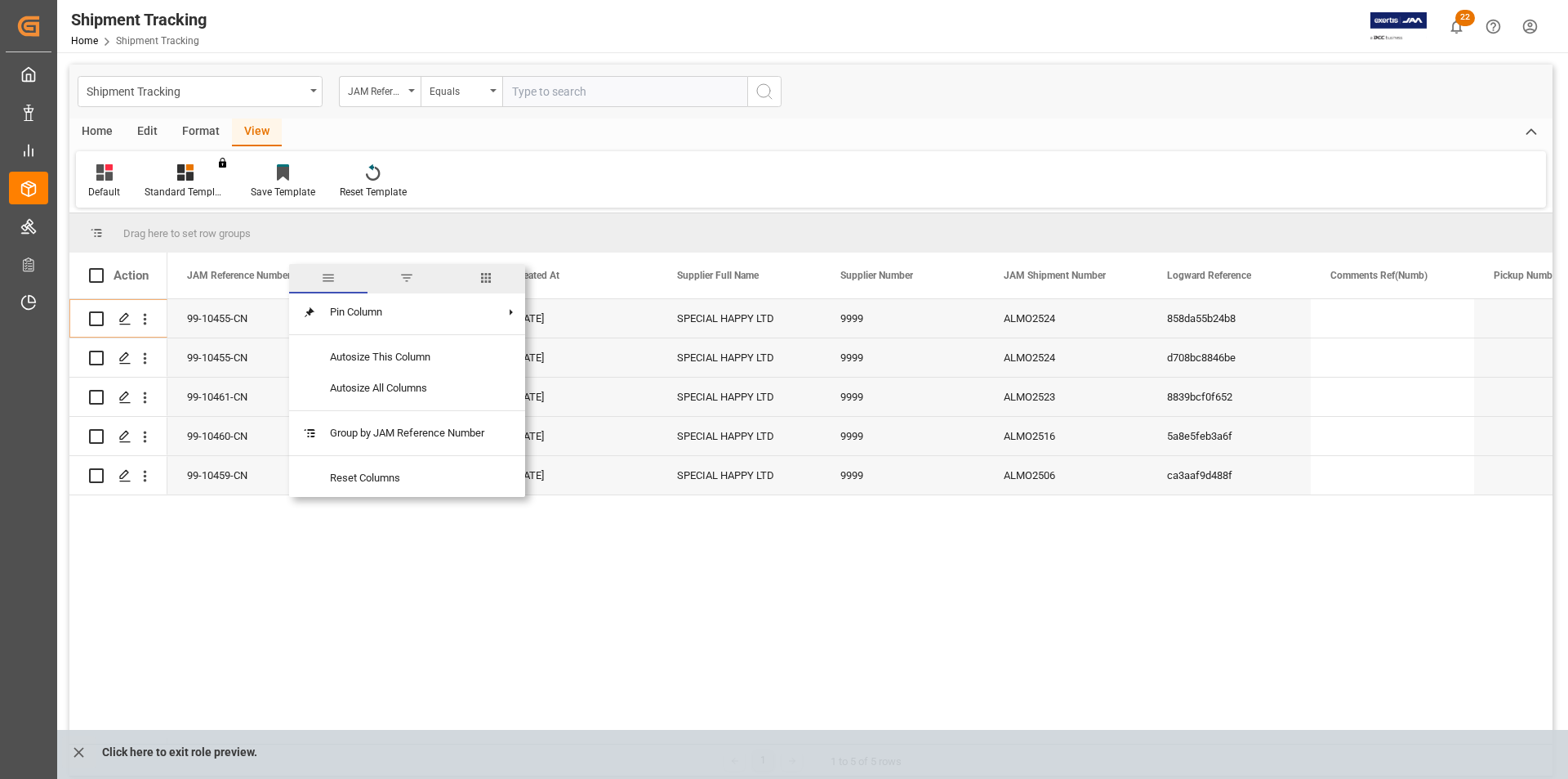
click at [483, 280] on span "columns" at bounding box center [485, 277] width 15 height 15
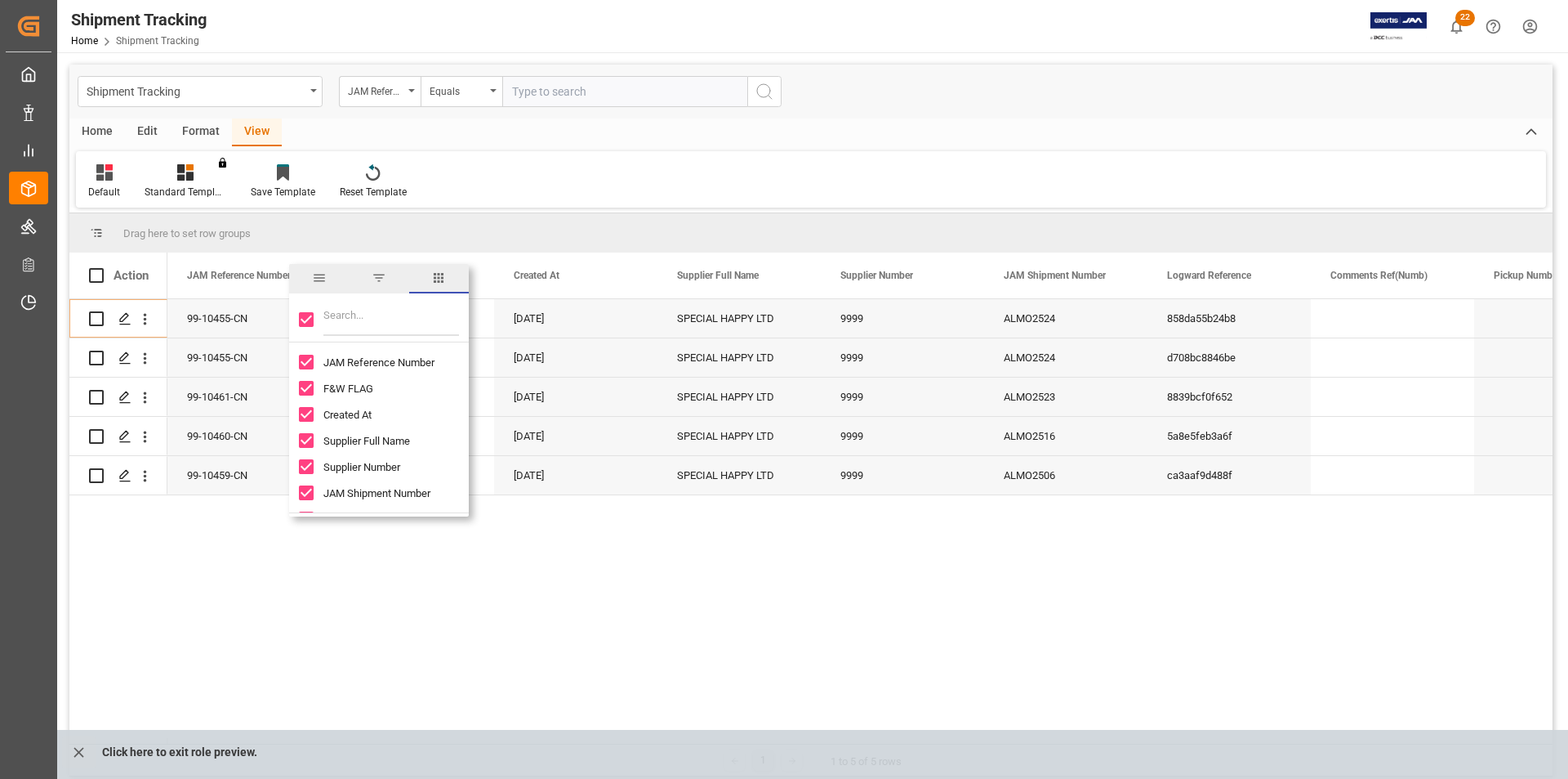
click at [309, 321] on input "Toggle Select All Columns" at bounding box center [306, 319] width 15 height 15
checkbox input "false"
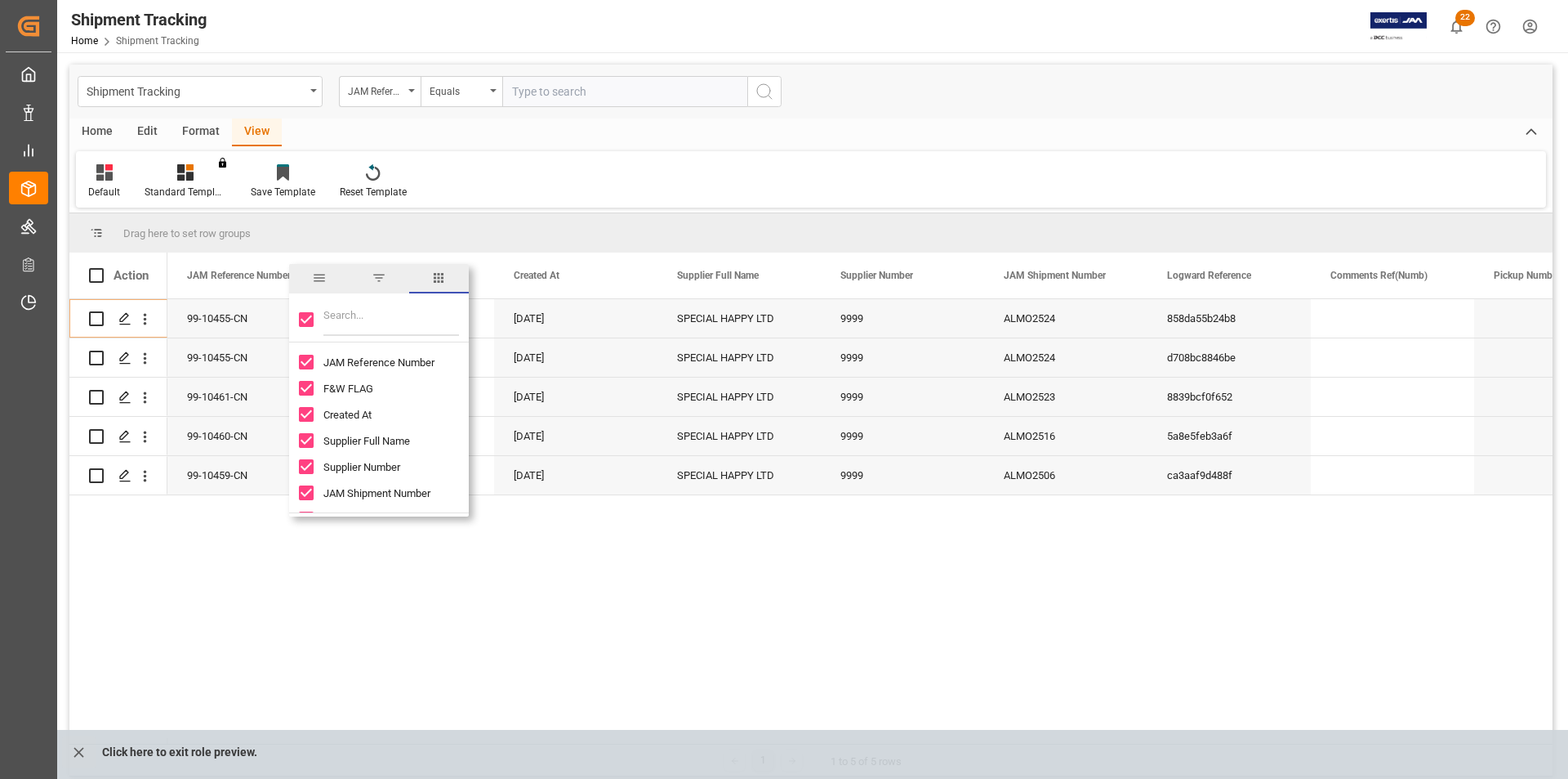
checkbox input "false"
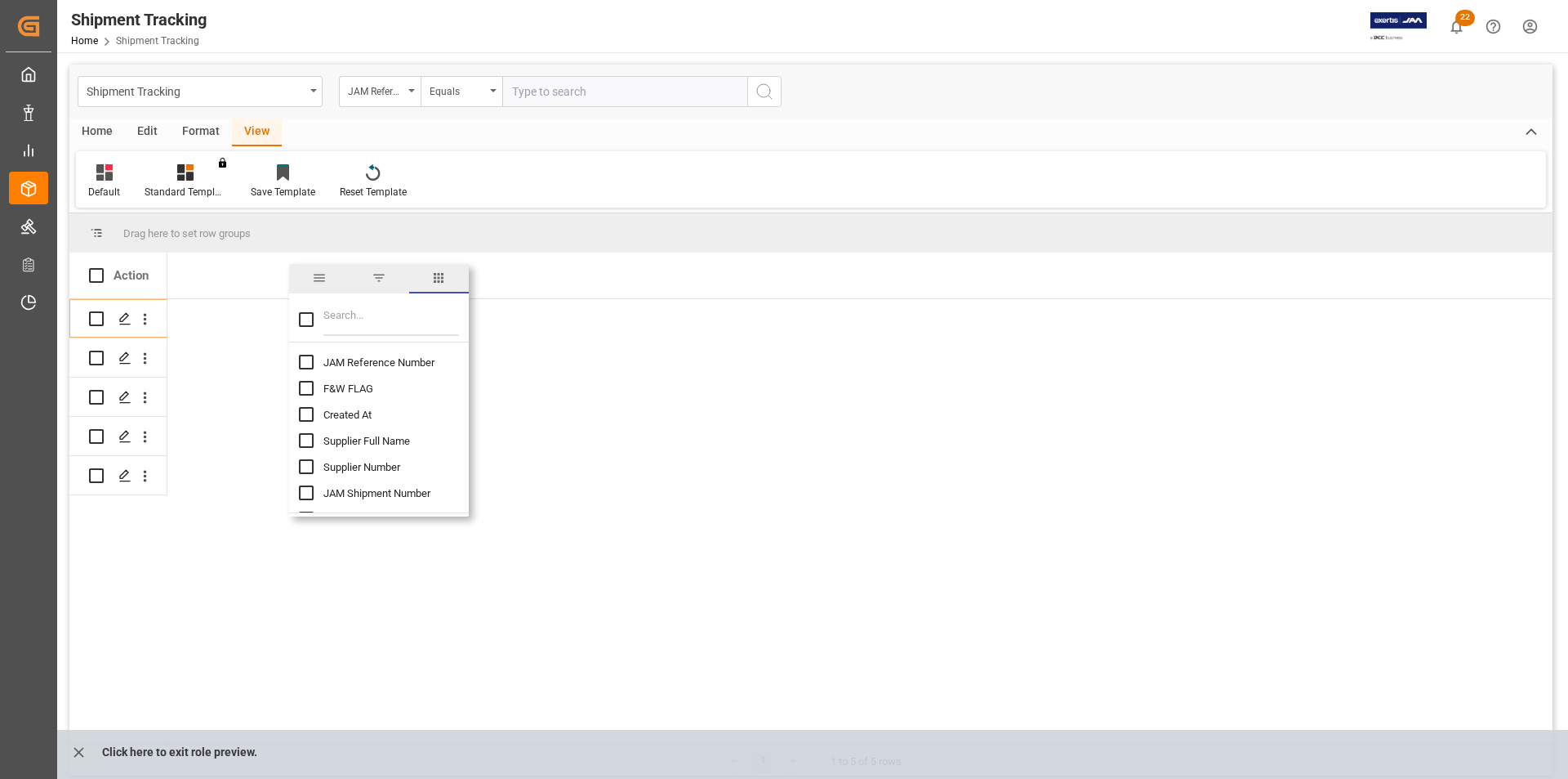
click at [299, 358] on input "JAM Reference Number column toggle visibility (hidden)" at bounding box center [306, 361] width 15 height 15
checkbox input "true"
checkbox input "false"
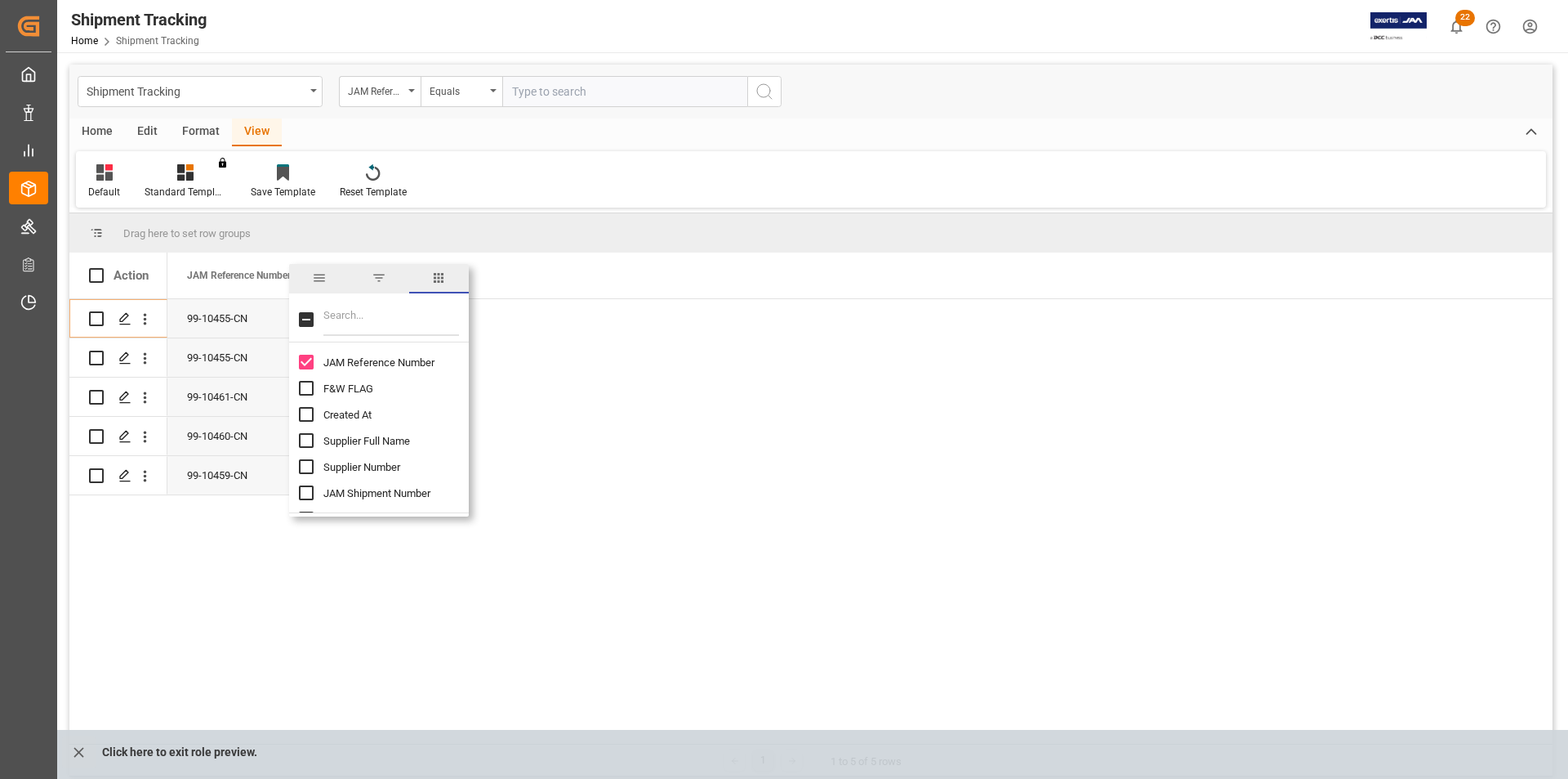
click at [310, 414] on input "Created At column toggle visibility (hidden)" at bounding box center [306, 414] width 15 height 15
checkbox input "true"
click at [305, 440] on input "Supplier Full Name column toggle visibility (hidden)" at bounding box center [306, 440] width 15 height 15
checkbox input "true"
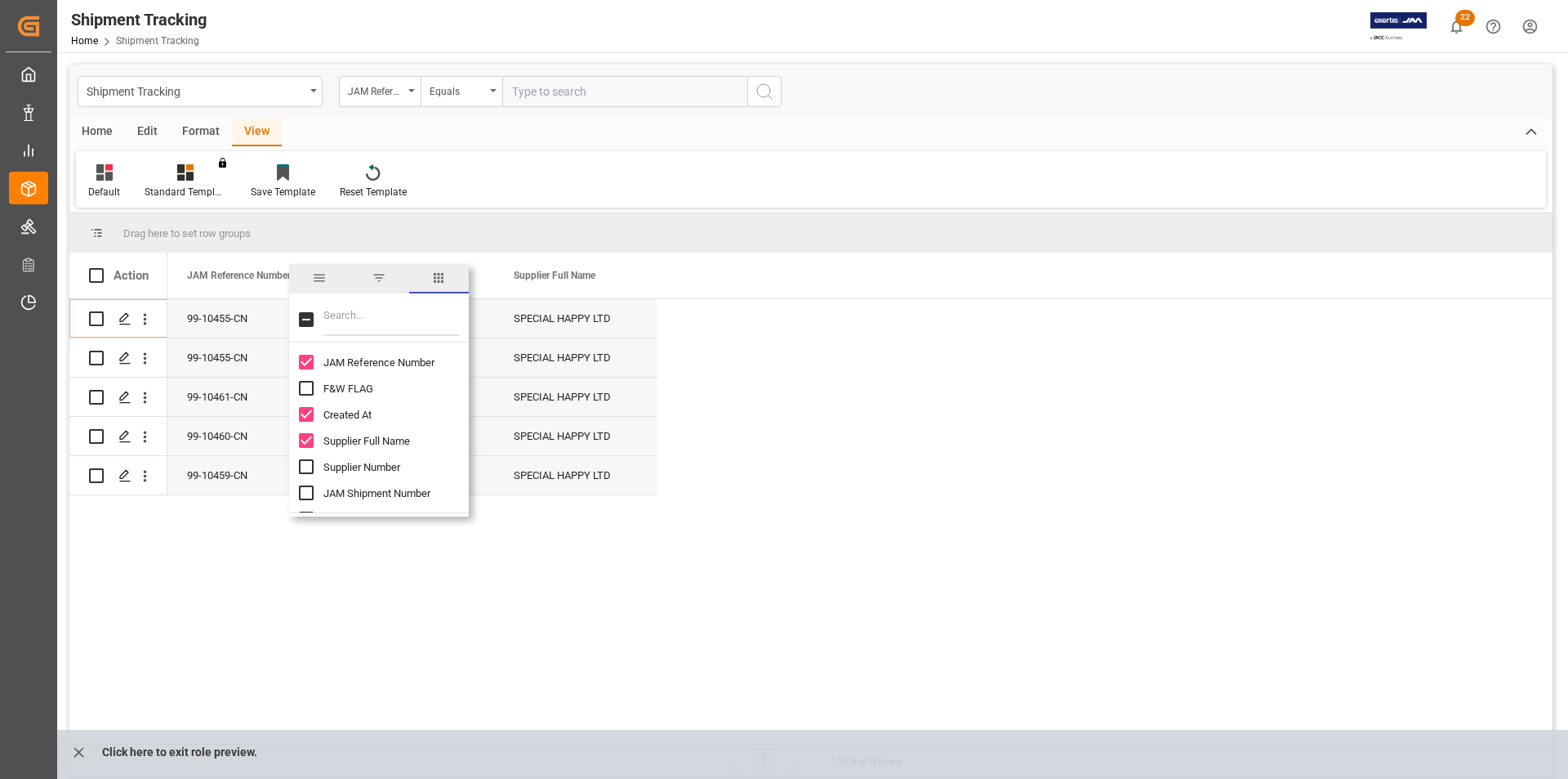
click at [308, 464] on input "Supplier Number column toggle visibility (hidden)" at bounding box center [306, 466] width 15 height 15
checkbox input "true"
click at [307, 495] on input "JAM Shipment Number column toggle visibility (hidden)" at bounding box center [306, 492] width 15 height 15
checkbox input "true"
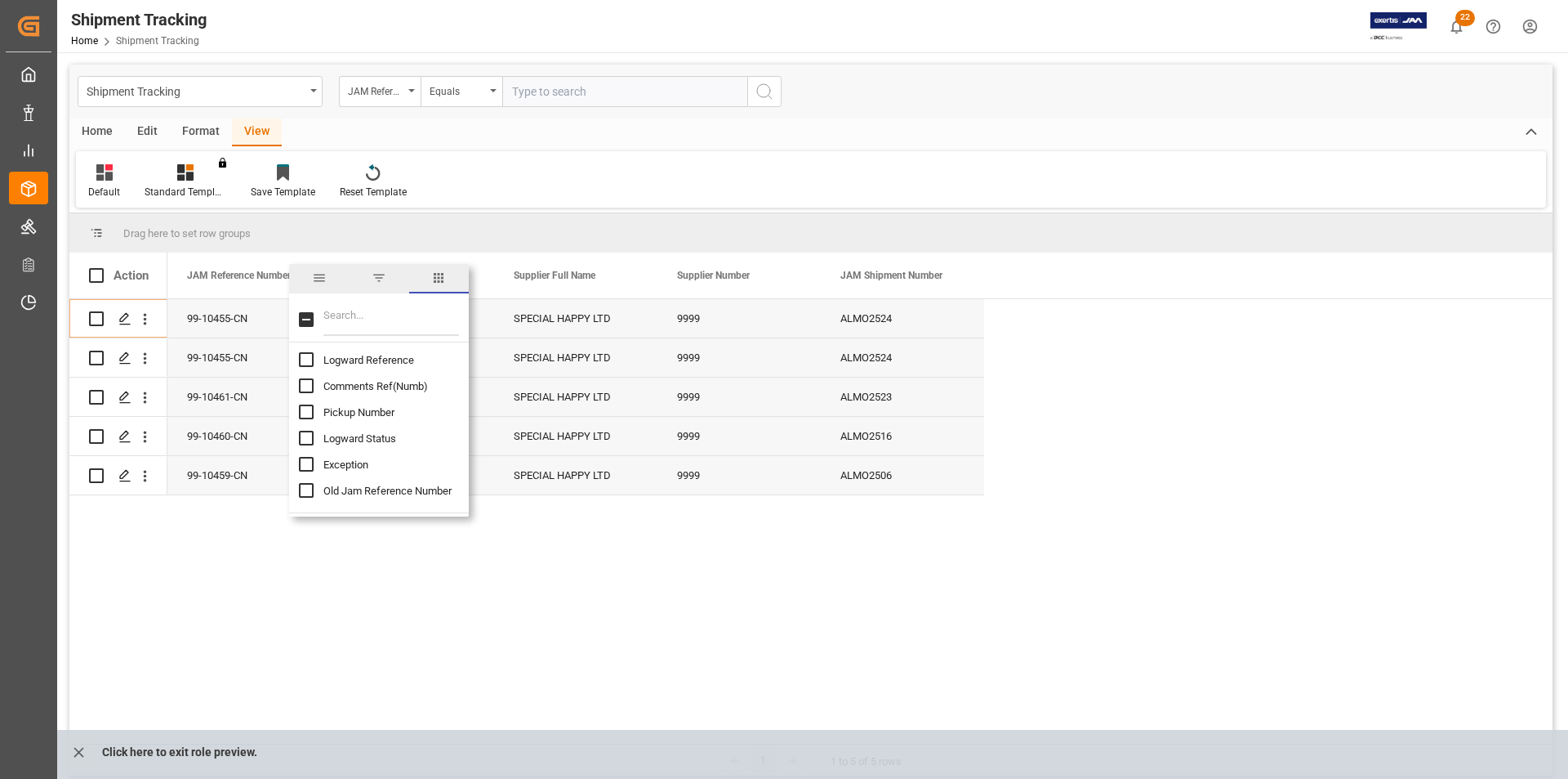
scroll to position [164, 0]
click at [358, 330] on input "Filter Columns Input" at bounding box center [391, 320] width 136 height 33
type input "eta"
click at [313, 359] on input "ETA (Final Delivery Location) column toggle visibility (hidden)" at bounding box center [306, 361] width 15 height 15
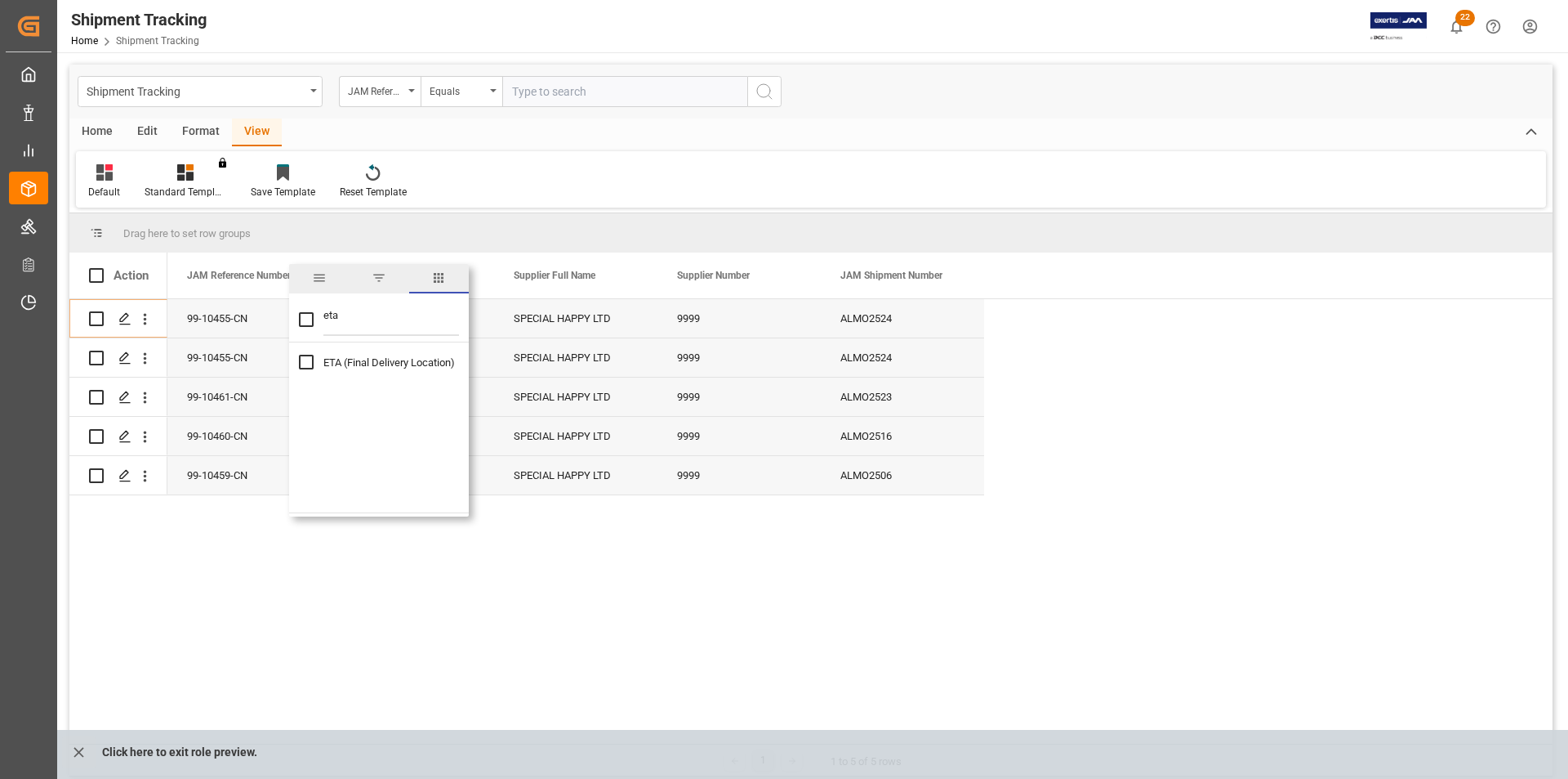
checkbox input "true"
click at [728, 647] on div "99-10455-CN 05-08-2025 SPECIAL HAPPY LTD 9999 ALMO2524 26-09-2025 00:00:00 99-1…" at bounding box center [860, 521] width 1385 height 445
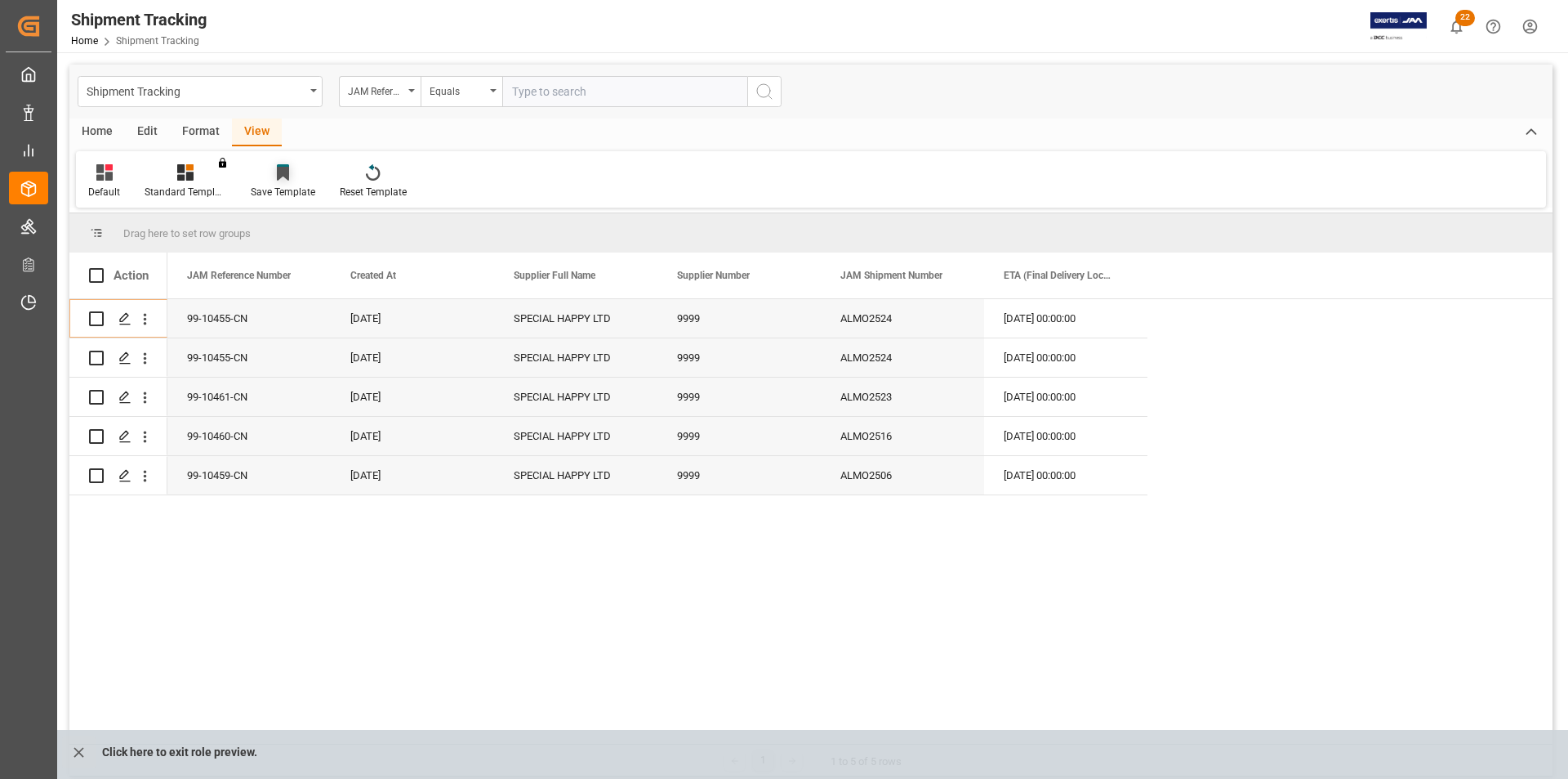
click at [282, 176] on icon at bounding box center [283, 173] width 13 height 14
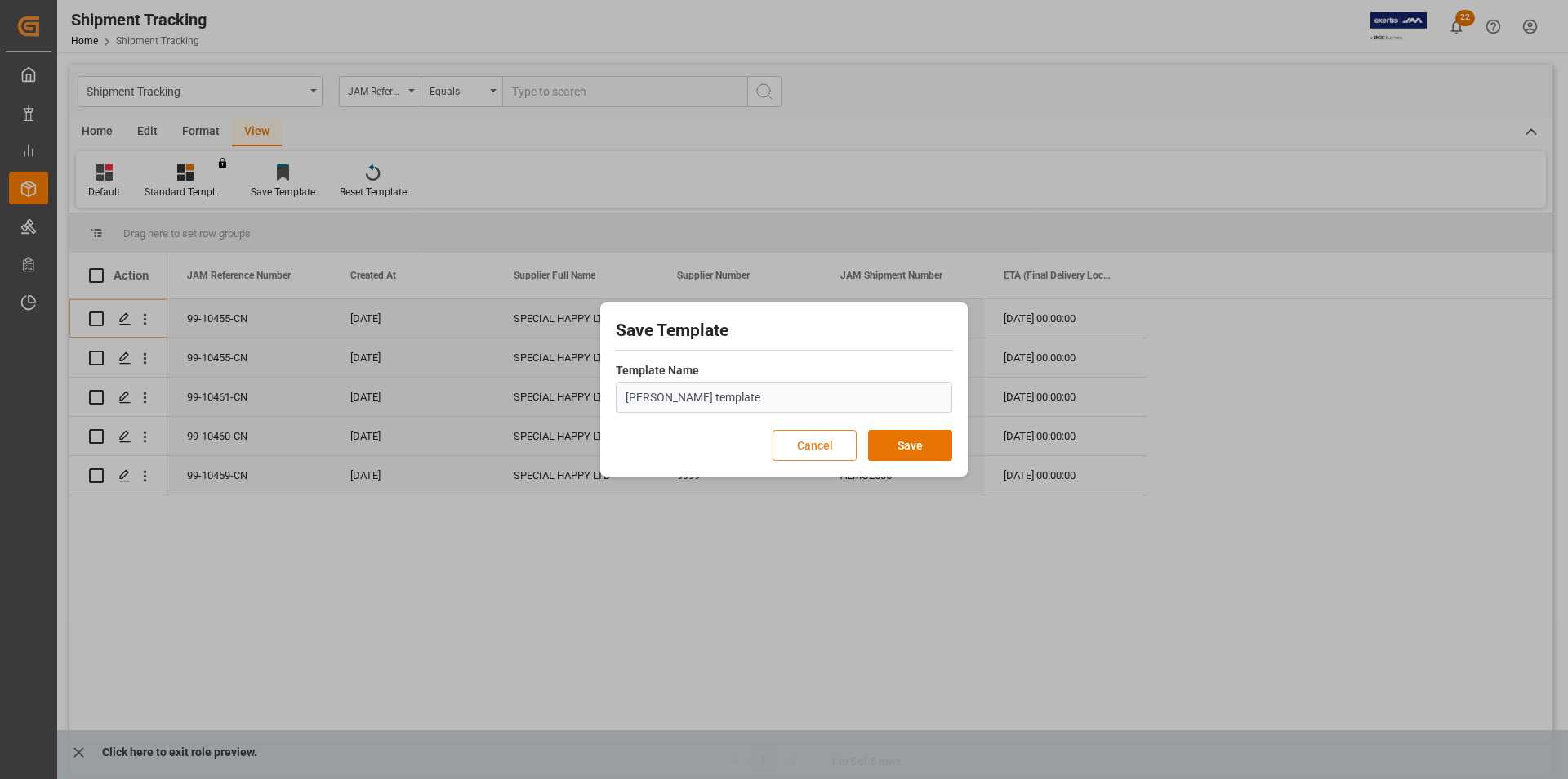
type input "Amelia template"
click at [817, 443] on button "Cancel" at bounding box center [815, 446] width 84 height 31
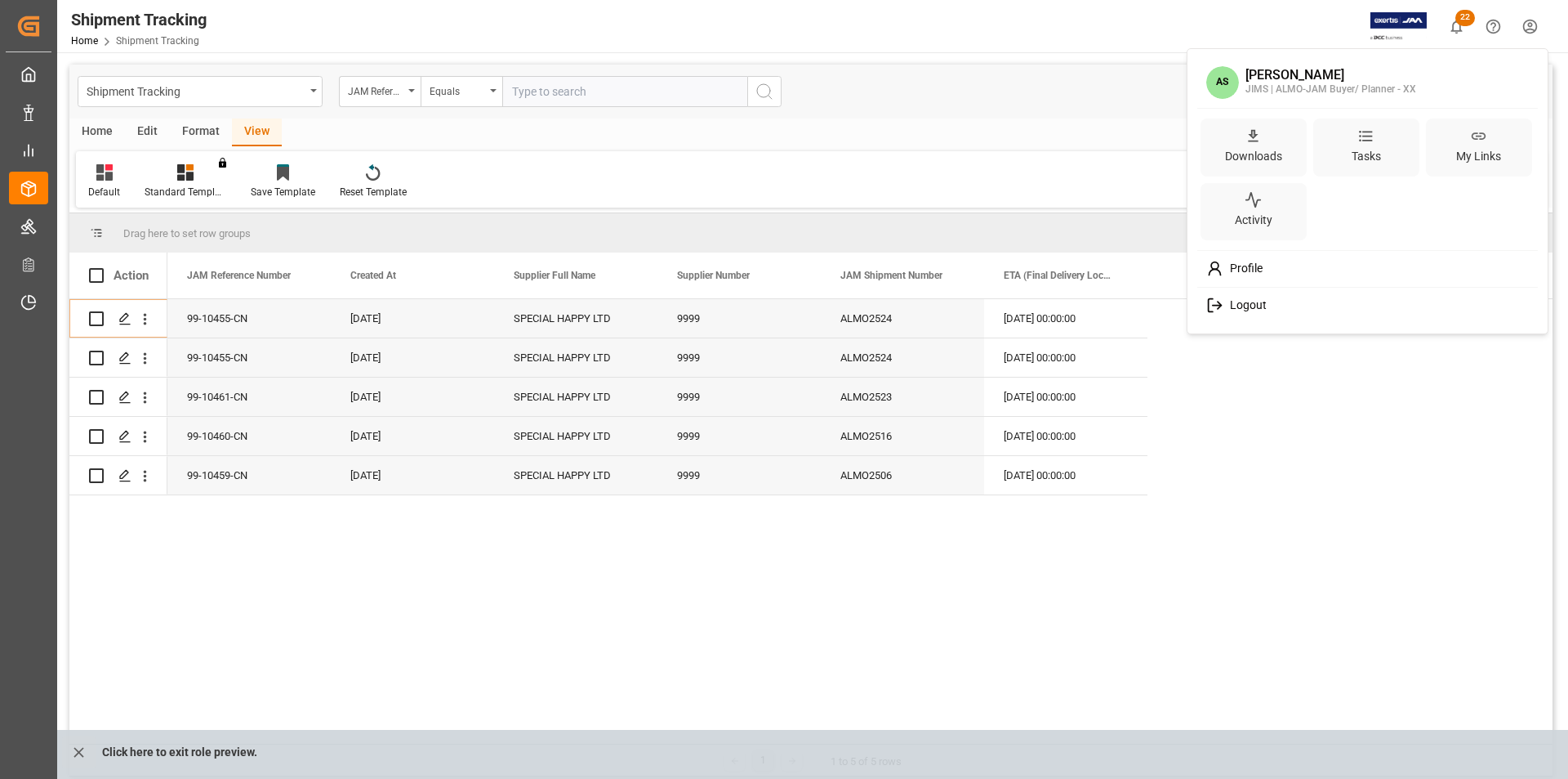
click at [1535, 24] on html "Created by potrace 1.15, written by Peter Selinger 2001-2017 Created by potrace…" at bounding box center [784, 390] width 1568 height 779
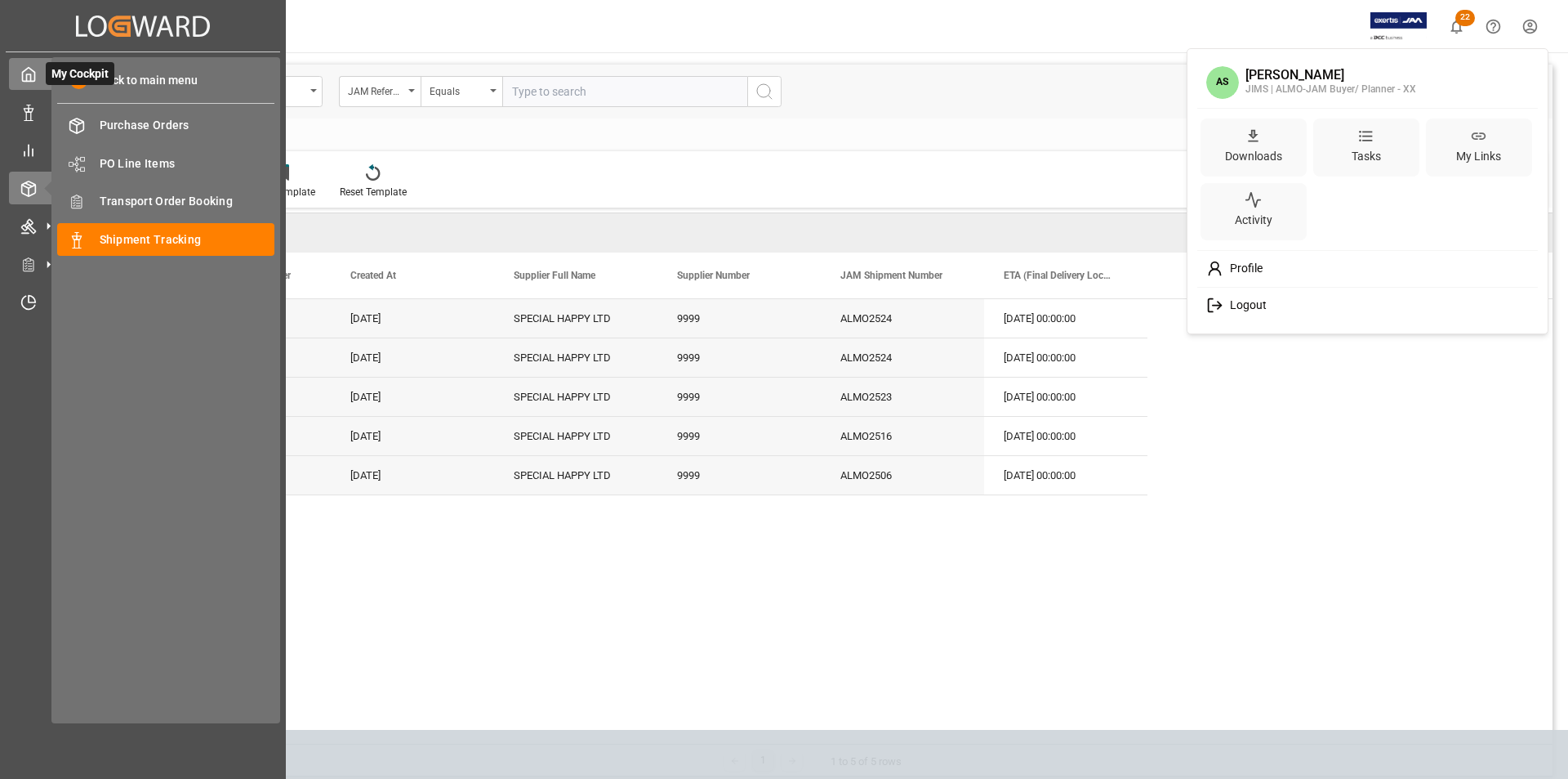
click at [39, 74] on html "Created by potrace 1.15, written by Peter Selinger 2001-2017 Created by potrace…" at bounding box center [784, 390] width 1568 height 779
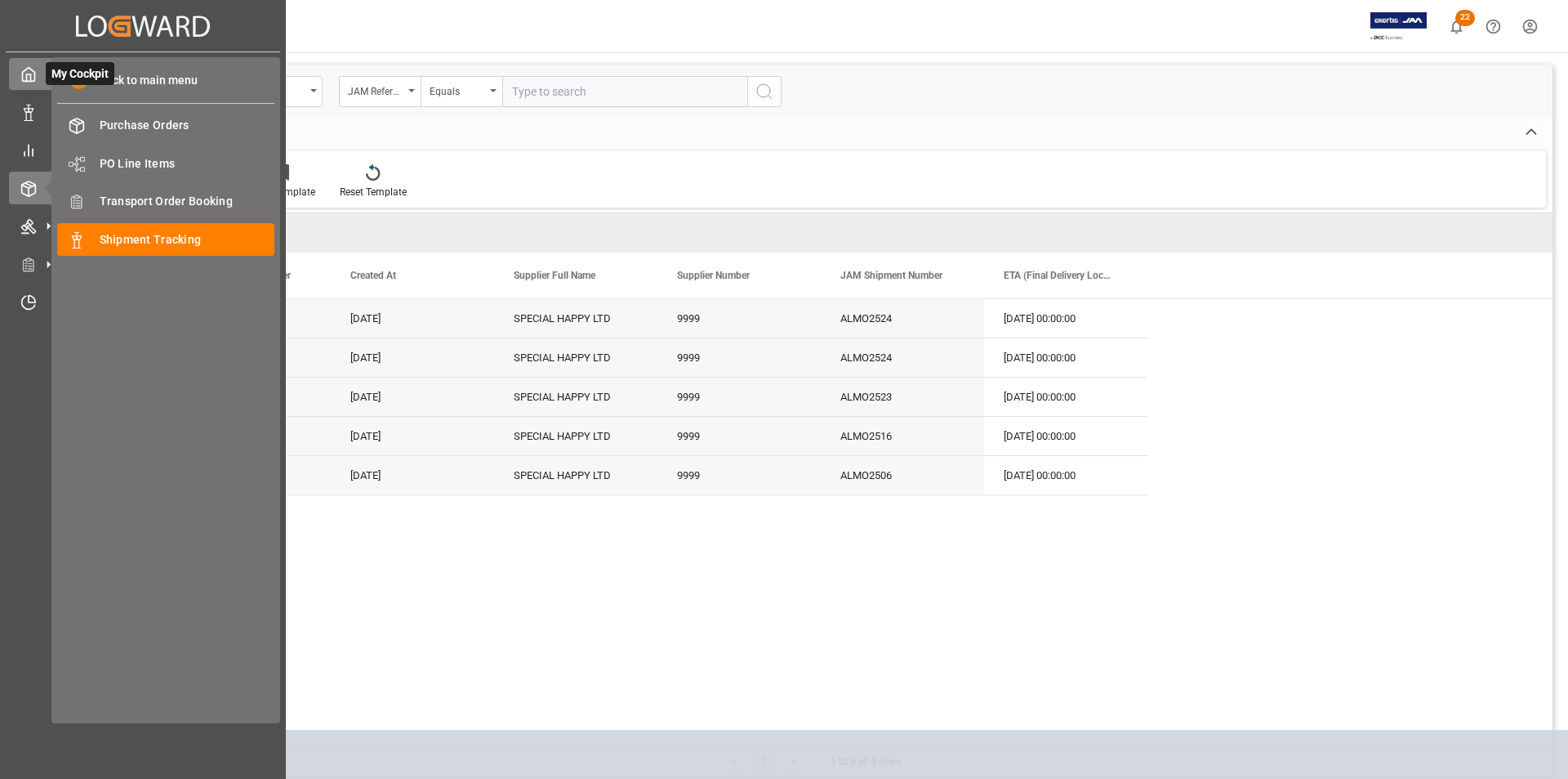
click at [29, 73] on icon at bounding box center [28, 74] width 16 height 16
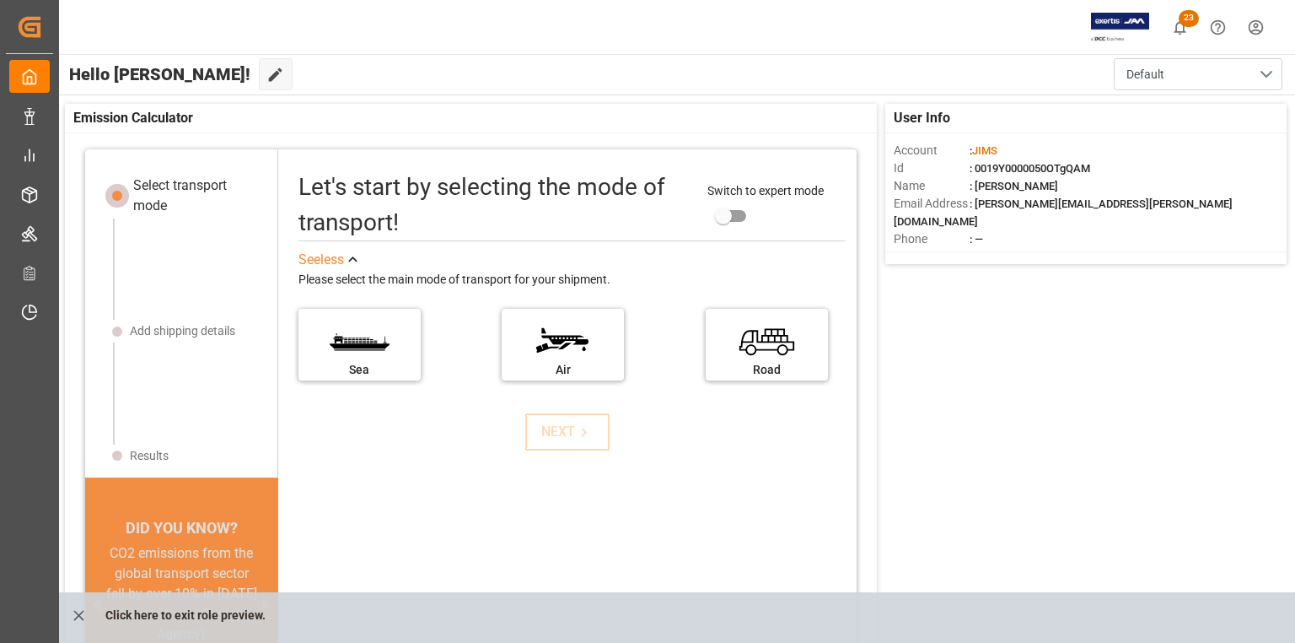
click at [1256, 26] on html "Created by potrace 1.15, written by Peter Selinger 2001-2017 Created by potrace…" at bounding box center [647, 321] width 1295 height 643
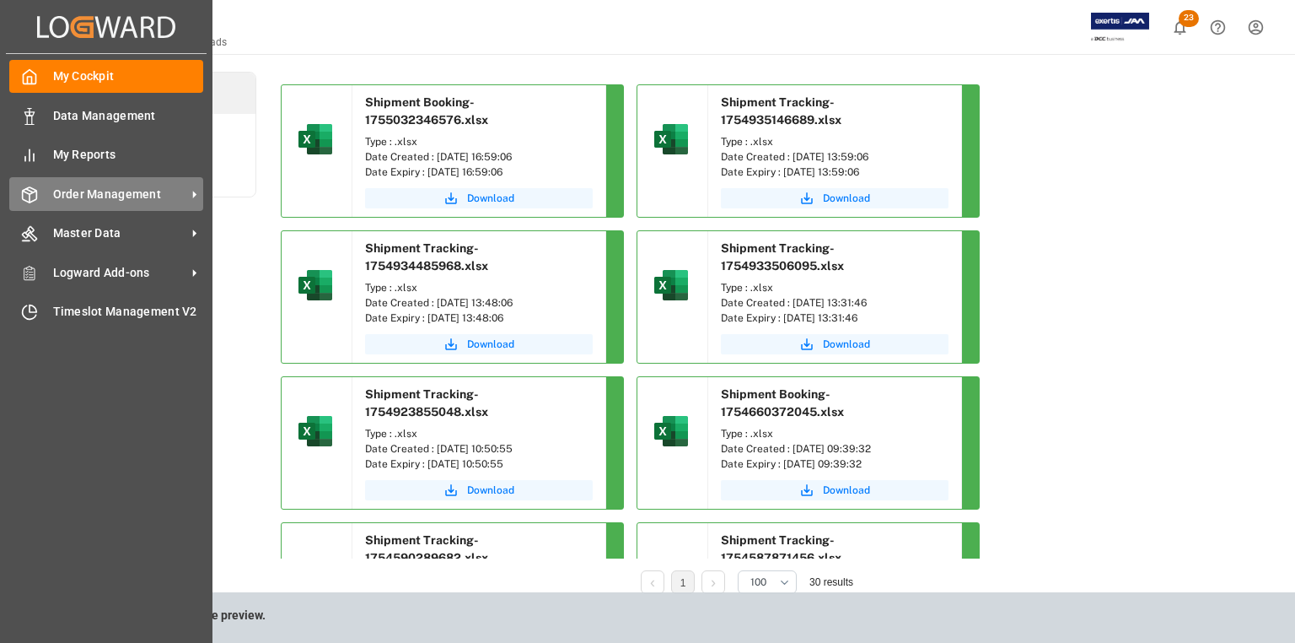
click at [117, 189] on span "Order Management" at bounding box center [119, 194] width 133 height 18
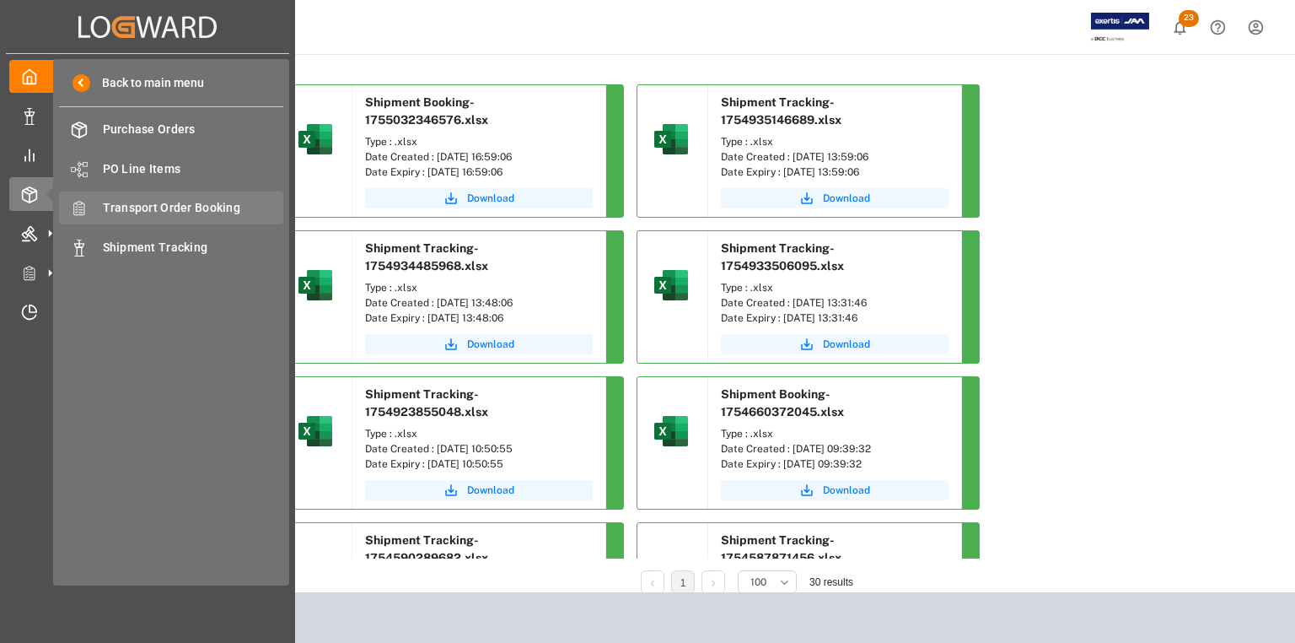
click at [141, 199] on span "Transport Order Booking" at bounding box center [193, 208] width 181 height 18
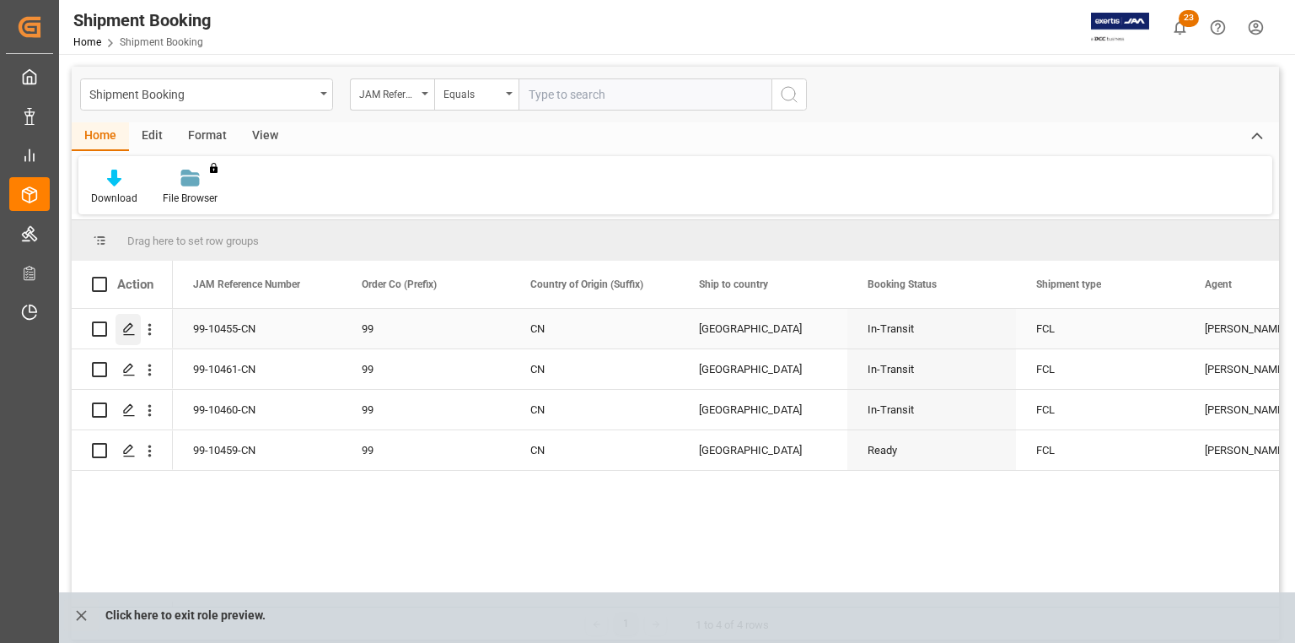
click at [126, 334] on icon "Press SPACE to select this row." at bounding box center [128, 328] width 13 height 13
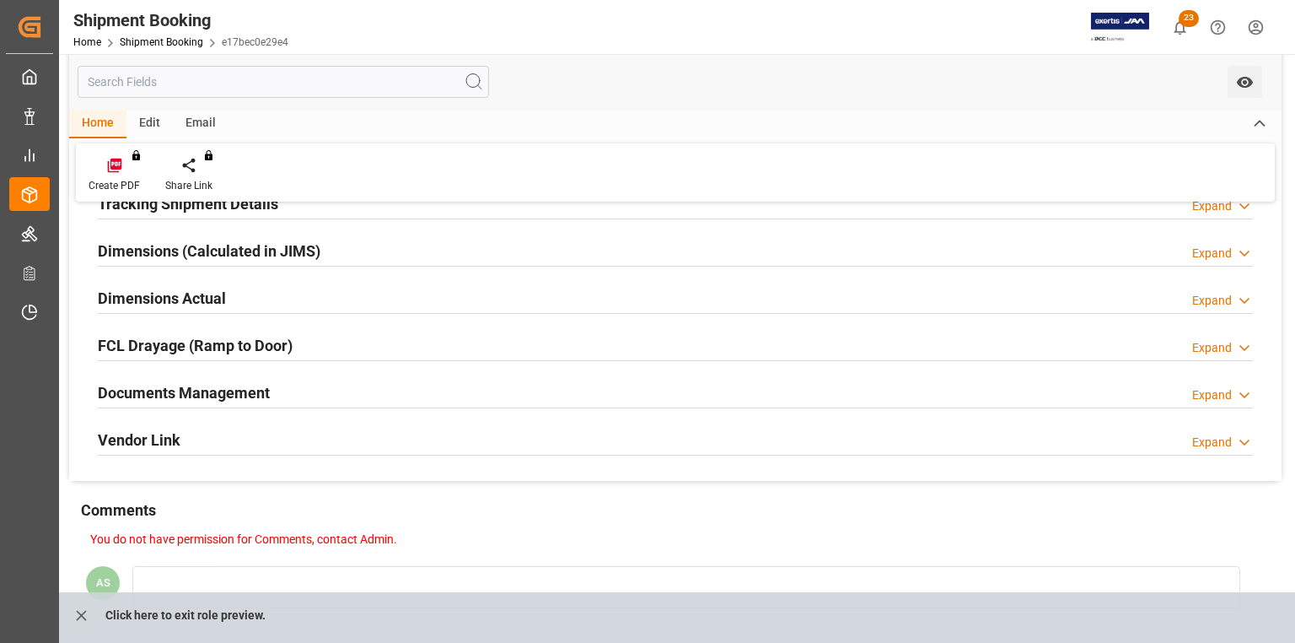
scroll to position [270, 0]
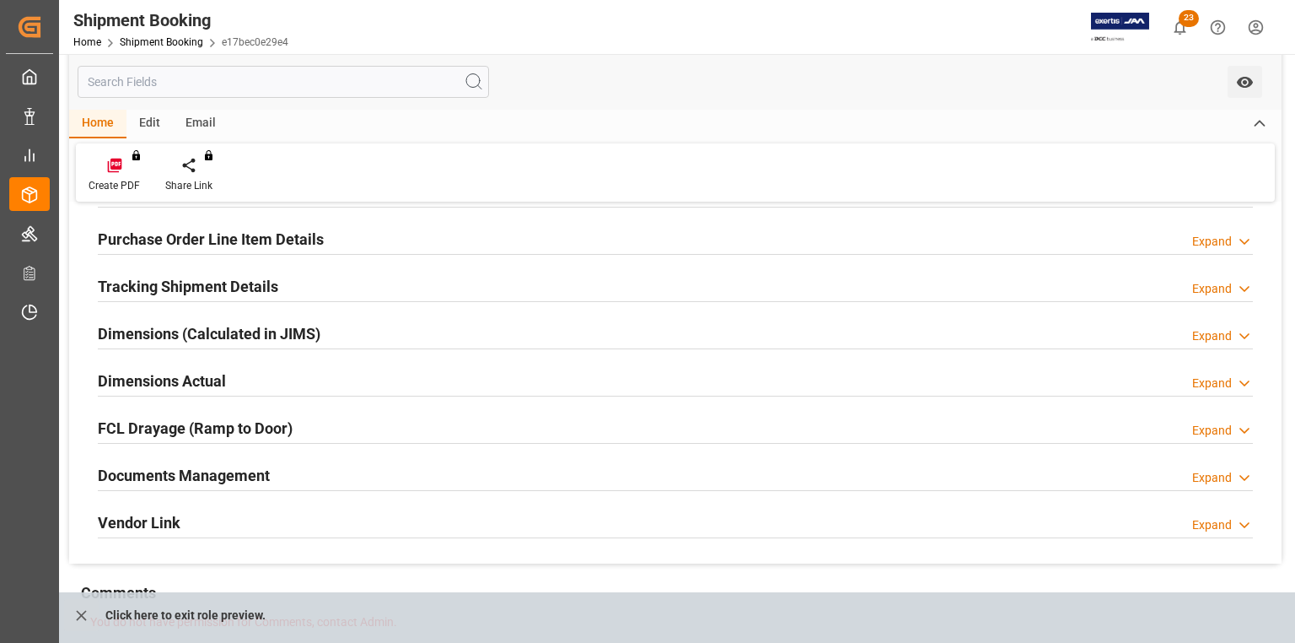
click at [1250, 27] on html "Created by potrace 1.15, written by [PERSON_NAME] [DATE]-[DATE] Created by potr…" at bounding box center [647, 321] width 1295 height 643
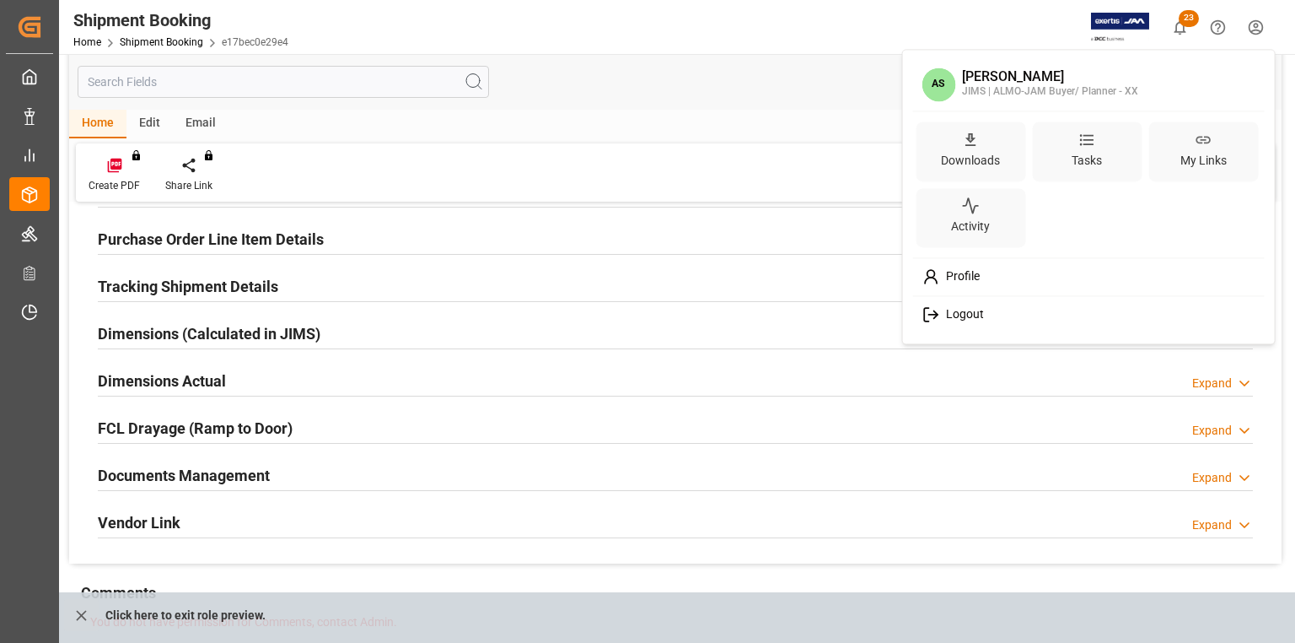
click at [984, 317] on div "Logout" at bounding box center [1089, 314] width 346 height 31
